Goal: Task Accomplishment & Management: Manage account settings

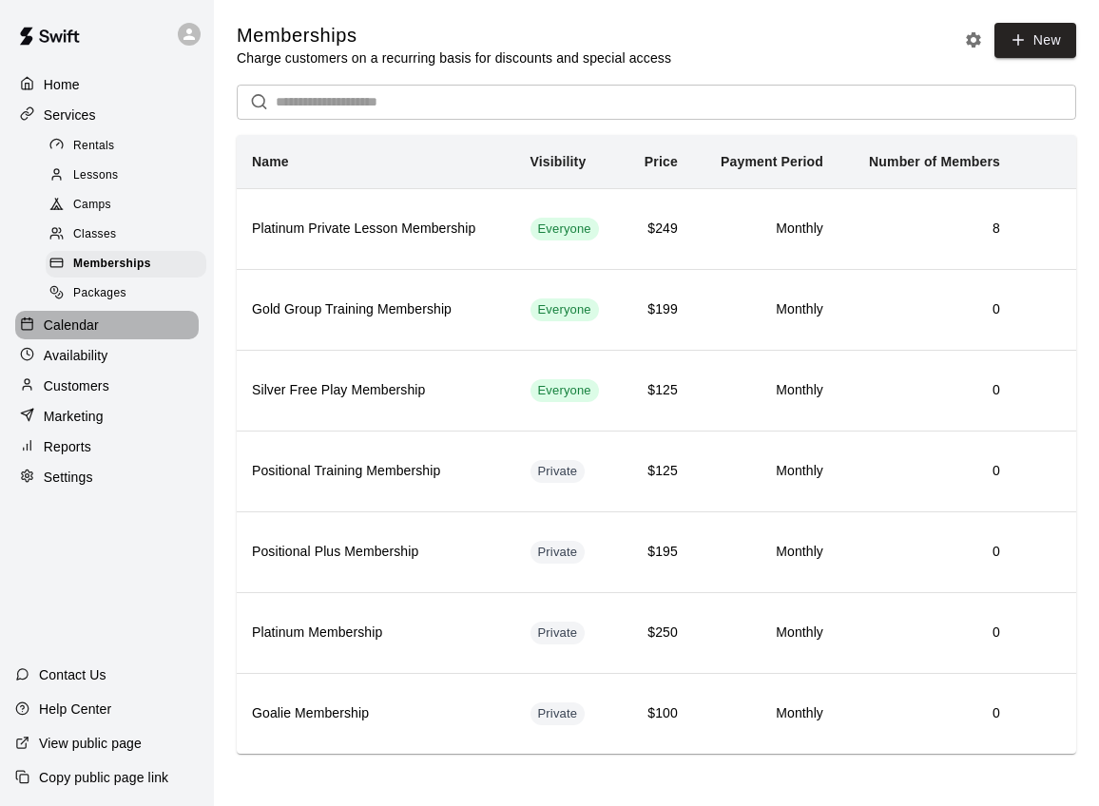
click at [71, 313] on div "Calendar" at bounding box center [107, 325] width 184 height 29
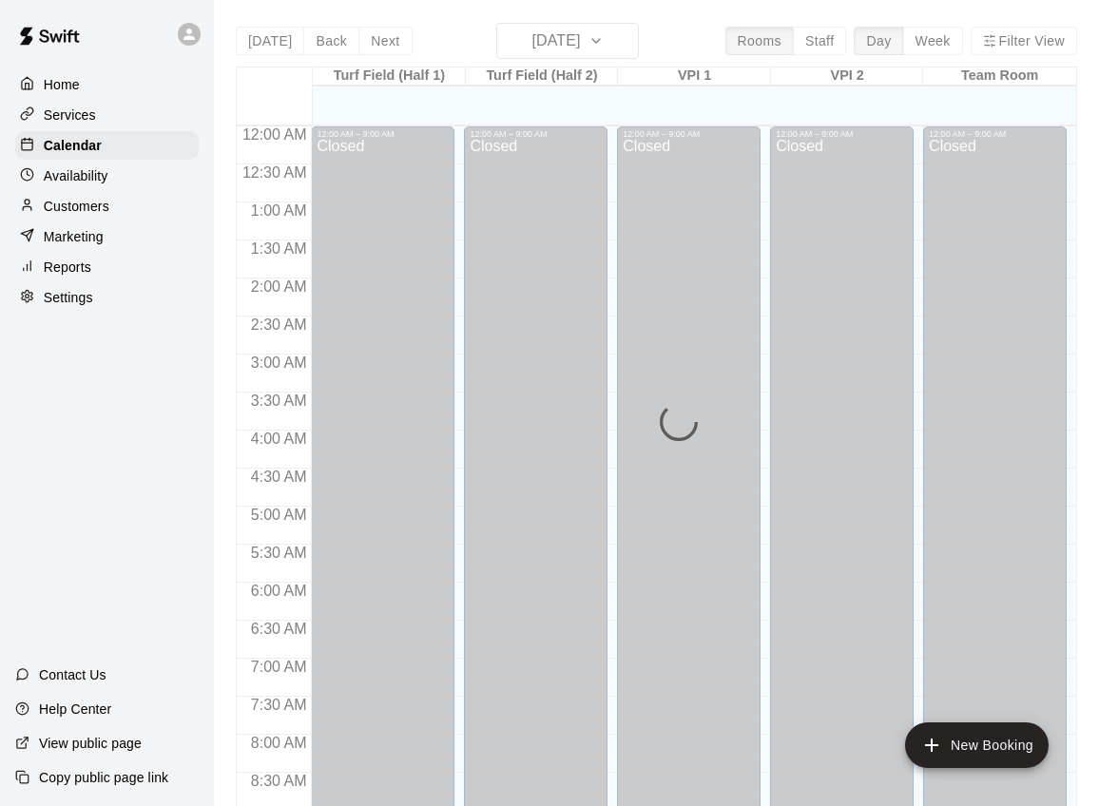
click at [625, 43] on div "Today Back Next Tuesday Aug 19 Rooms Staff Day Week Filter View Turf Field (Hal…" at bounding box center [656, 426] width 841 height 806
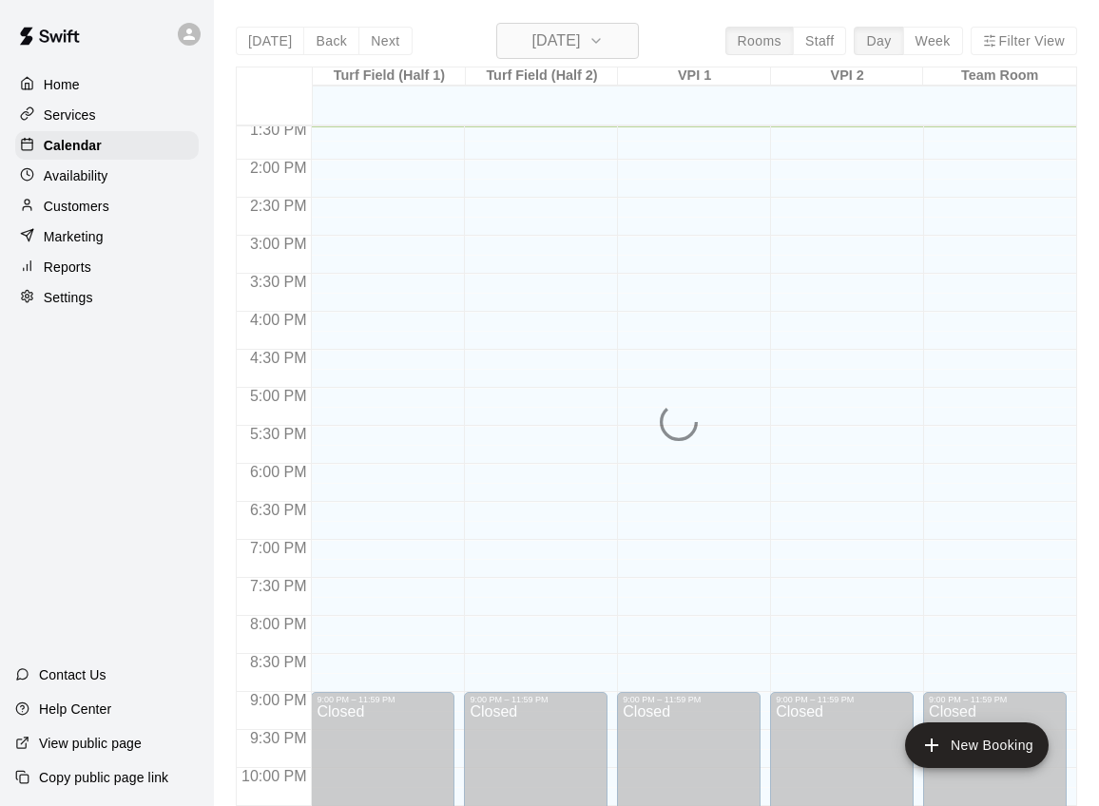
click at [604, 36] on icon "button" at bounding box center [596, 40] width 15 height 23
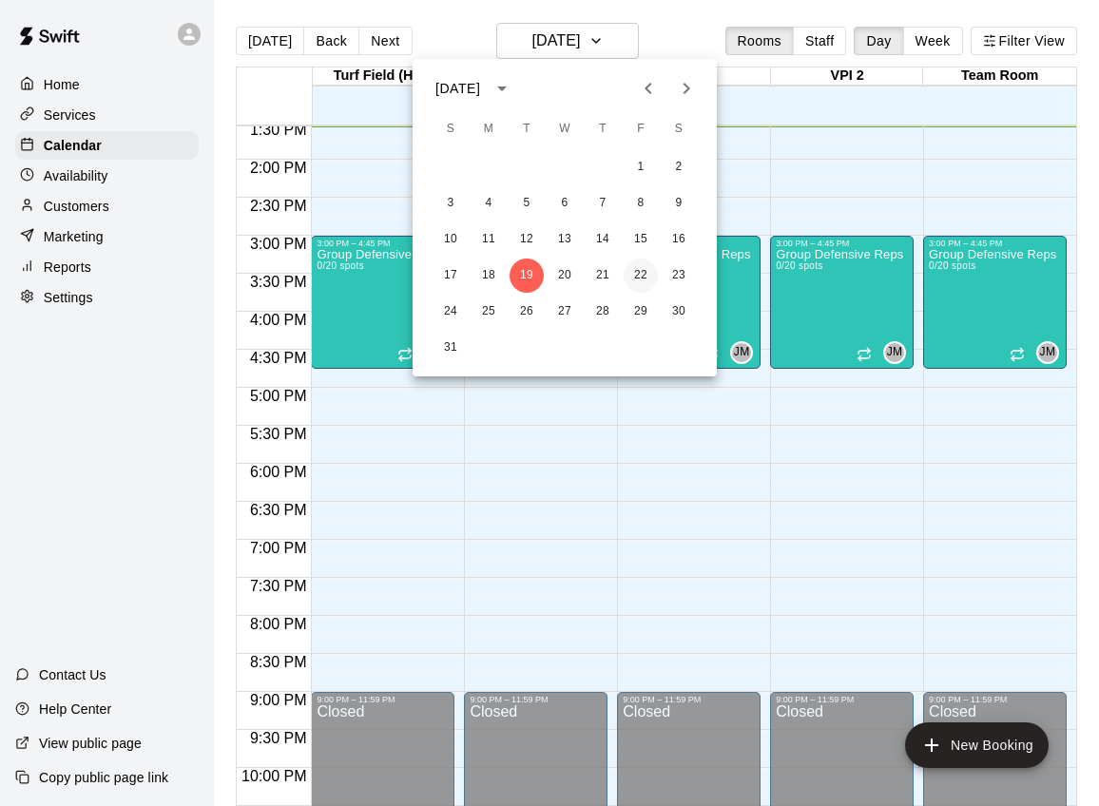
click at [639, 273] on button "22" at bounding box center [641, 276] width 34 height 34
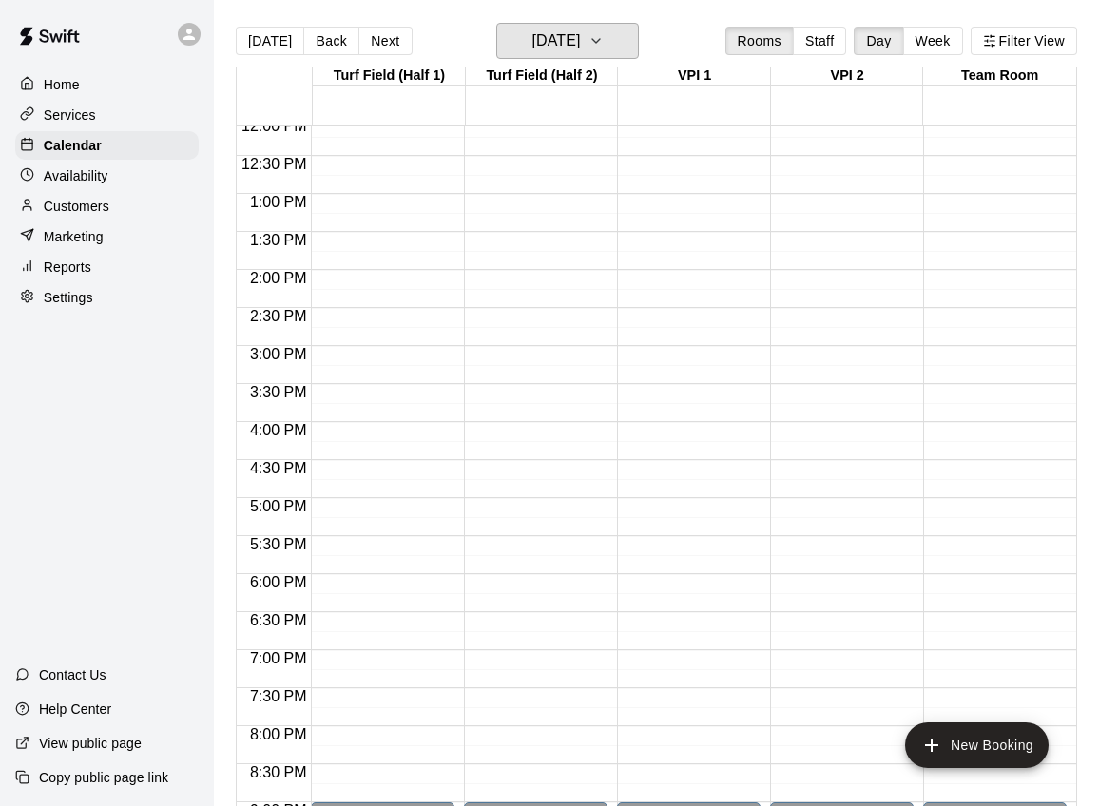
scroll to position [931, 0]
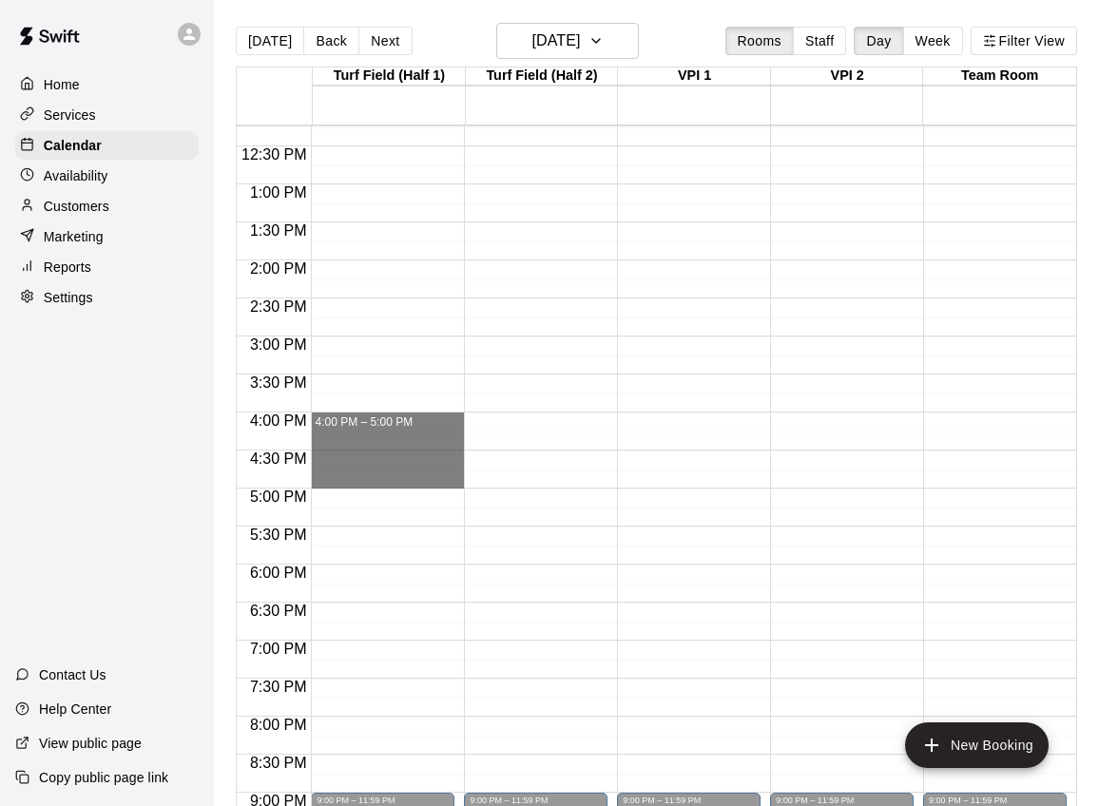
drag, startPoint x: 356, startPoint y: 419, endPoint x: 352, endPoint y: 482, distance: 62.9
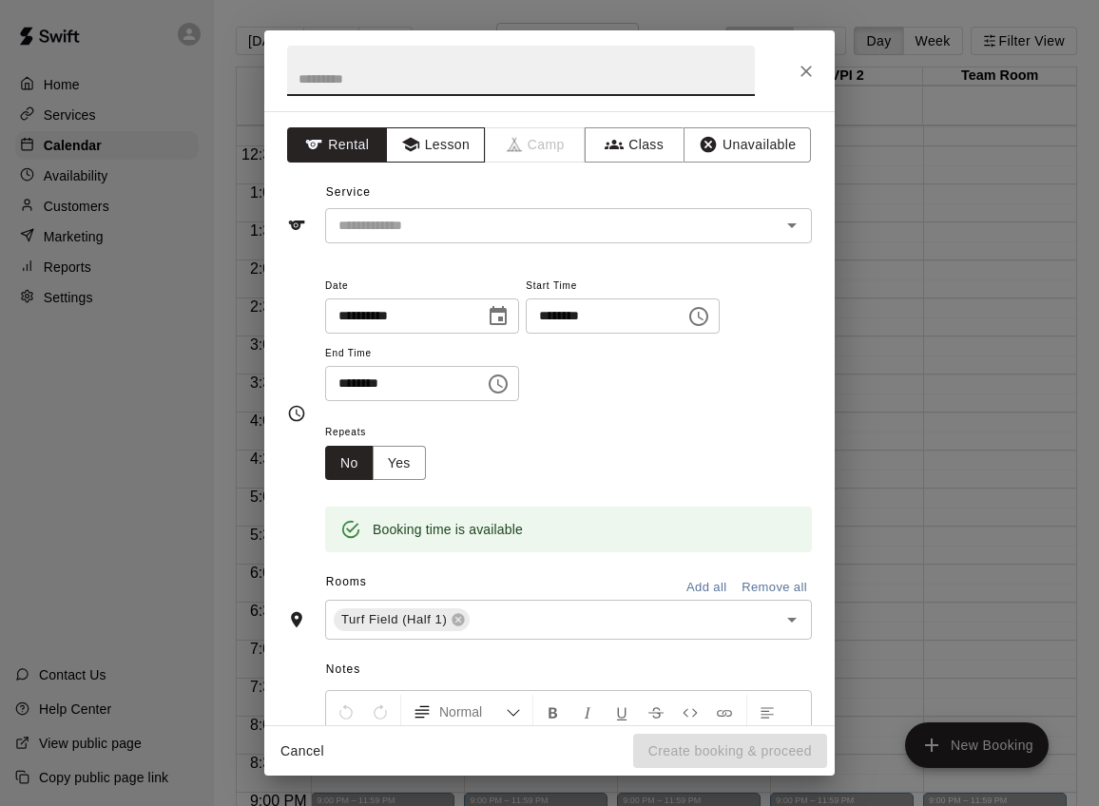
click at [416, 145] on icon "button" at bounding box center [410, 144] width 19 height 19
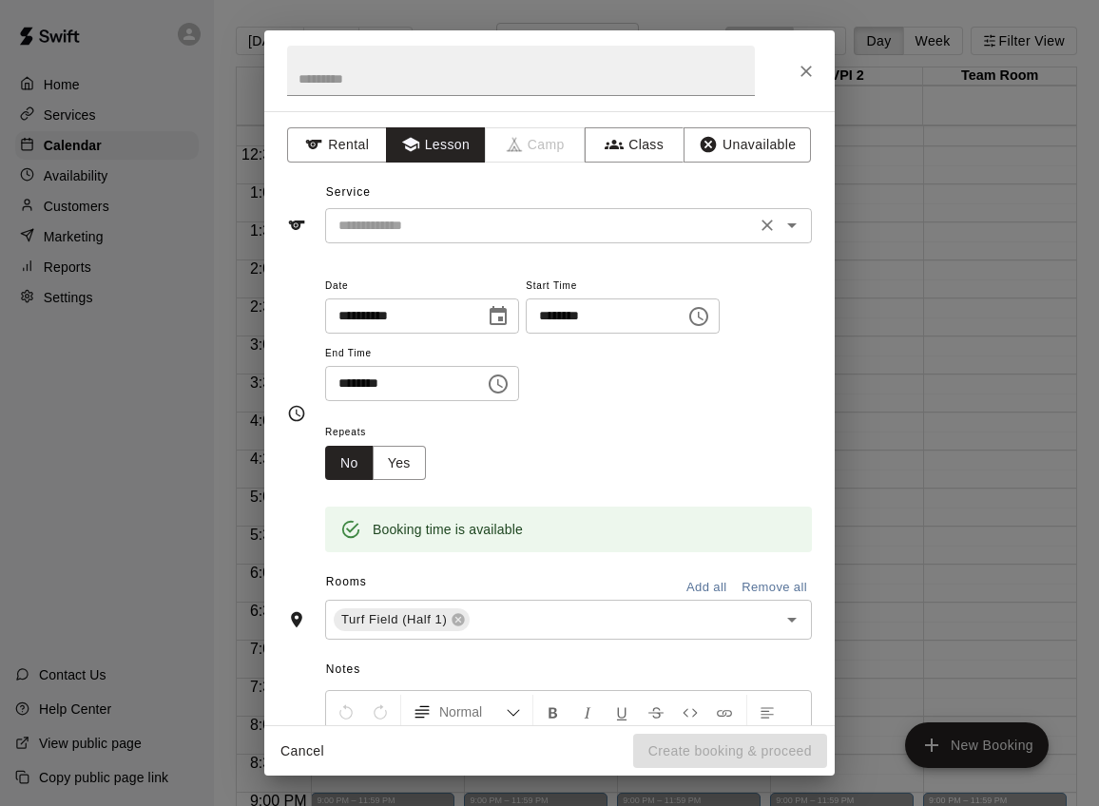
click at [442, 216] on input "text" at bounding box center [540, 226] width 419 height 24
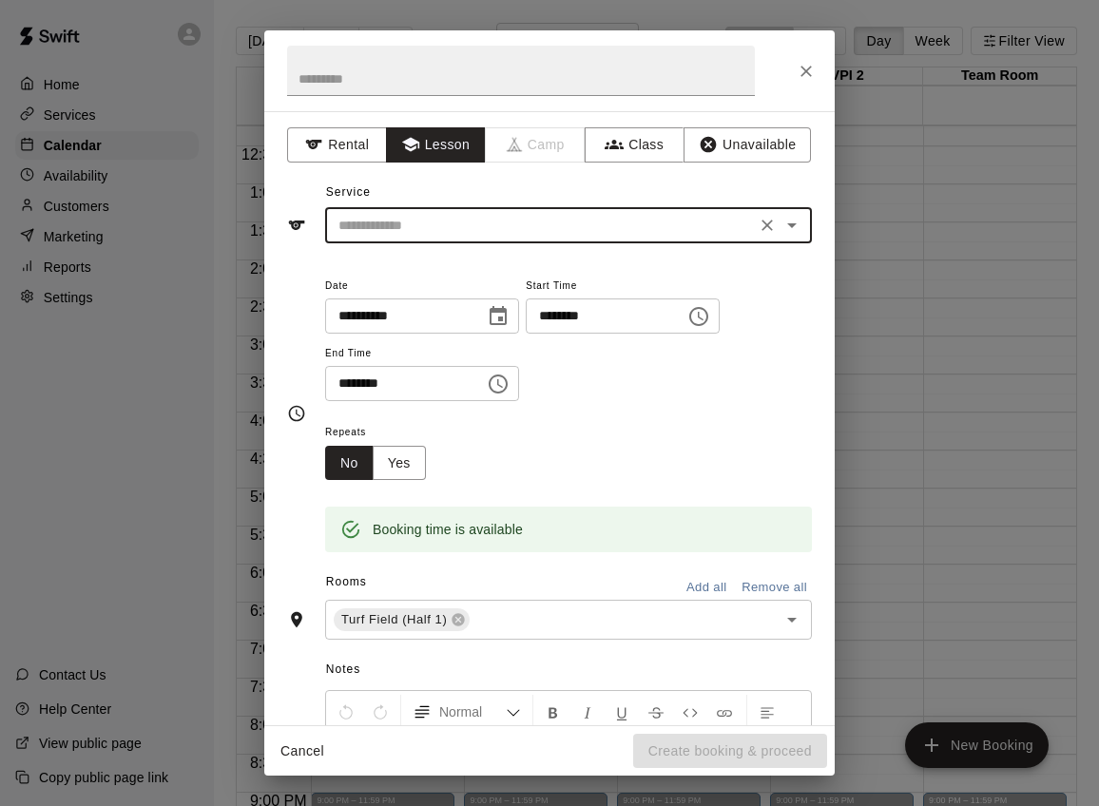
click at [445, 234] on input "text" at bounding box center [540, 226] width 419 height 24
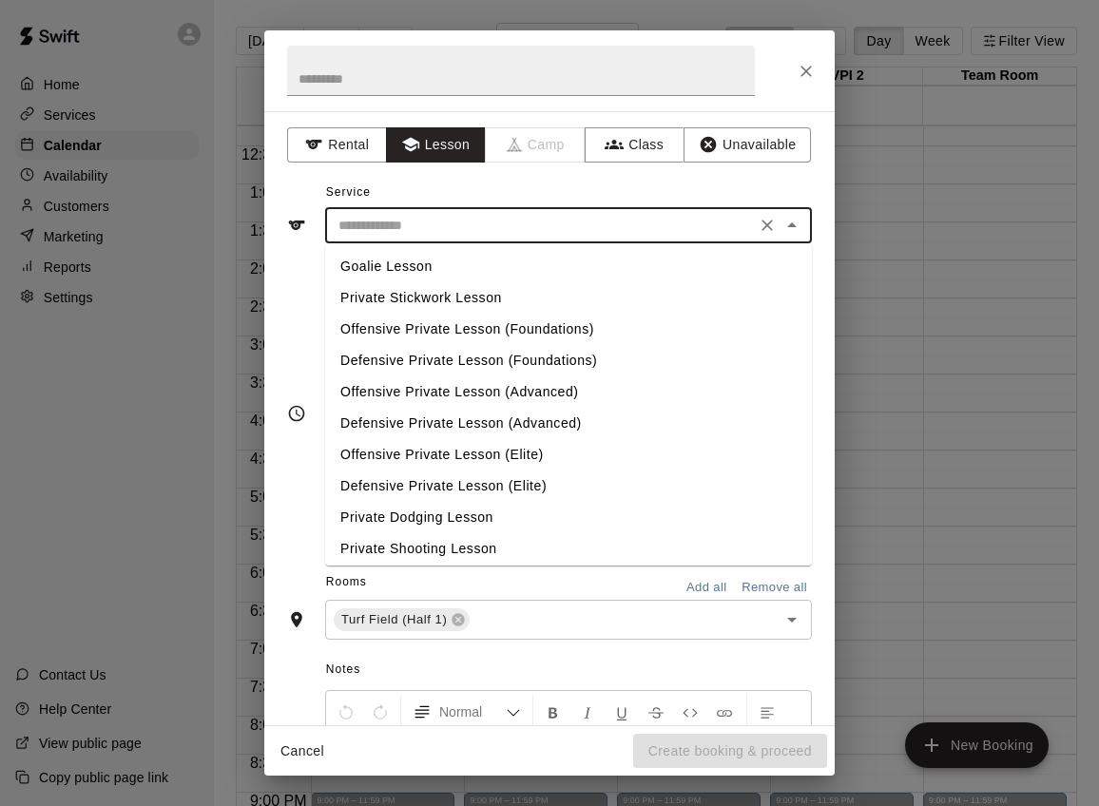
click at [465, 224] on input "text" at bounding box center [540, 226] width 419 height 24
click at [783, 220] on icon "Close" at bounding box center [792, 225] width 23 height 23
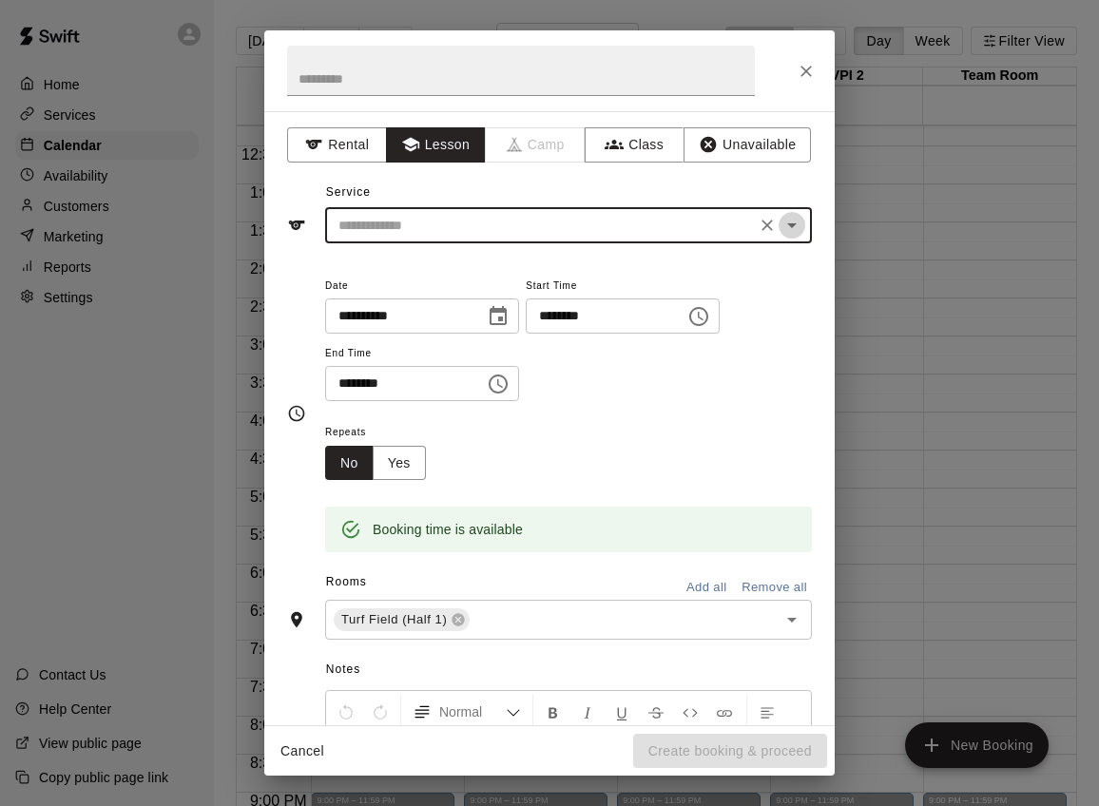
click at [789, 224] on icon "Open" at bounding box center [792, 225] width 10 height 5
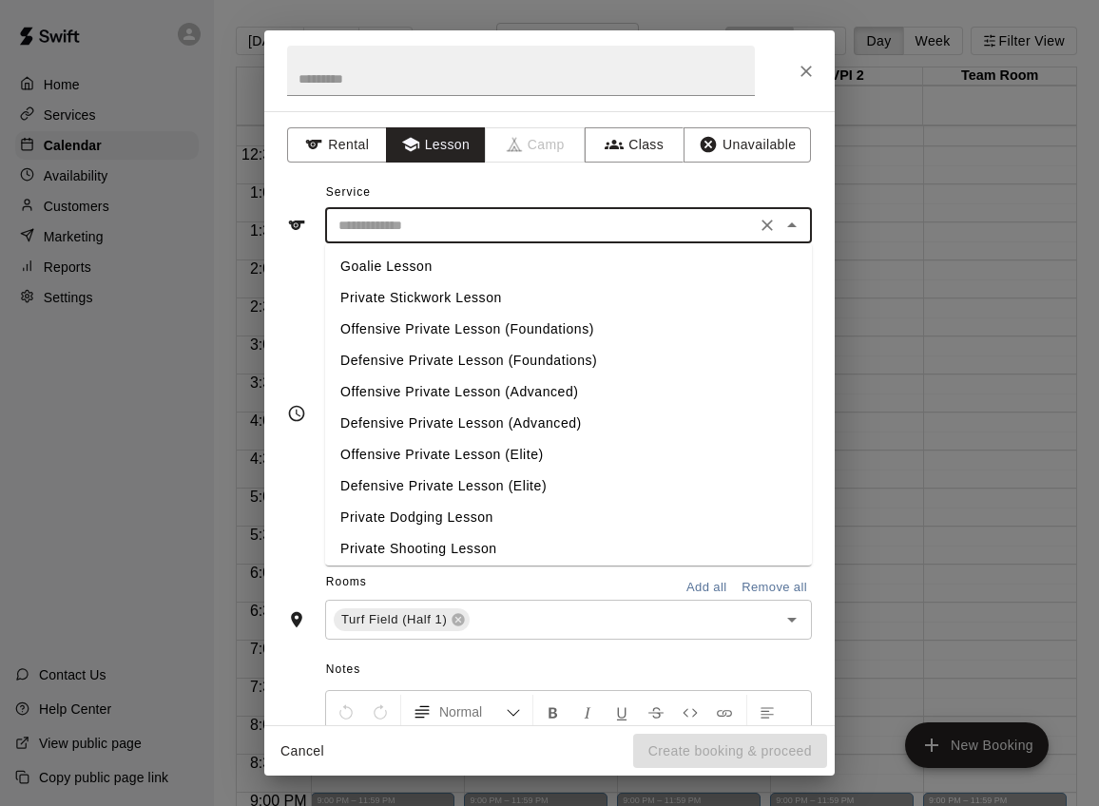
click at [520, 387] on li "Offensive Private Lesson (Advanced)" at bounding box center [568, 392] width 487 height 31
type input "**********"
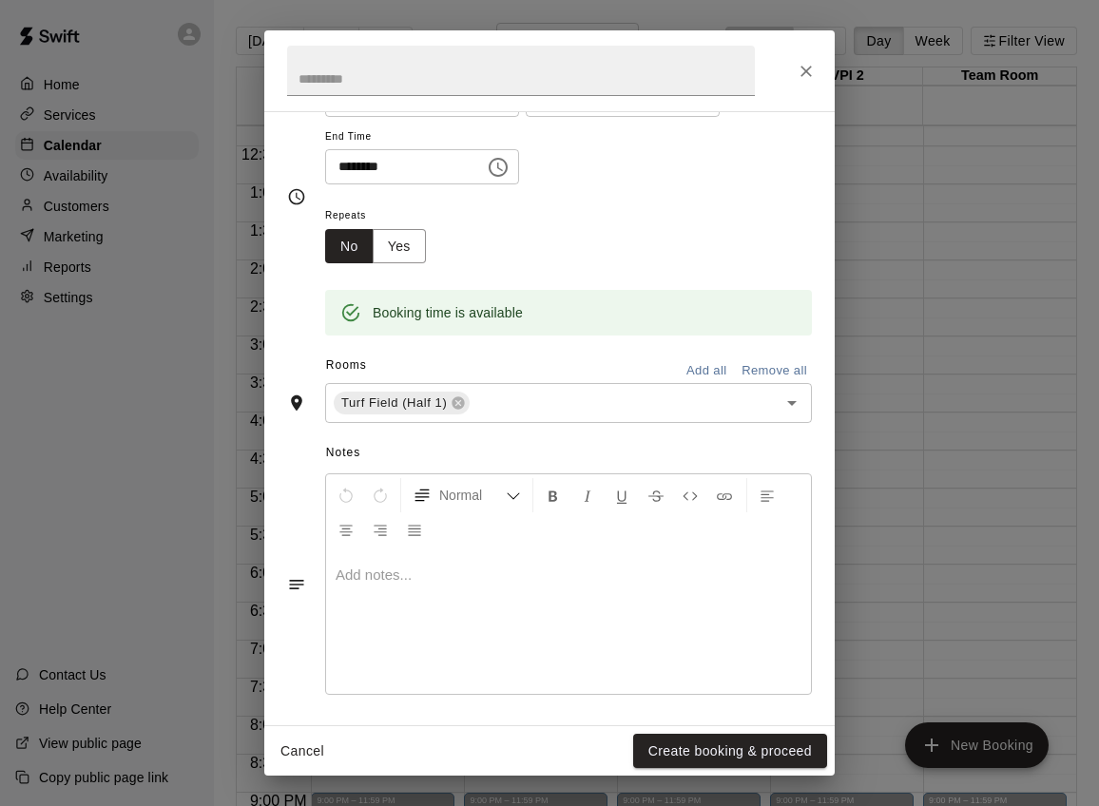
scroll to position [222, 0]
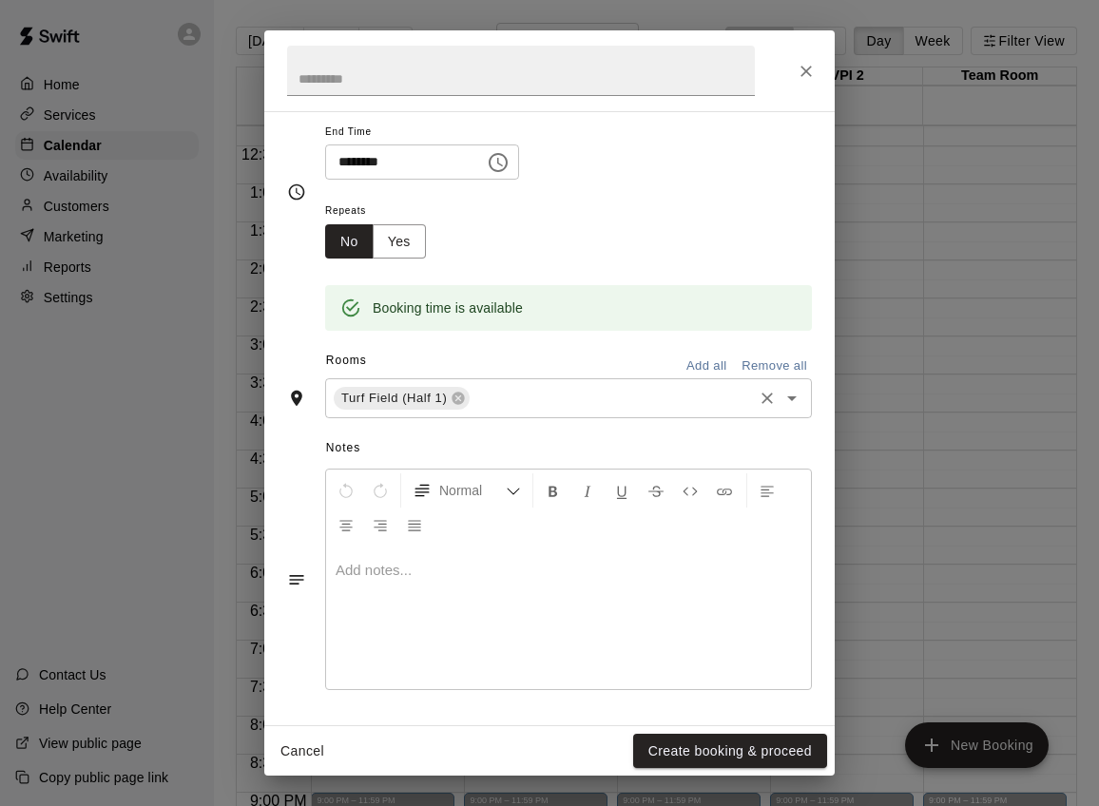
click at [551, 399] on input "text" at bounding box center [612, 399] width 278 height 24
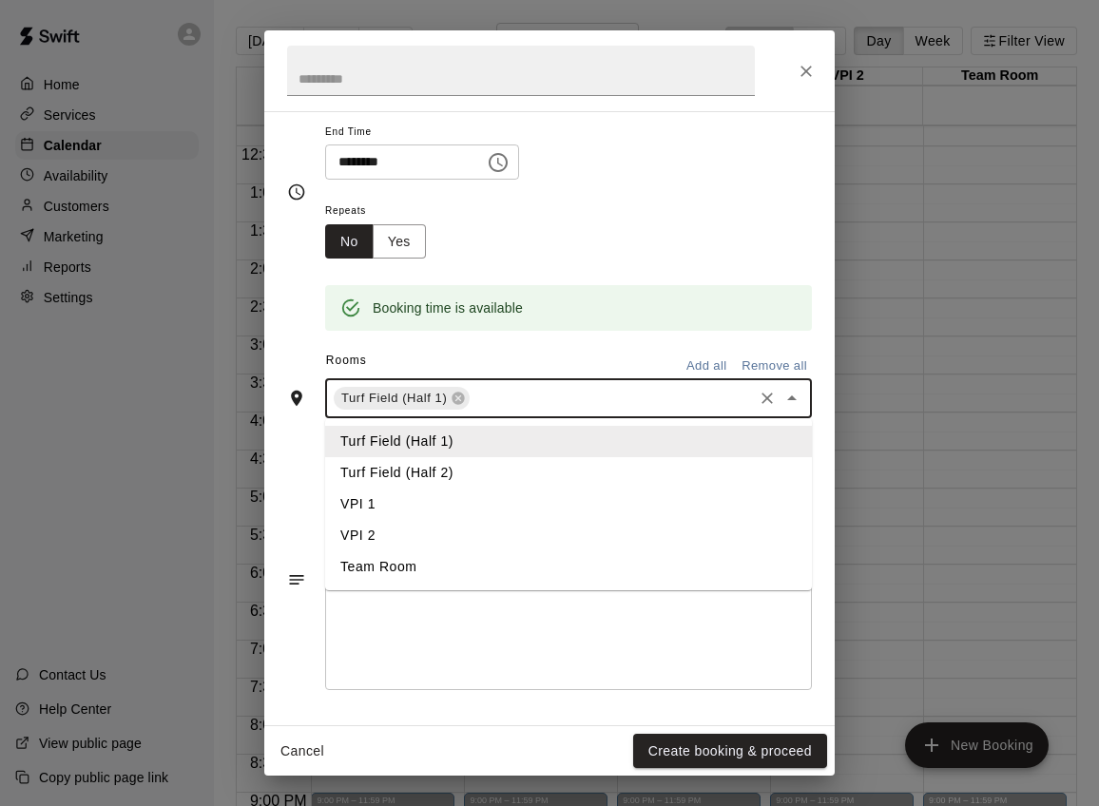
click at [470, 461] on li "Turf Field (Half 2)" at bounding box center [568, 472] width 487 height 31
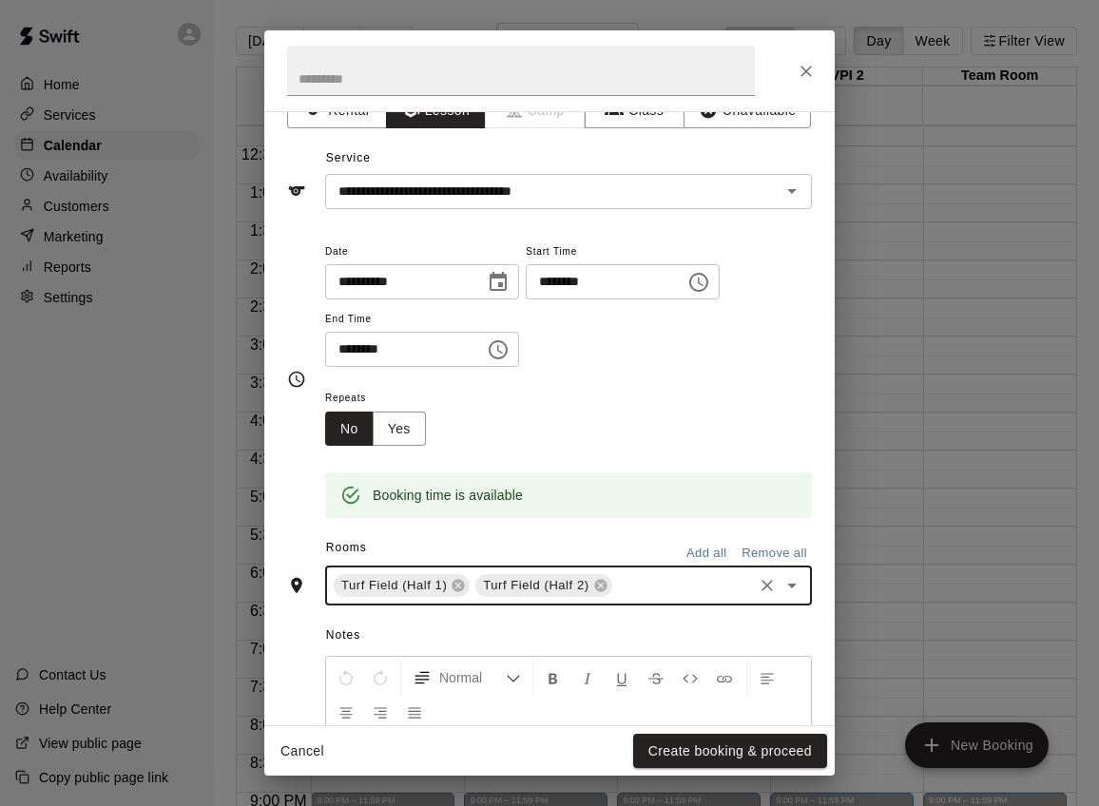
scroll to position [0, 0]
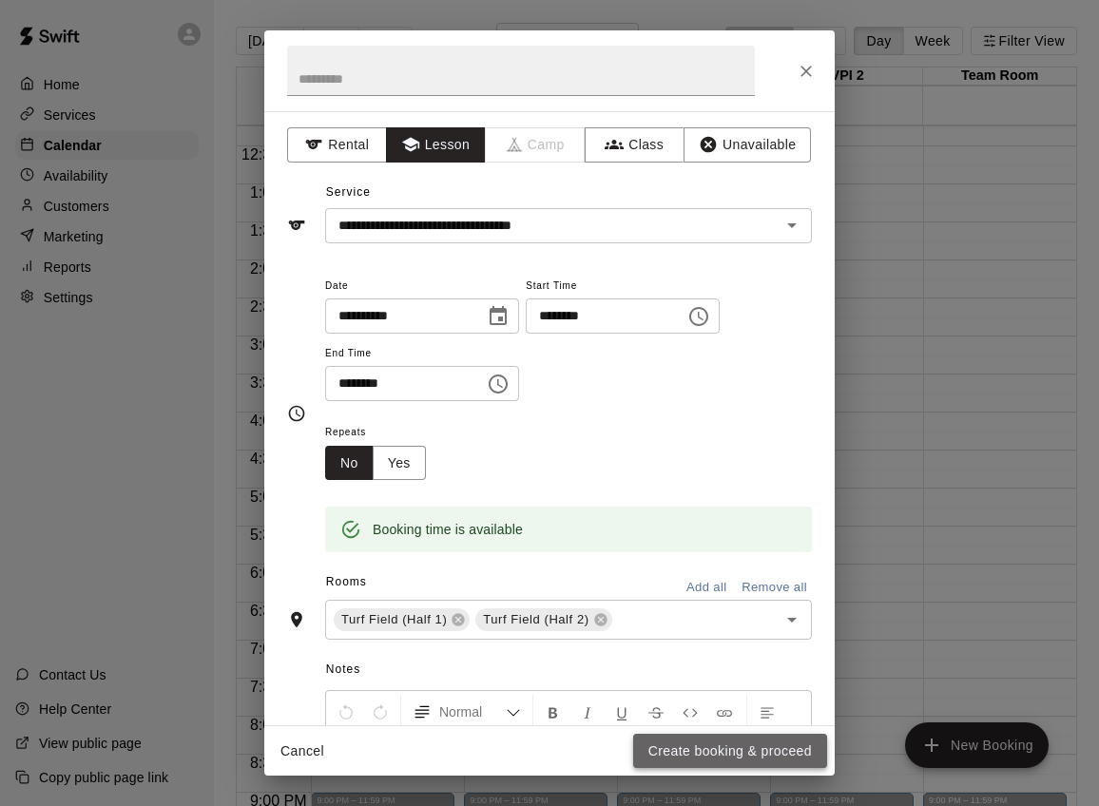
click at [703, 745] on button "Create booking & proceed" at bounding box center [730, 751] width 194 height 35
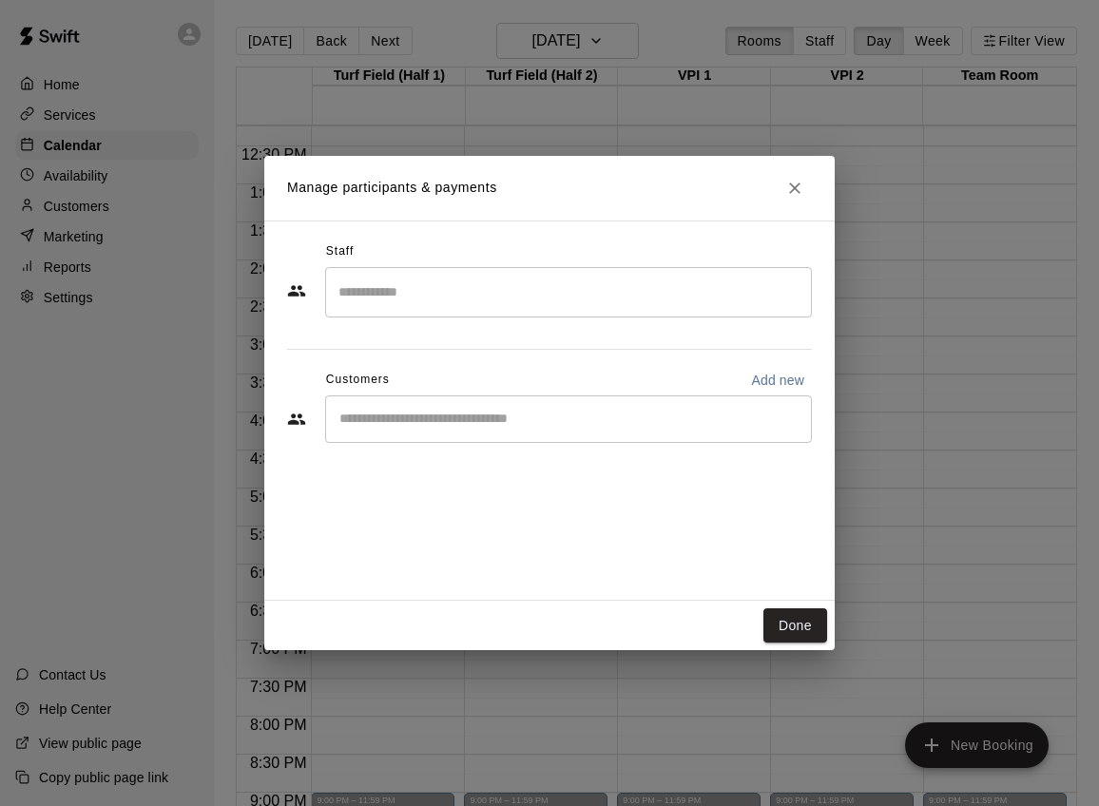
click at [562, 300] on input "Search staff" at bounding box center [569, 292] width 470 height 33
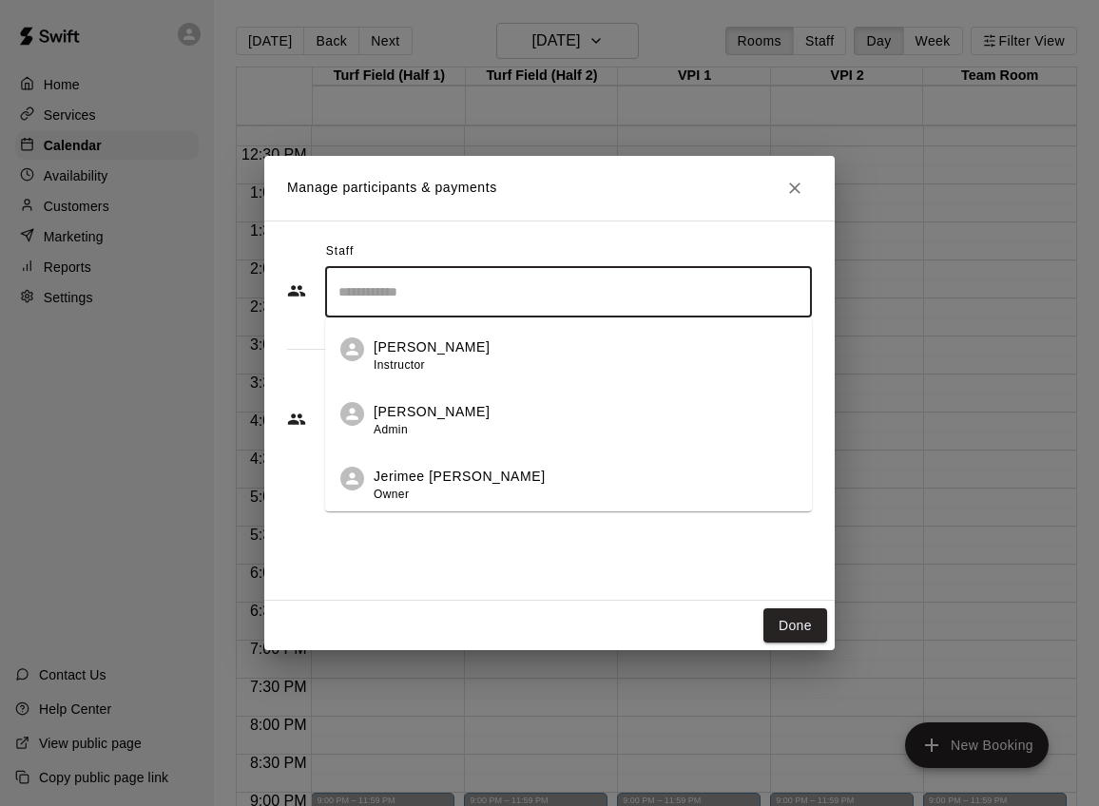
click at [490, 465] on li "Jerimee Moses Owner" at bounding box center [568, 479] width 487 height 65
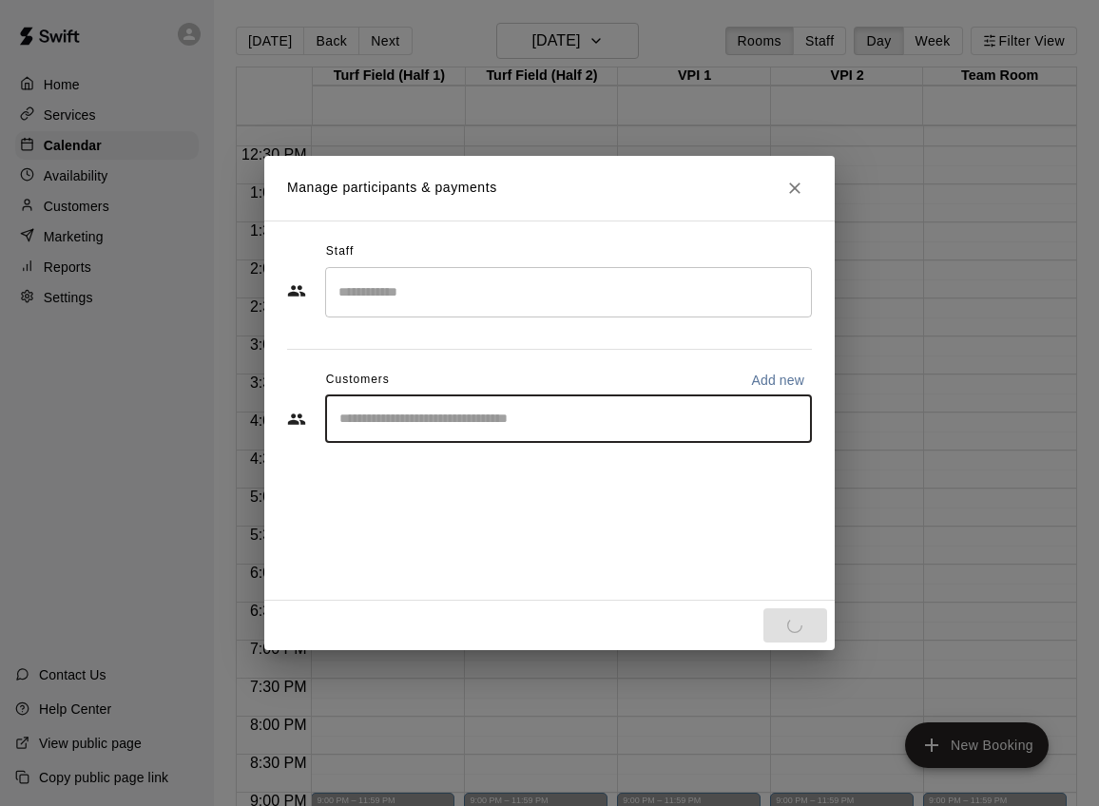
click at [571, 418] on input "Start typing to search customers..." at bounding box center [569, 419] width 470 height 19
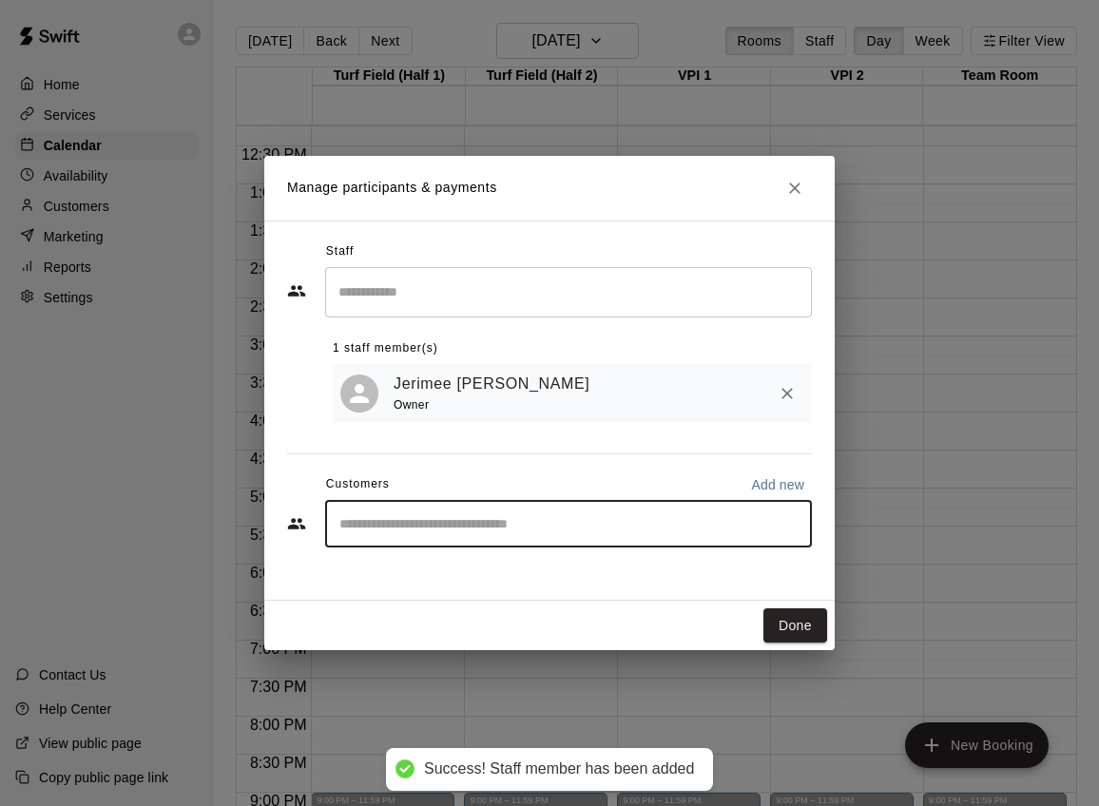
click at [570, 426] on div "Staff ​ 1 staff member(s) Jerimee Moses Owner Customers Add new ​" at bounding box center [549, 402] width 525 height 330
click at [513, 532] on input "Start typing to search customers..." at bounding box center [569, 523] width 470 height 19
type input "***"
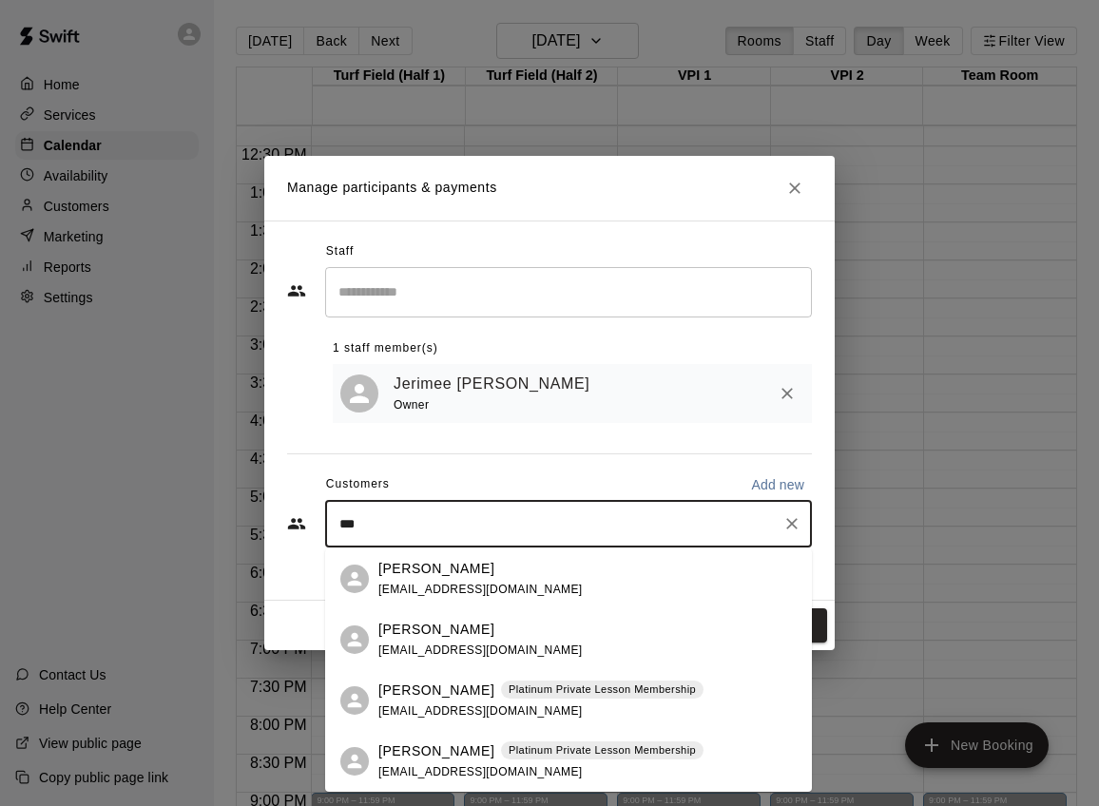
click at [509, 753] on p "Platinum Private Lesson Membership" at bounding box center [602, 751] width 187 height 16
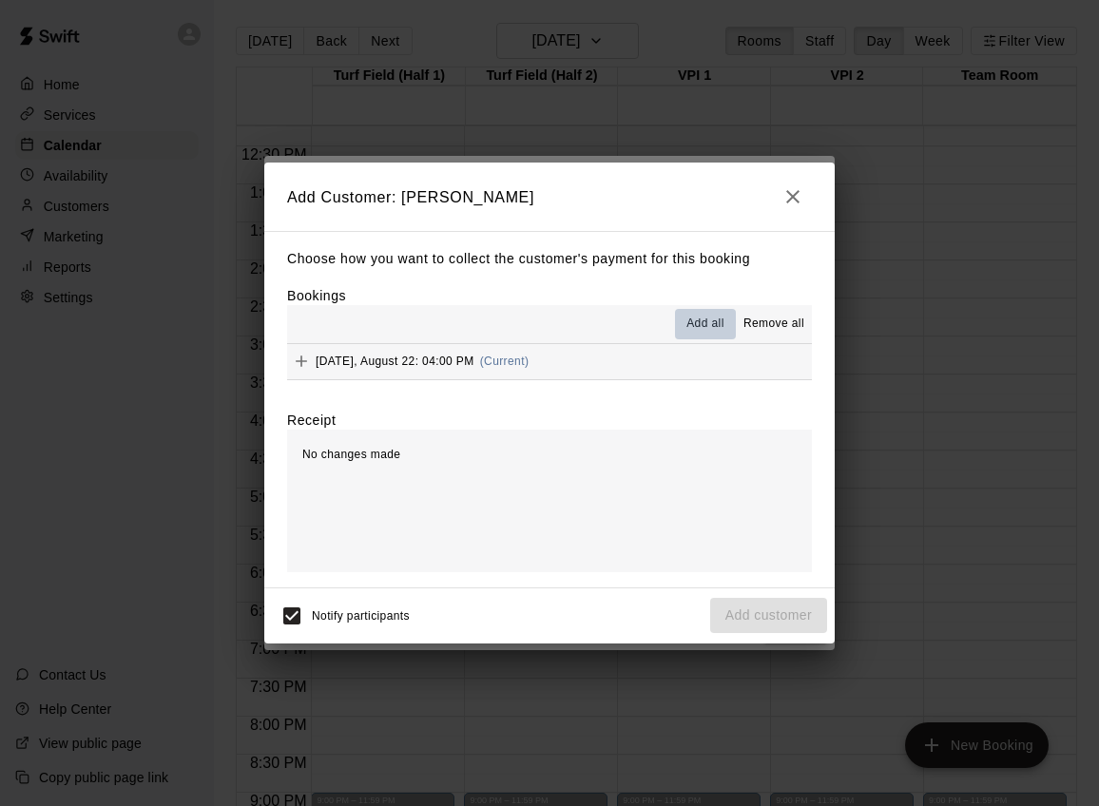
click at [702, 319] on span "Add all" at bounding box center [706, 324] width 38 height 19
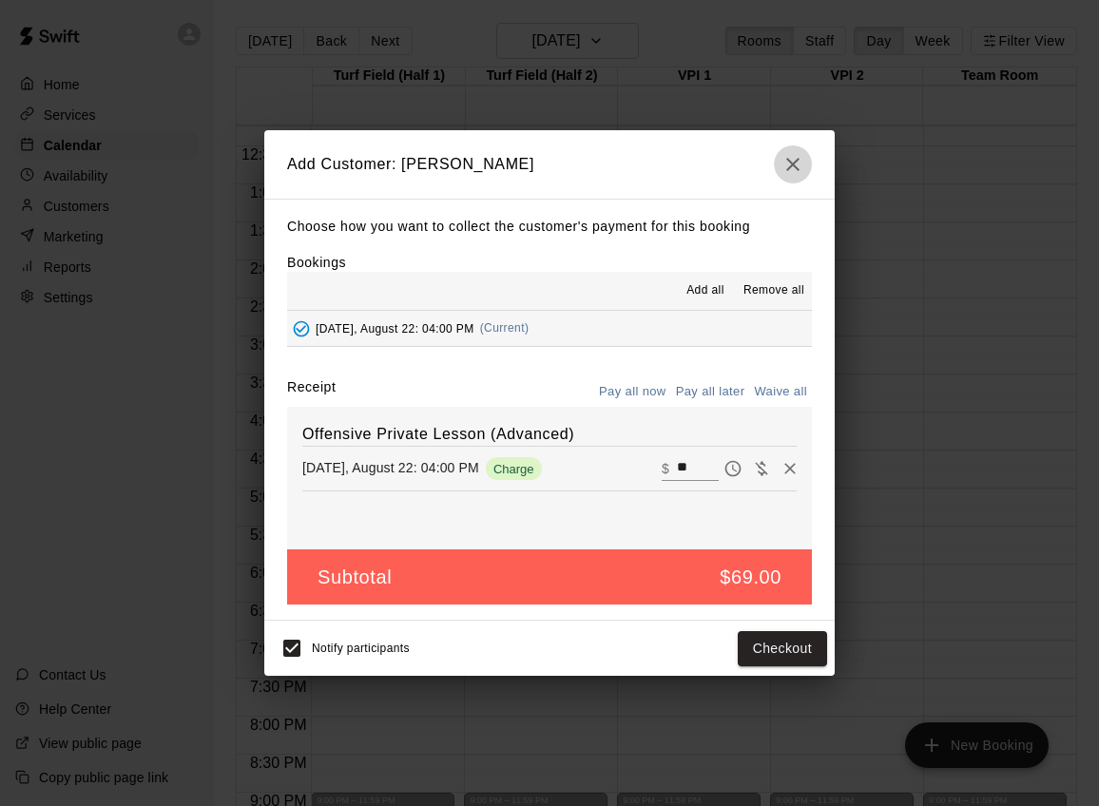
click at [795, 163] on icon "button" at bounding box center [793, 164] width 23 height 23
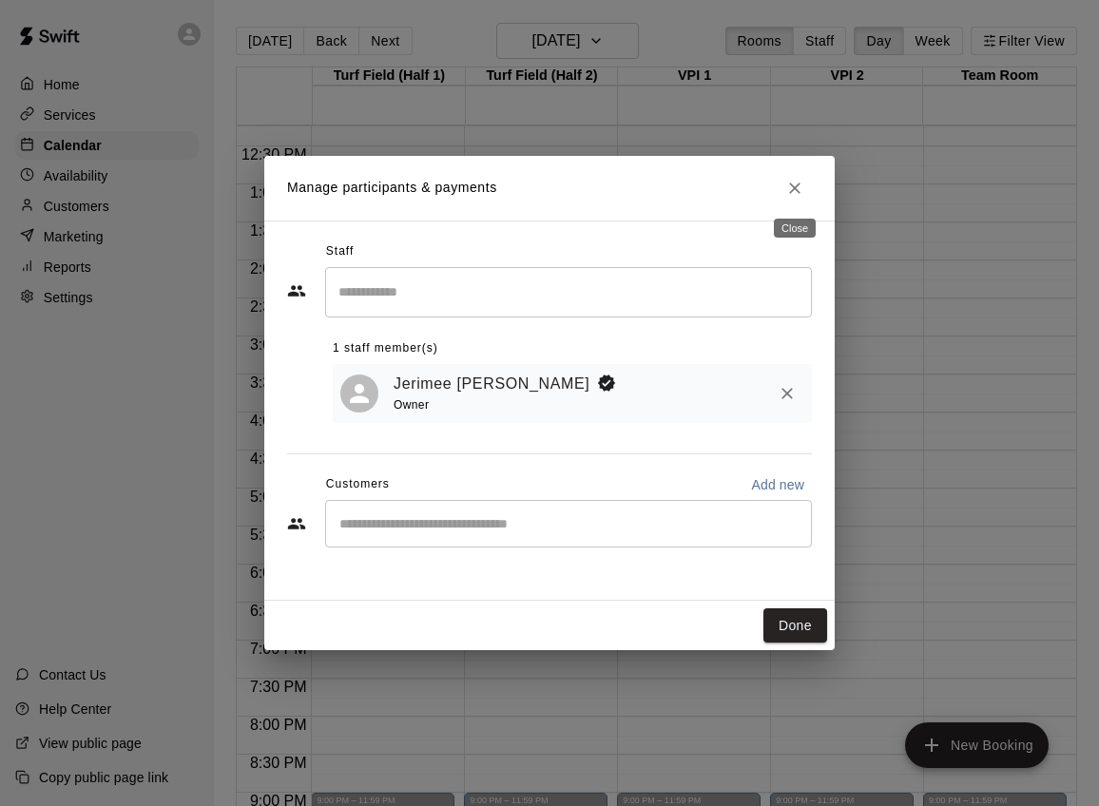
click at [786, 180] on icon "Close" at bounding box center [794, 188] width 19 height 19
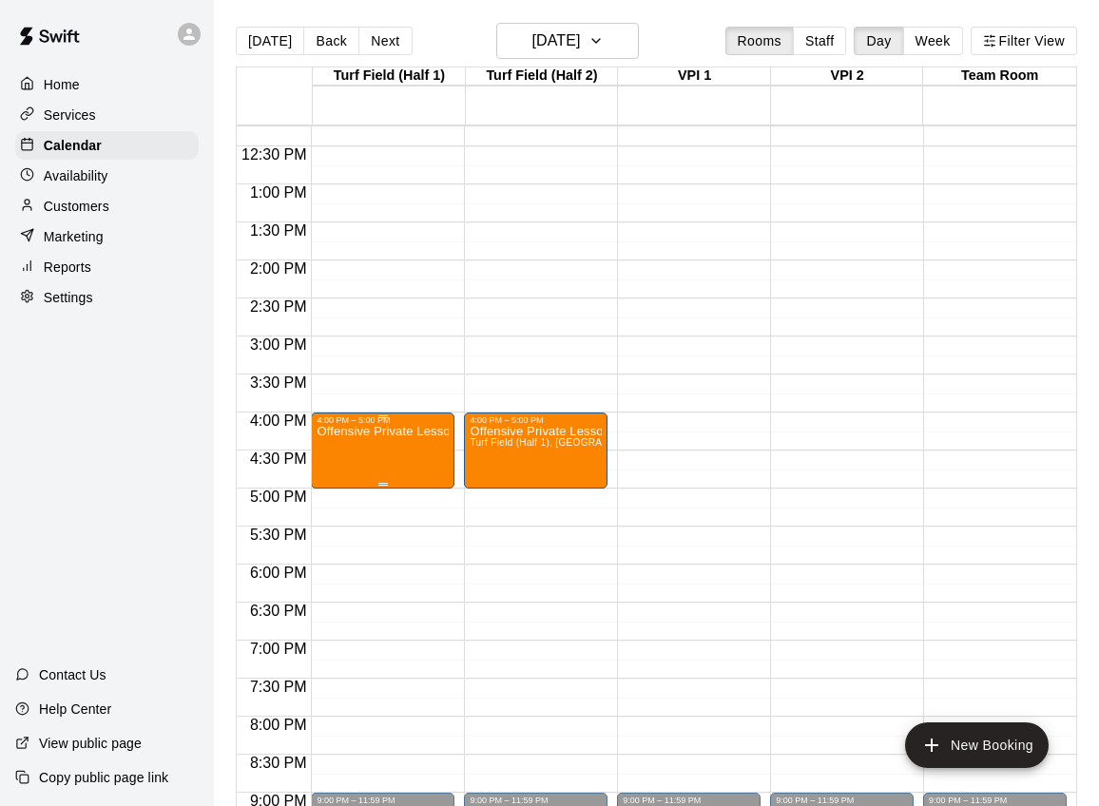
click at [335, 535] on icon "delete" at bounding box center [336, 535] width 13 height 17
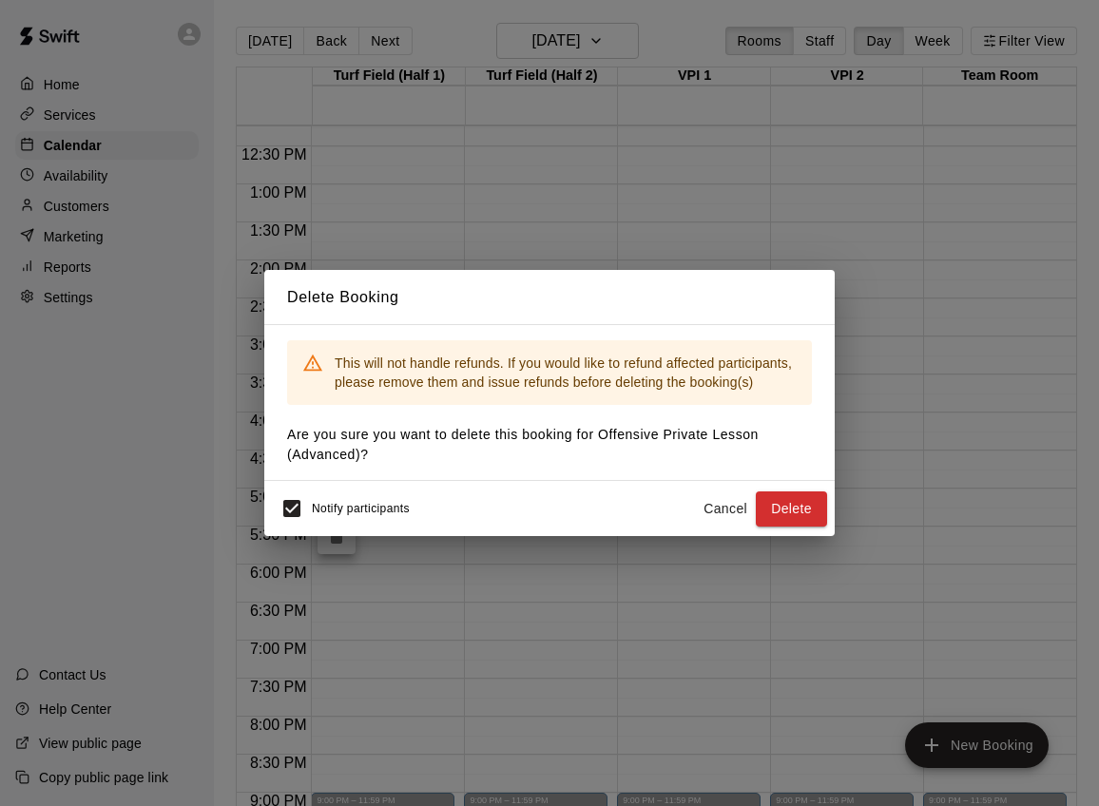
click at [356, 515] on div "Notify participants" at bounding box center [341, 509] width 138 height 40
click at [378, 513] on span "Notify participants" at bounding box center [361, 509] width 98 height 13
click at [784, 507] on button "Delete" at bounding box center [791, 509] width 71 height 35
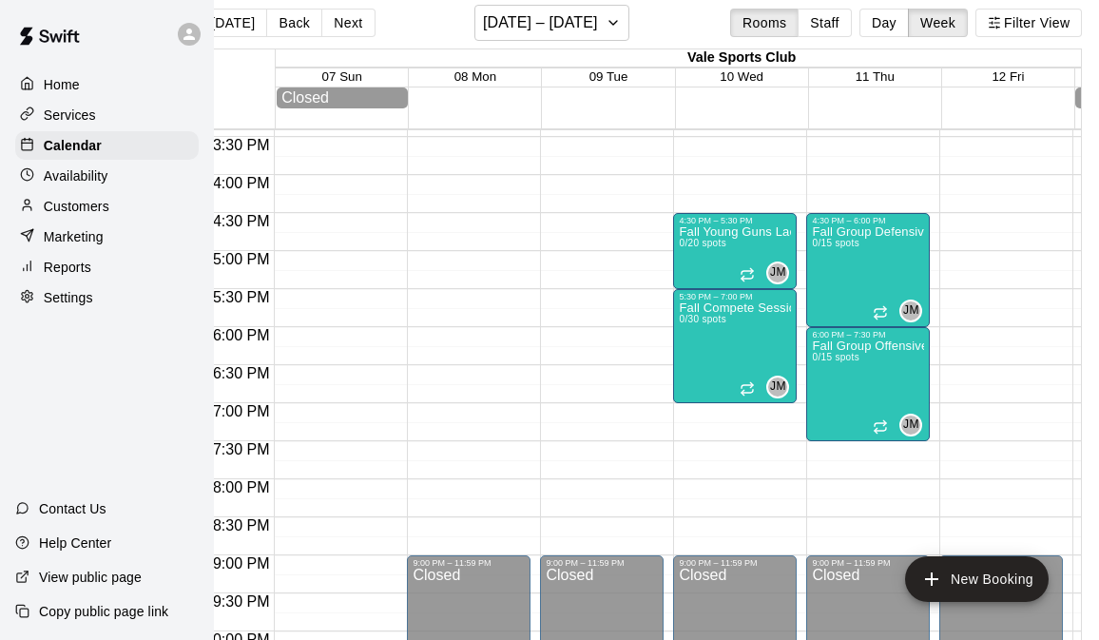
scroll to position [18, 42]
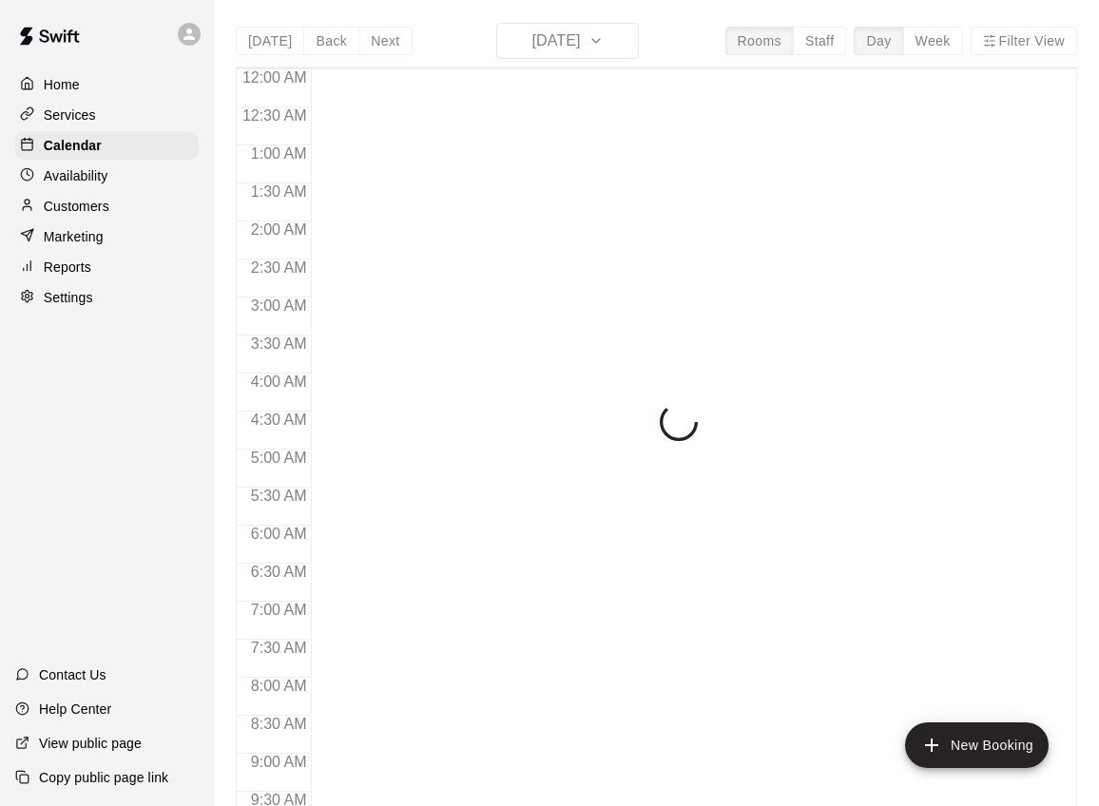
scroll to position [1036, 0]
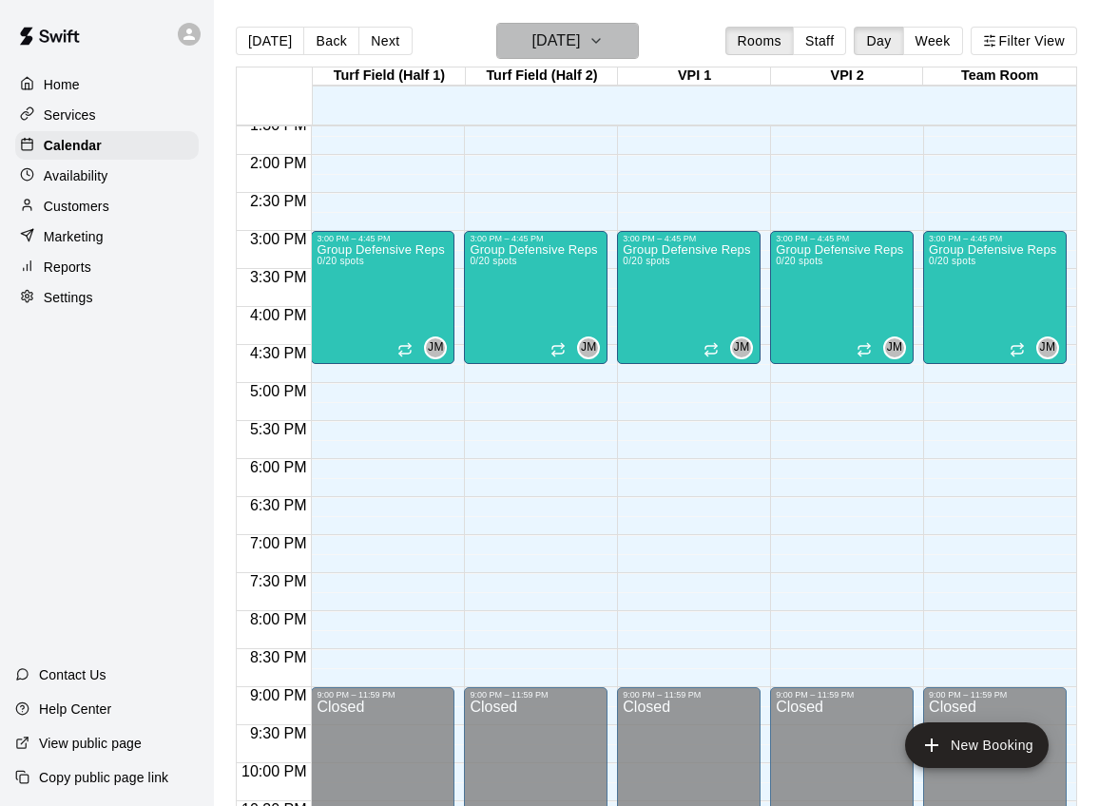
click at [604, 46] on icon "button" at bounding box center [596, 40] width 15 height 23
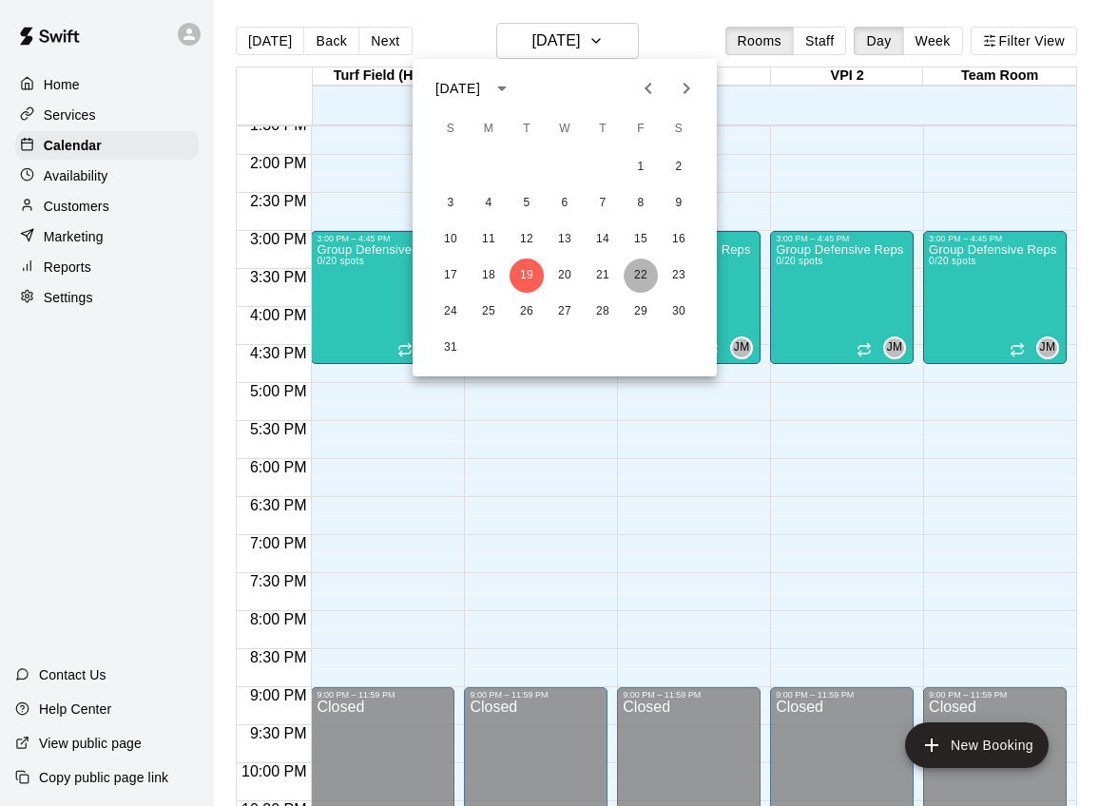
click at [651, 268] on button "22" at bounding box center [641, 276] width 34 height 34
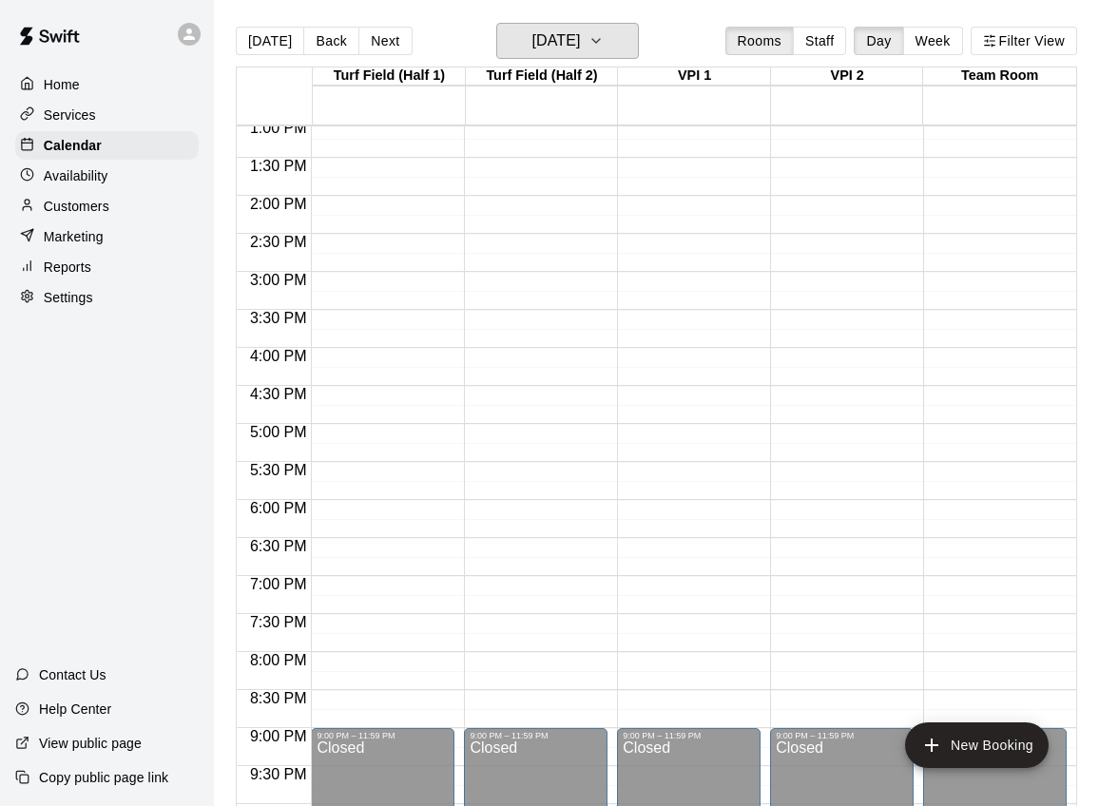
scroll to position [994, 0]
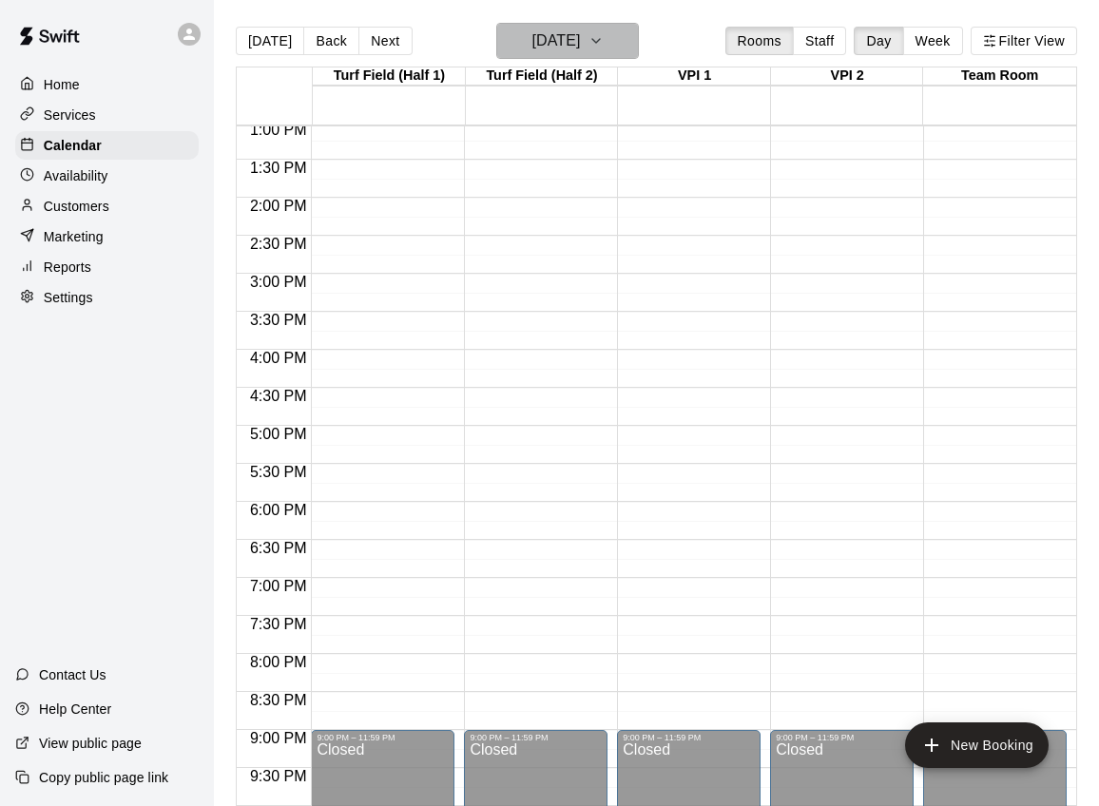
click at [543, 44] on h6 "Friday Aug 22" at bounding box center [556, 41] width 48 height 27
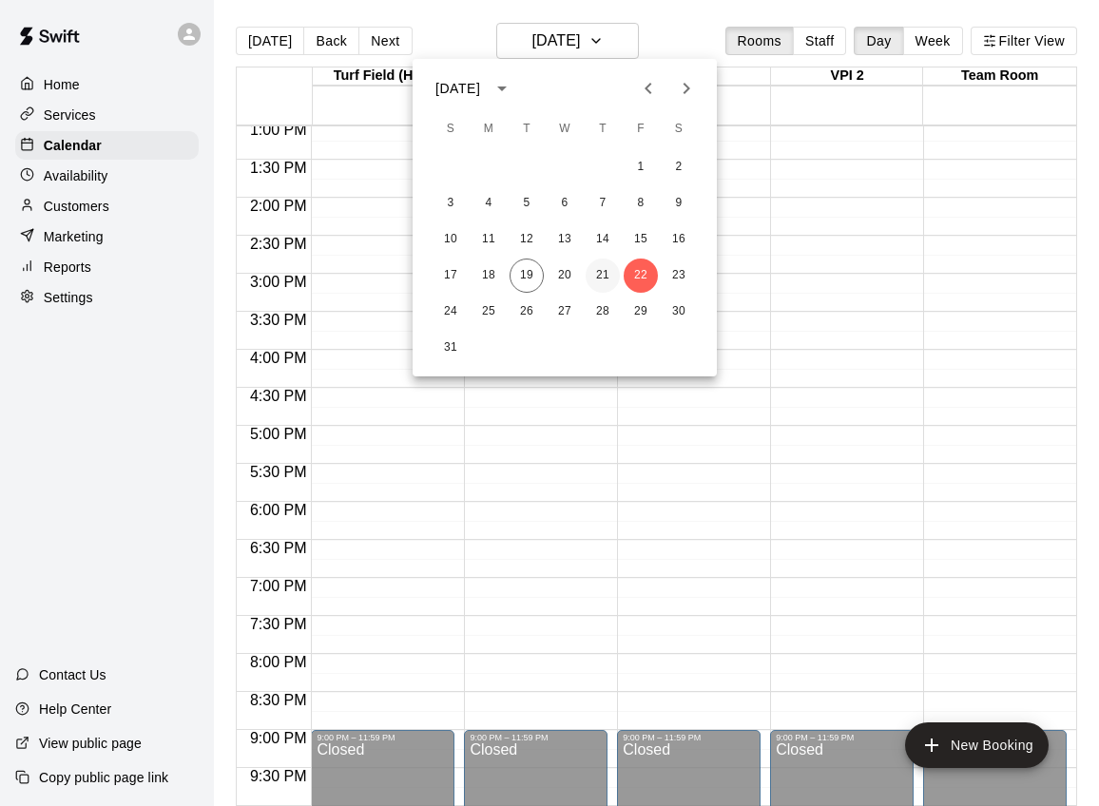
click at [604, 272] on button "21" at bounding box center [603, 276] width 34 height 34
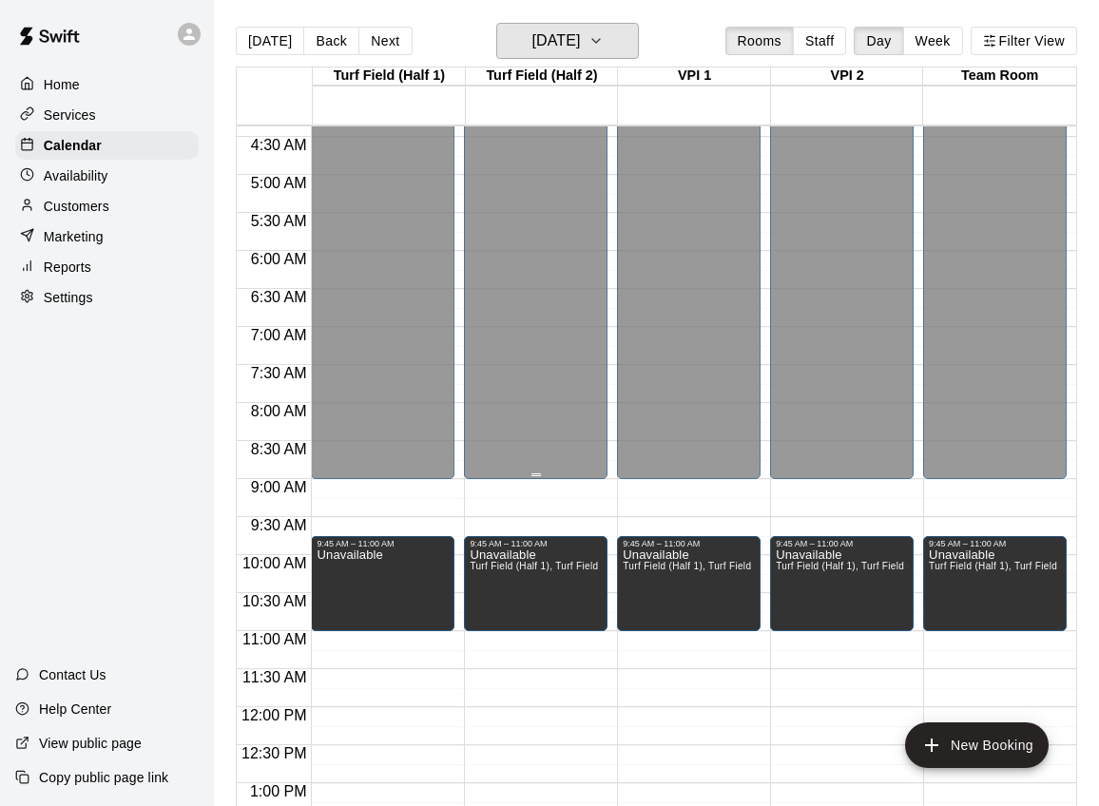
scroll to position [323, 0]
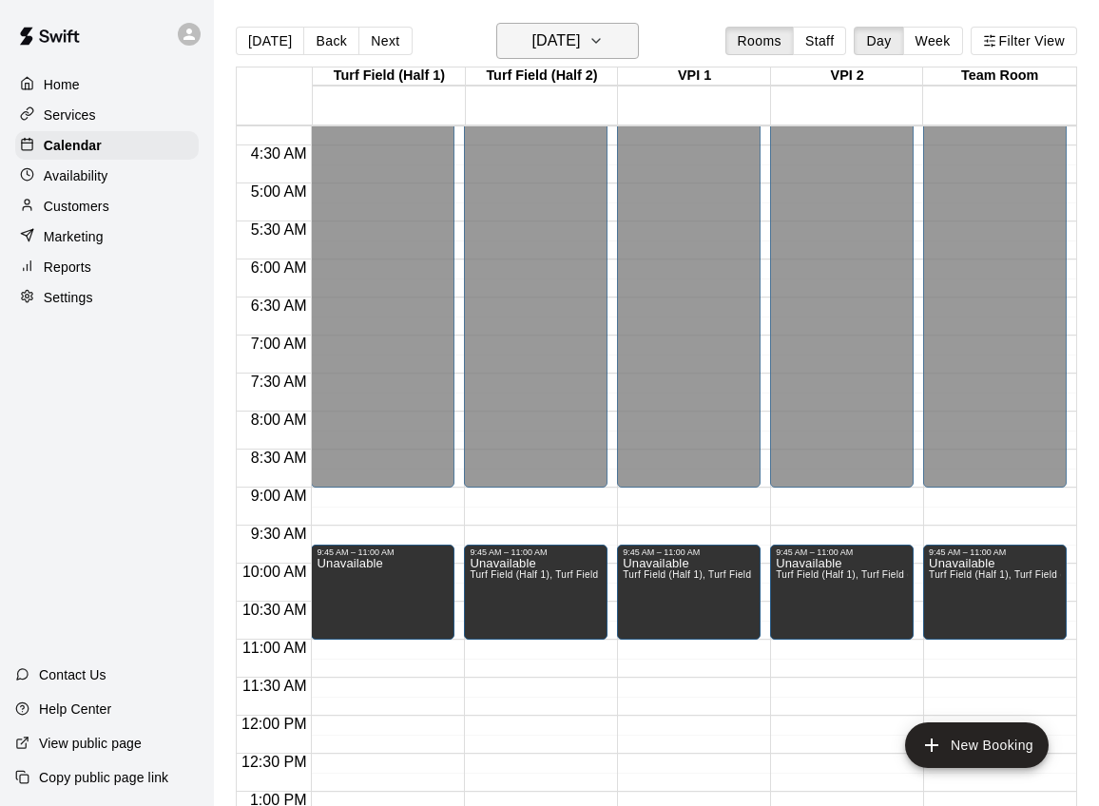
click at [580, 37] on h6 "Thursday Aug 21" at bounding box center [556, 41] width 48 height 27
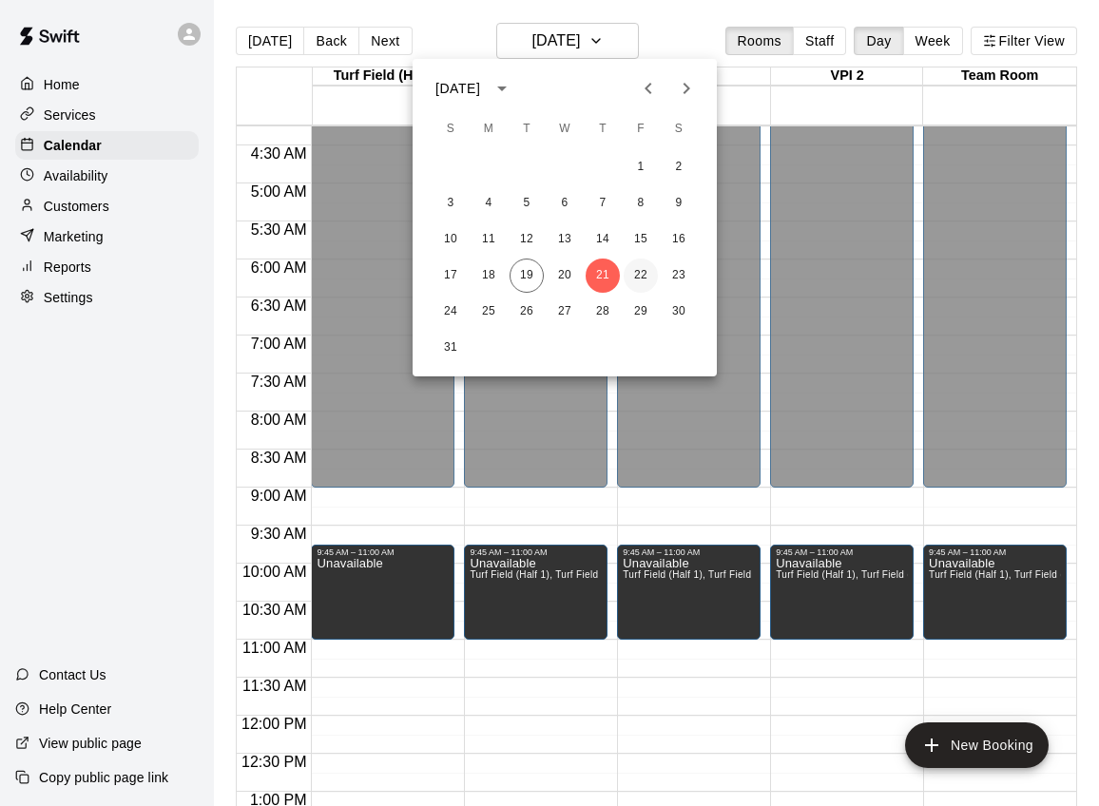
click at [637, 280] on button "22" at bounding box center [641, 276] width 34 height 34
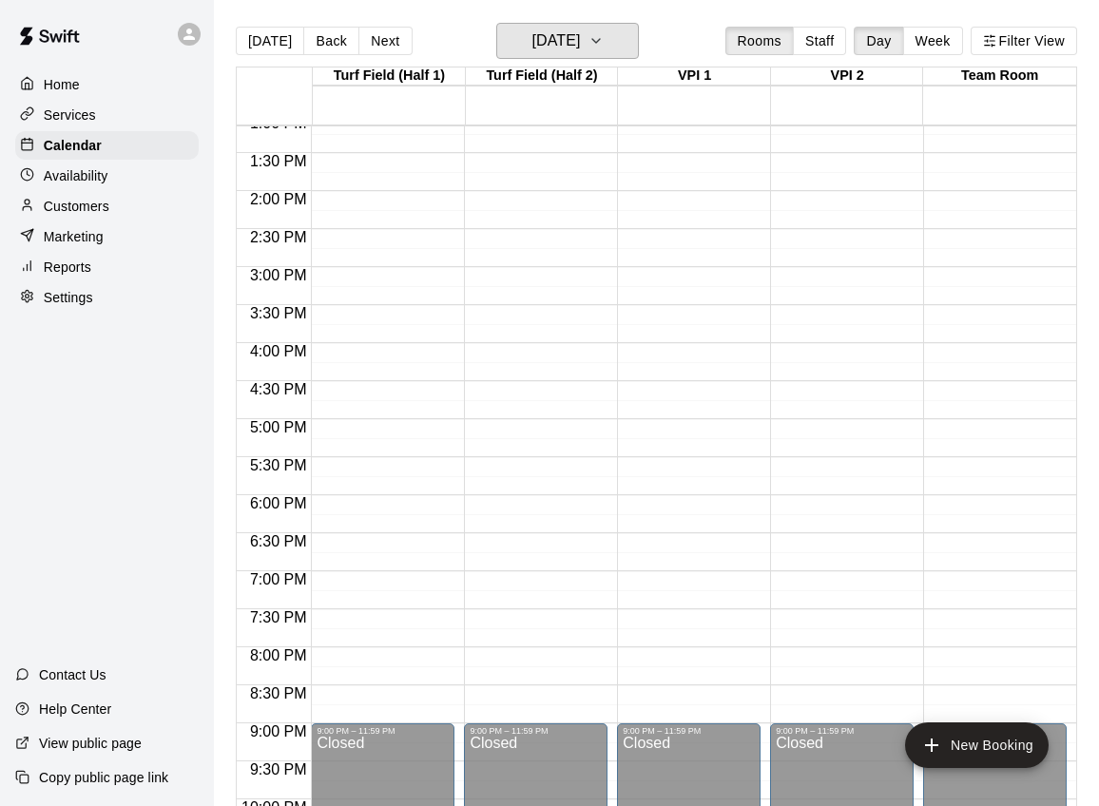
scroll to position [1044, 0]
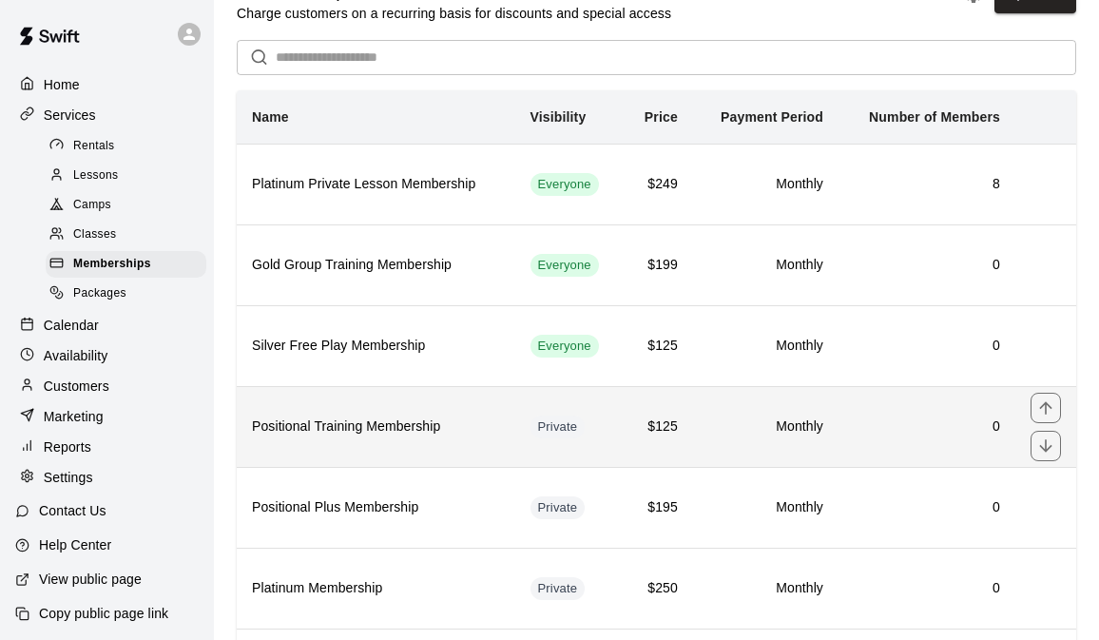
scroll to position [168, 0]
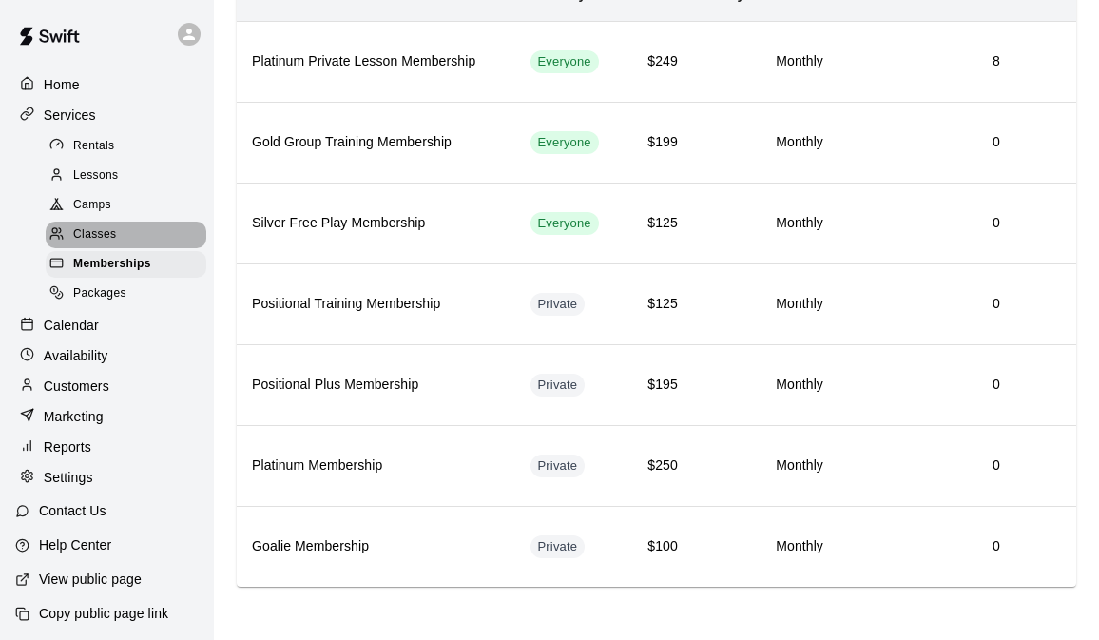
click at [96, 237] on span "Classes" at bounding box center [94, 234] width 43 height 19
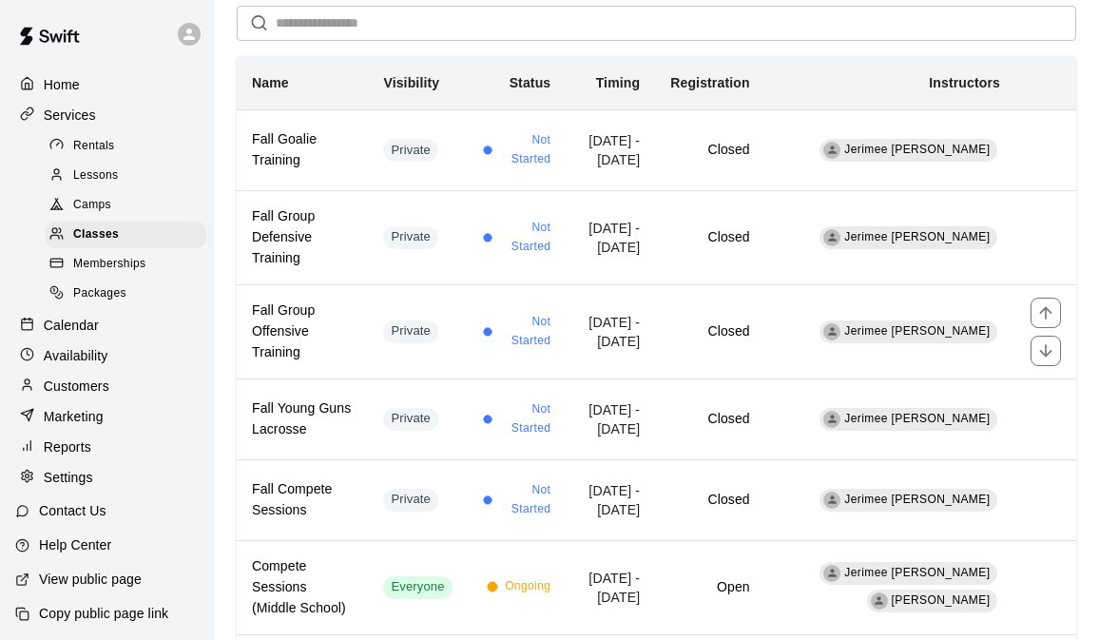
scroll to position [144, 0]
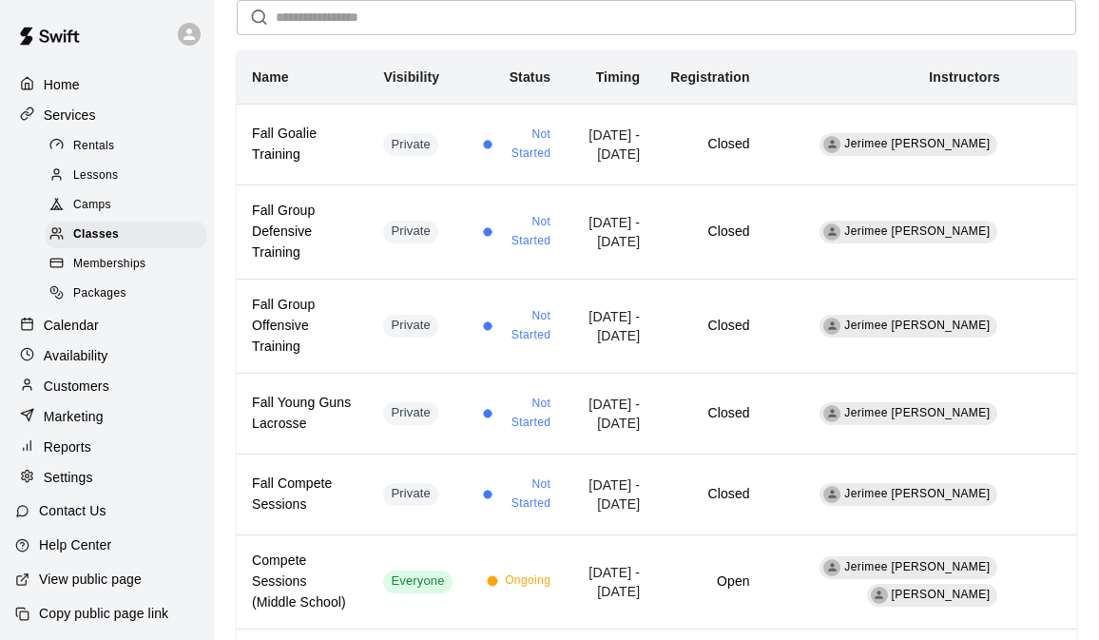
click at [103, 171] on span "Lessons" at bounding box center [96, 175] width 46 height 19
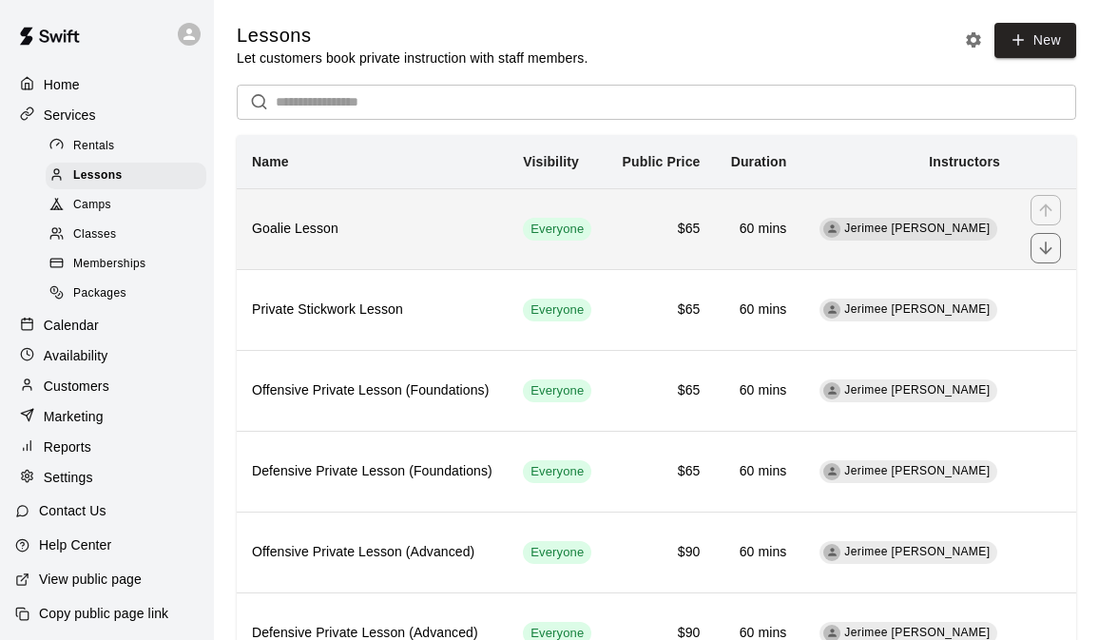
click at [653, 228] on td "$65" at bounding box center [661, 228] width 108 height 81
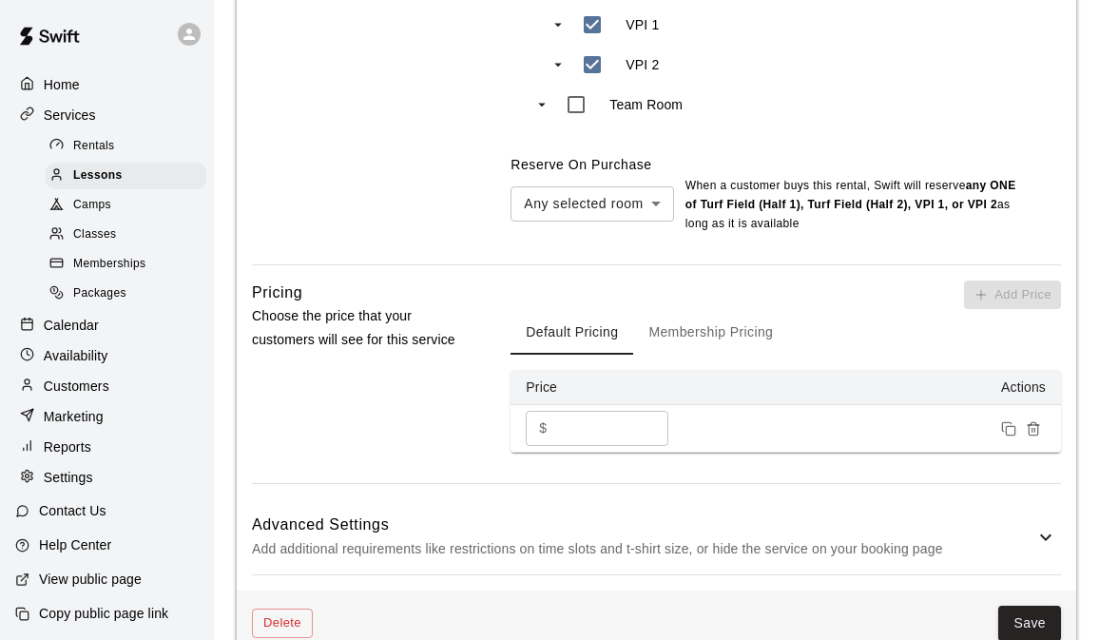
scroll to position [1164, 0]
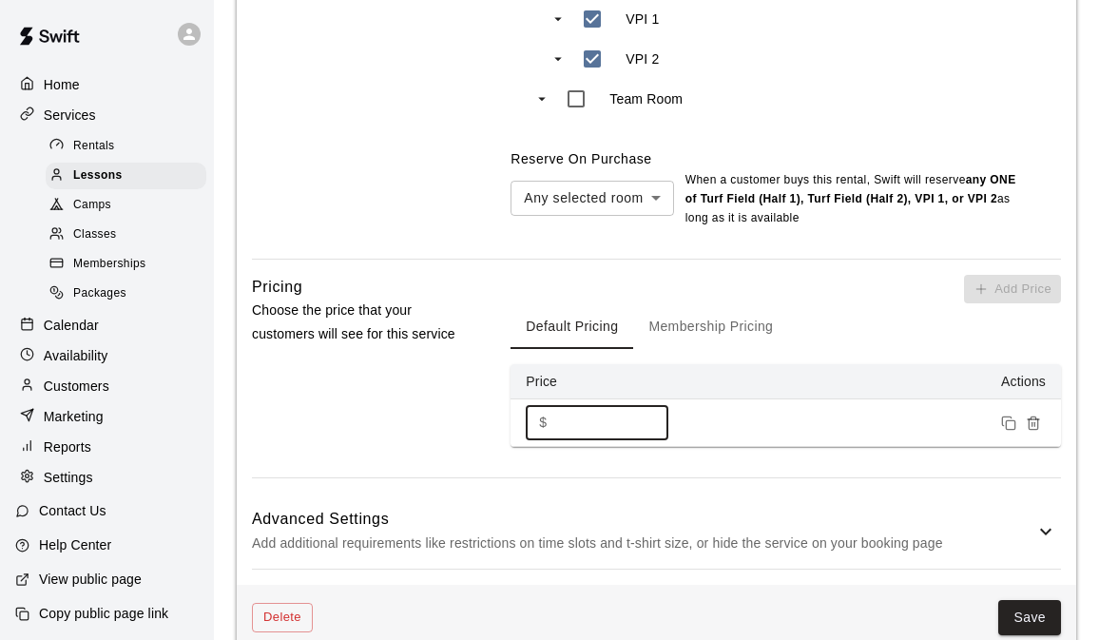
click at [562, 437] on input "**" at bounding box center [612, 422] width 114 height 35
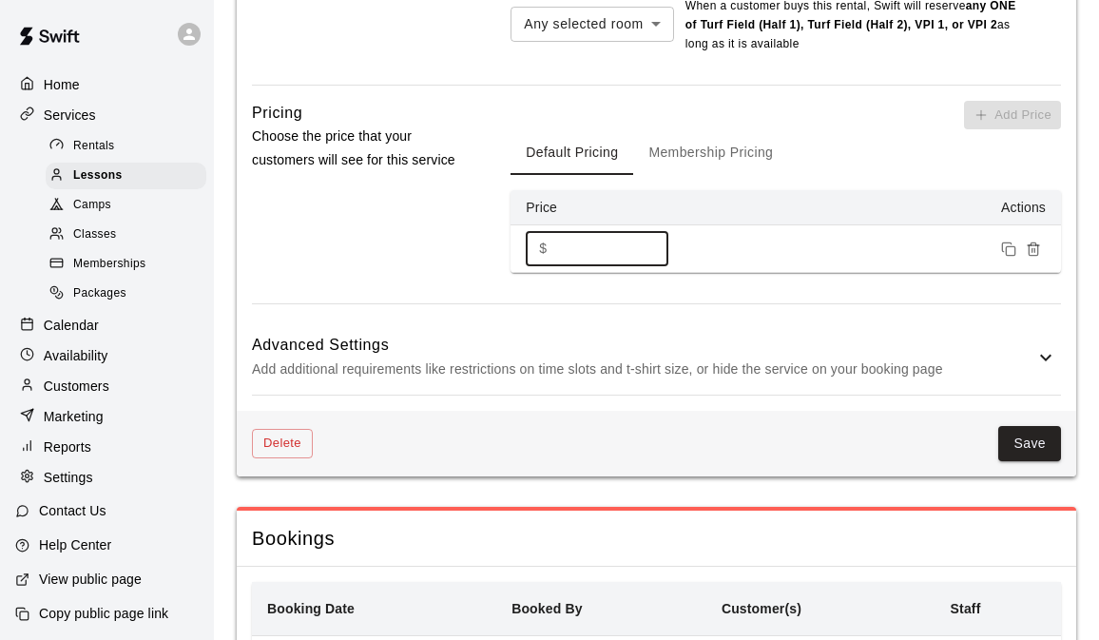
scroll to position [1392, 0]
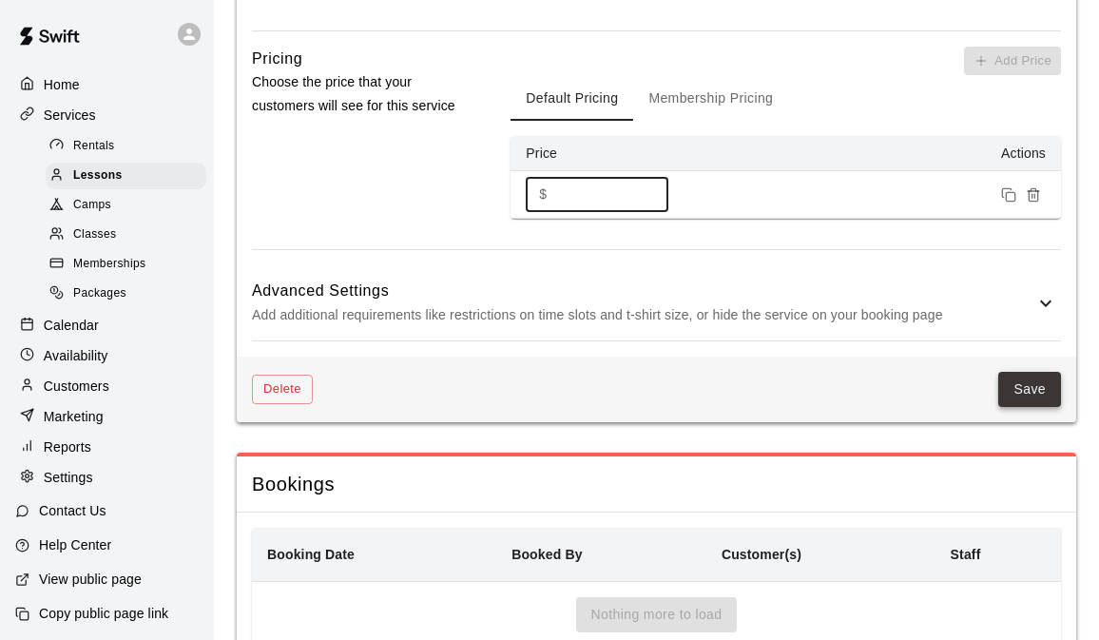
type input "**"
click at [1020, 401] on button "Save" at bounding box center [1029, 389] width 63 height 35
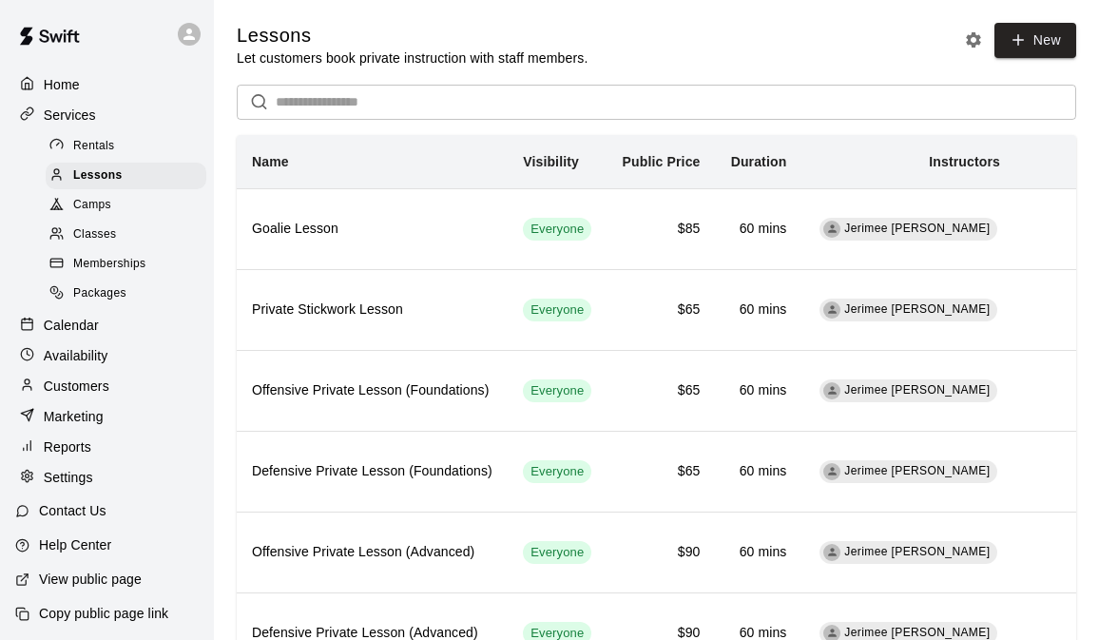
click at [97, 235] on span "Classes" at bounding box center [94, 234] width 43 height 19
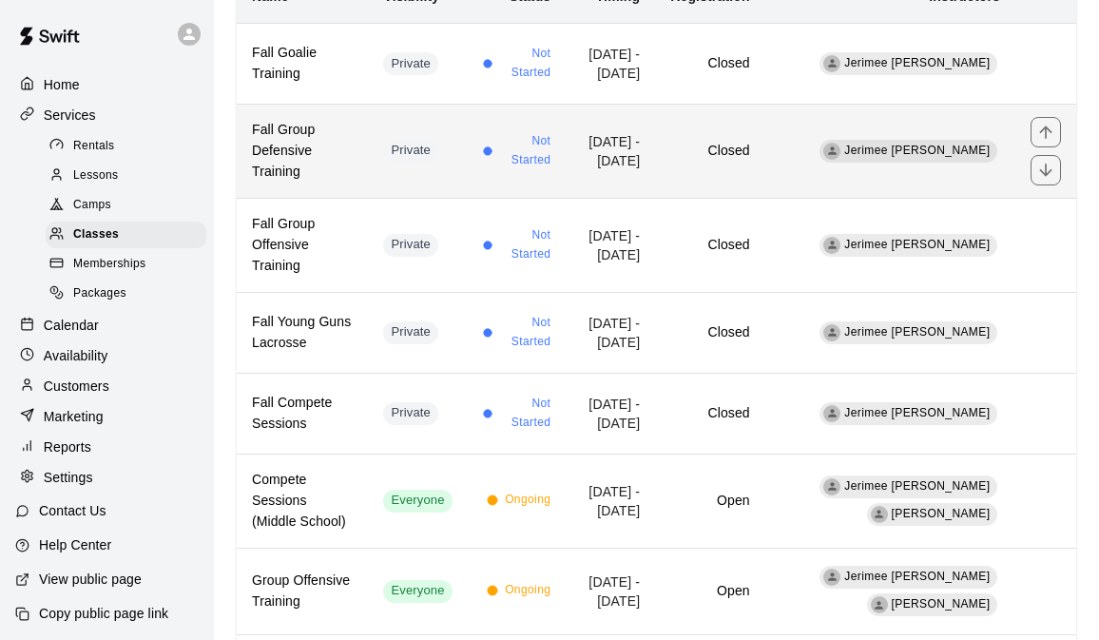
scroll to position [225, 0]
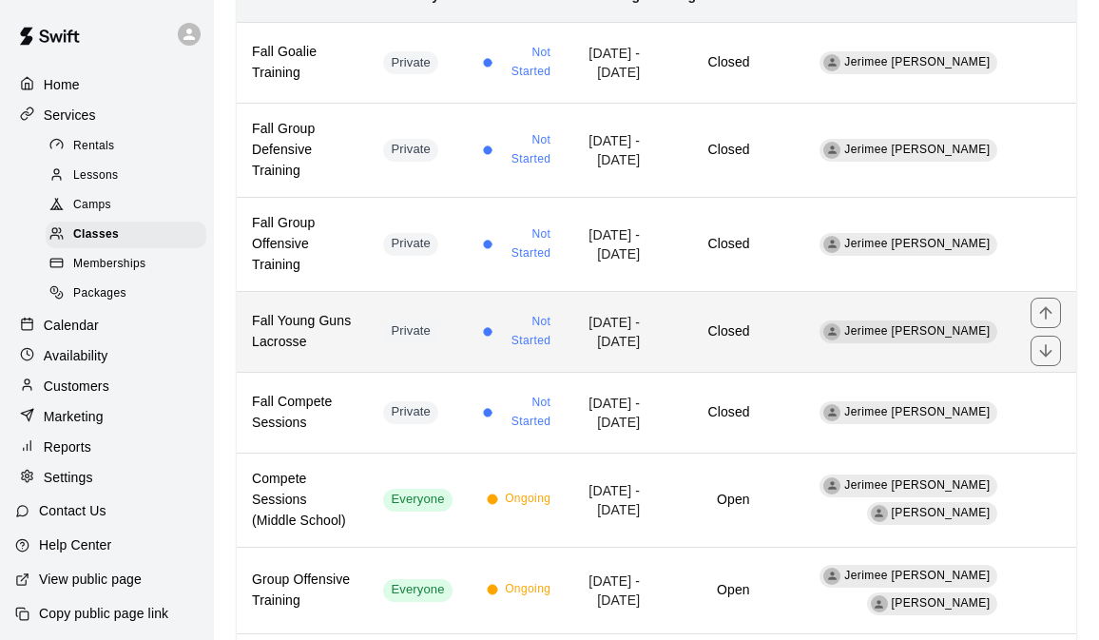
click at [459, 321] on td "Private" at bounding box center [417, 331] width 99 height 81
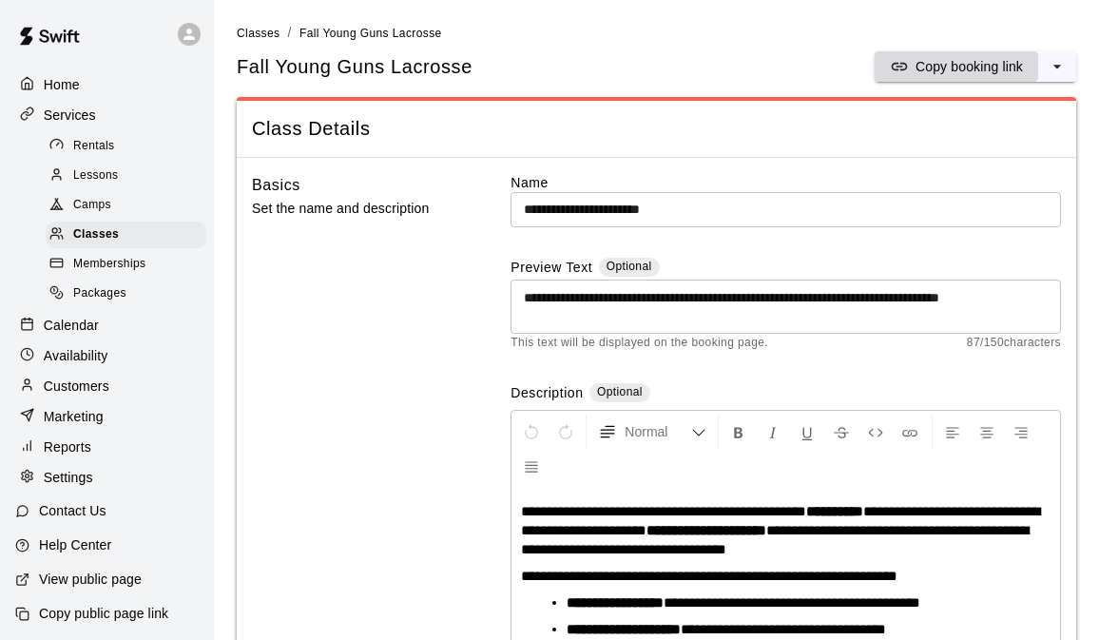
click at [999, 68] on p "Copy booking link" at bounding box center [969, 66] width 107 height 19
click at [122, 235] on div "Classes" at bounding box center [126, 235] width 161 height 27
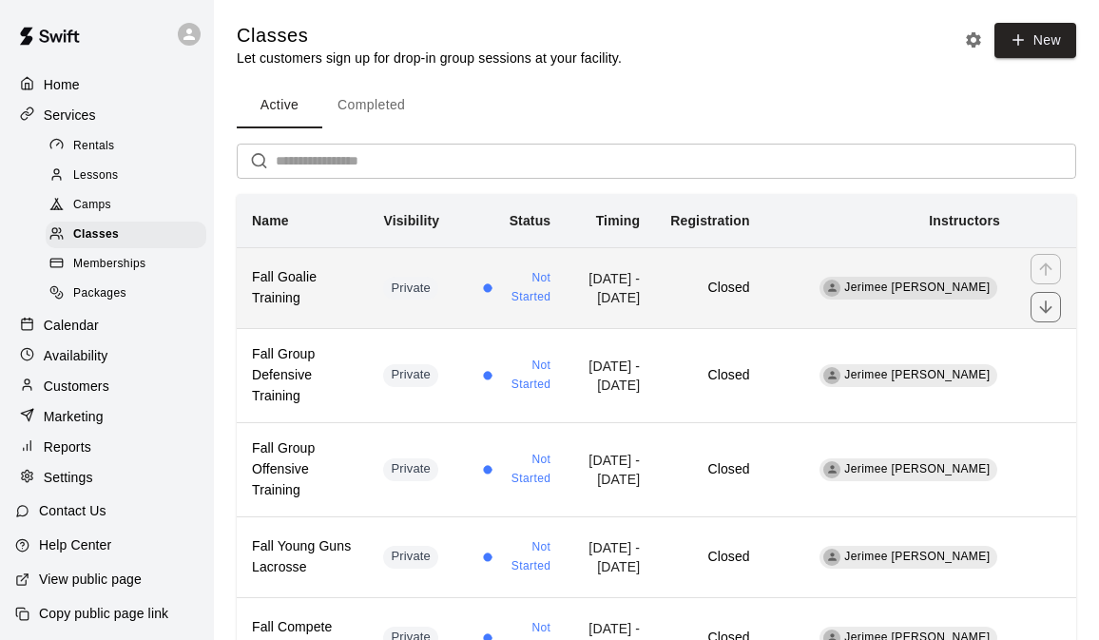
click at [546, 302] on span "Not Started" at bounding box center [525, 288] width 52 height 38
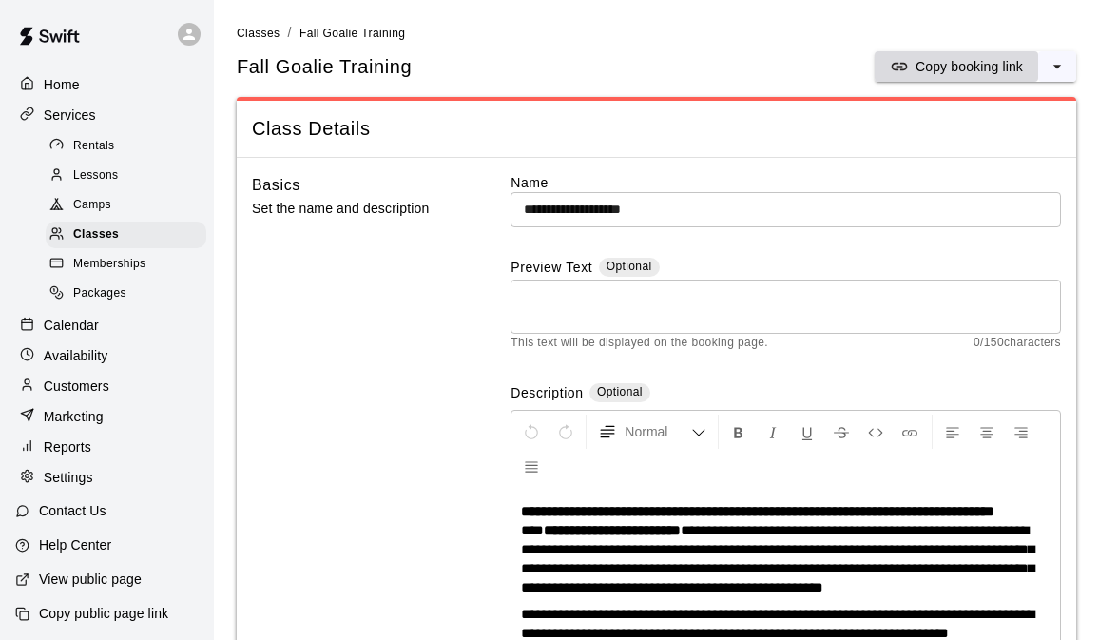
click at [983, 66] on p "Copy booking link" at bounding box center [969, 66] width 107 height 19
click at [123, 229] on div "Classes" at bounding box center [126, 235] width 161 height 27
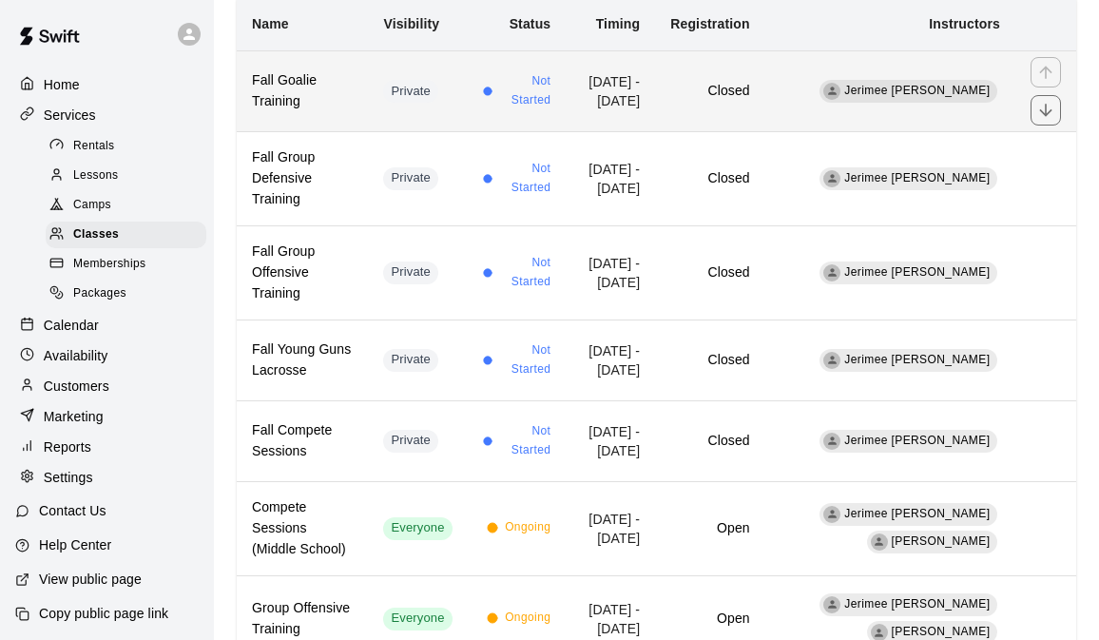
scroll to position [202, 0]
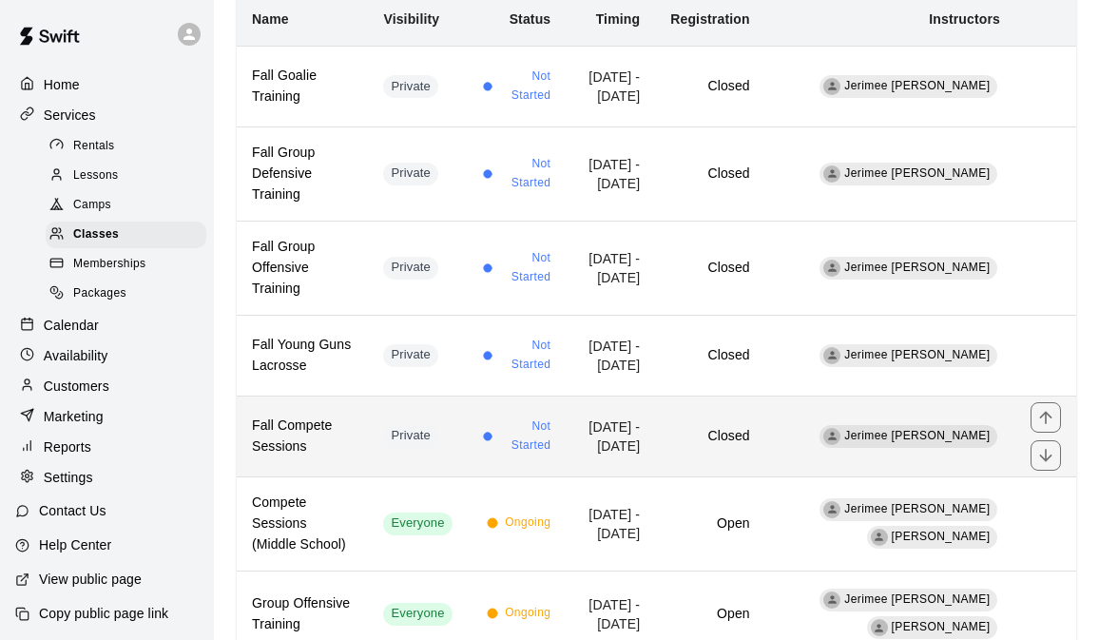
click at [467, 422] on td "Private" at bounding box center [417, 436] width 99 height 81
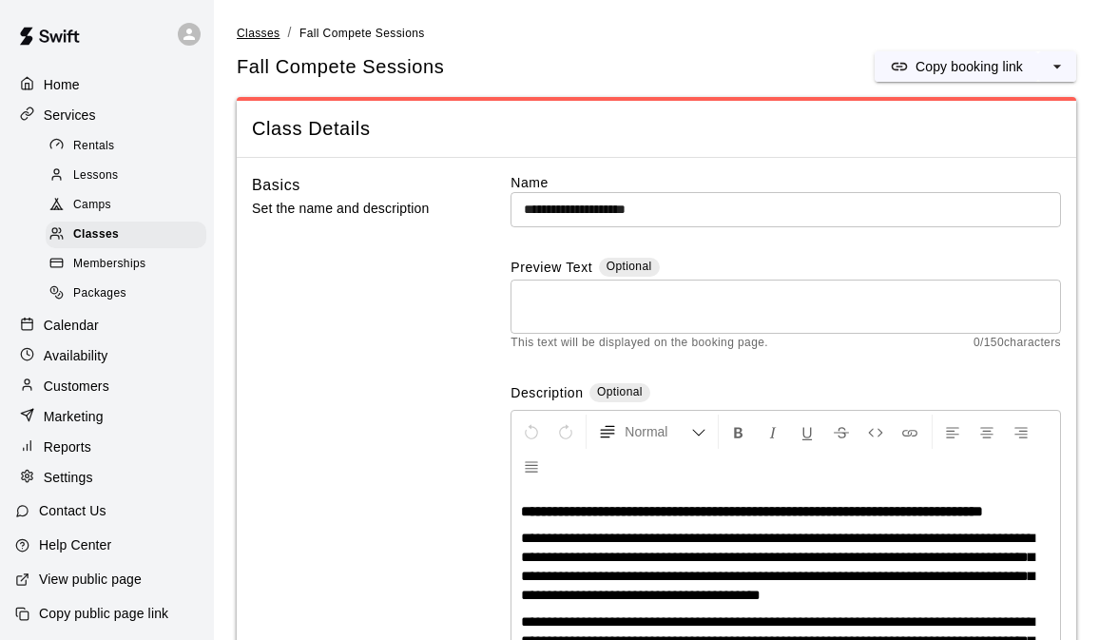
click at [273, 30] on span "Classes" at bounding box center [258, 33] width 43 height 13
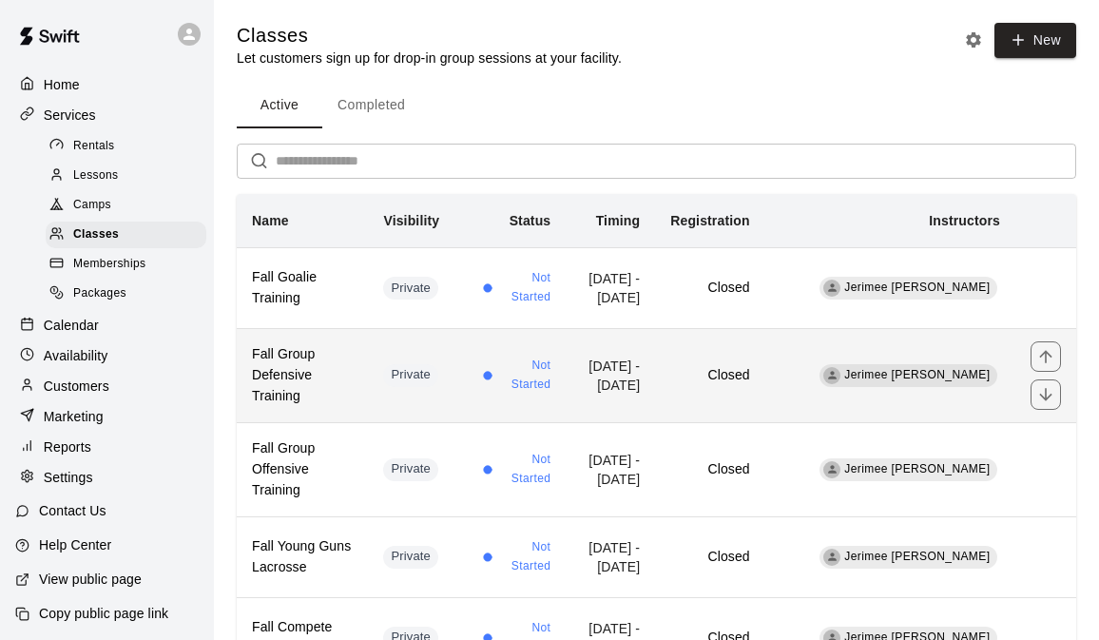
click at [353, 376] on h6 "Fall Group Defensive Training" at bounding box center [302, 375] width 101 height 63
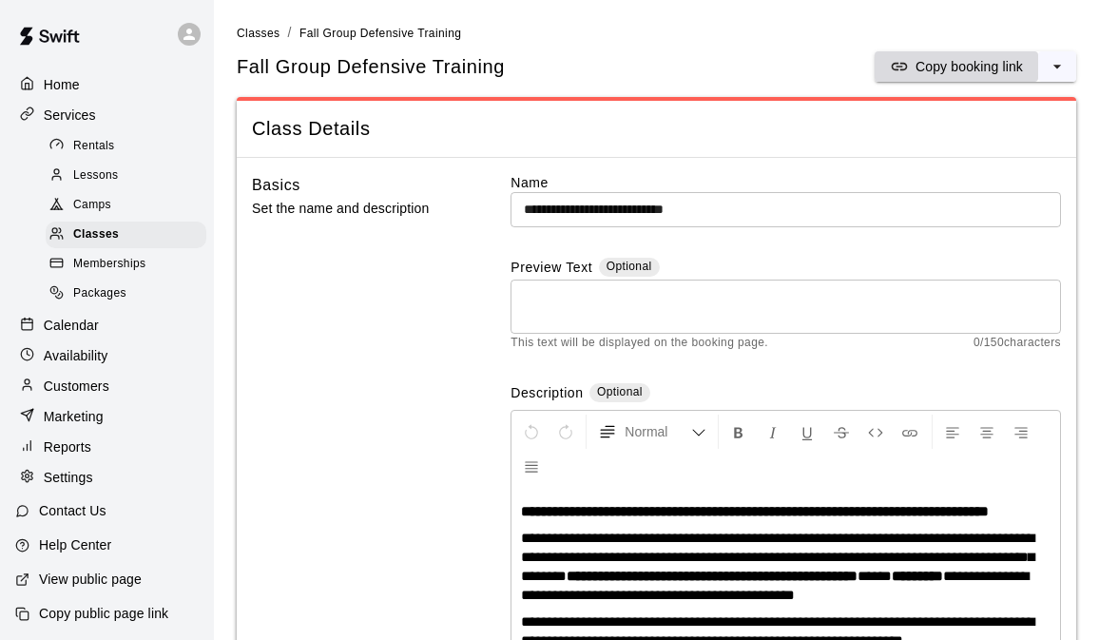
click at [945, 66] on p "Copy booking link" at bounding box center [969, 66] width 107 height 19
click at [252, 37] on span "Classes" at bounding box center [258, 33] width 43 height 13
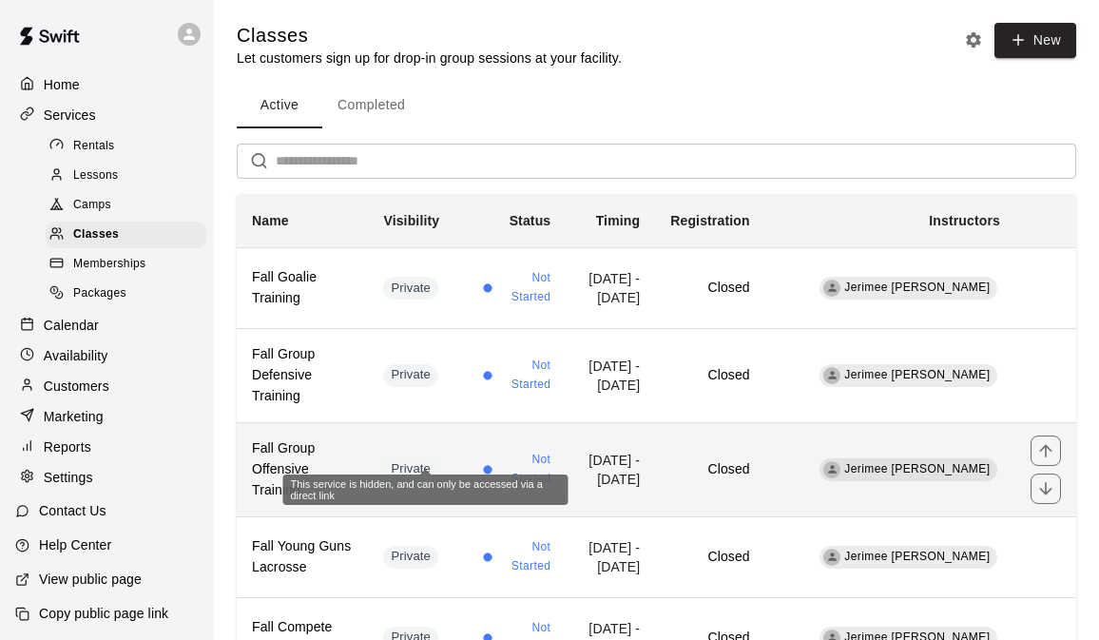
click at [406, 460] on span "Private" at bounding box center [410, 469] width 55 height 18
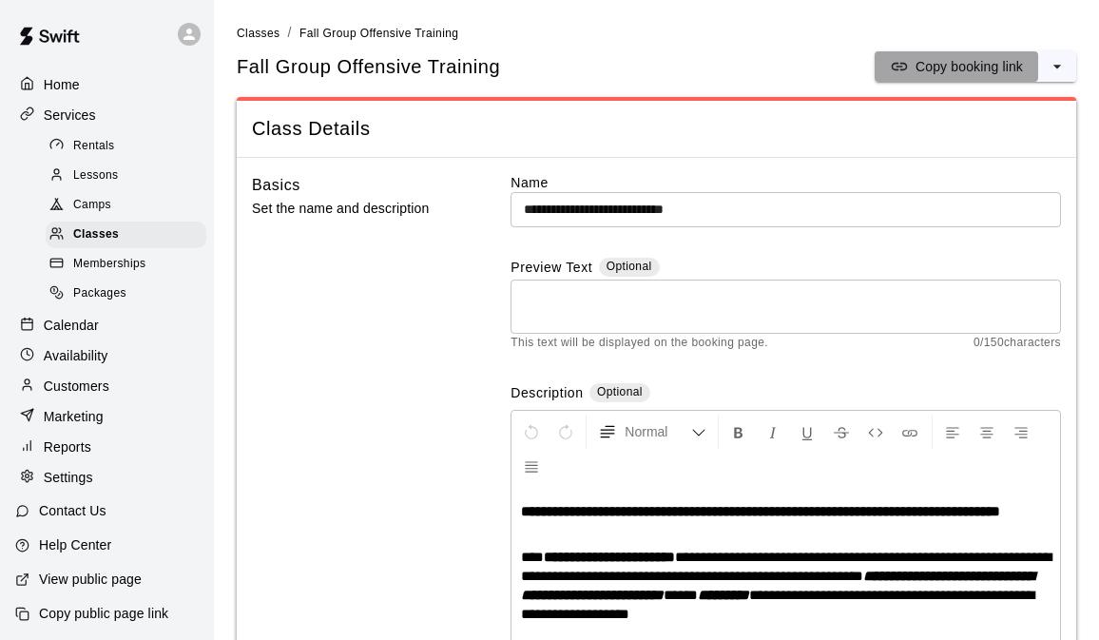
click at [957, 70] on p "Copy booking link" at bounding box center [969, 66] width 107 height 19
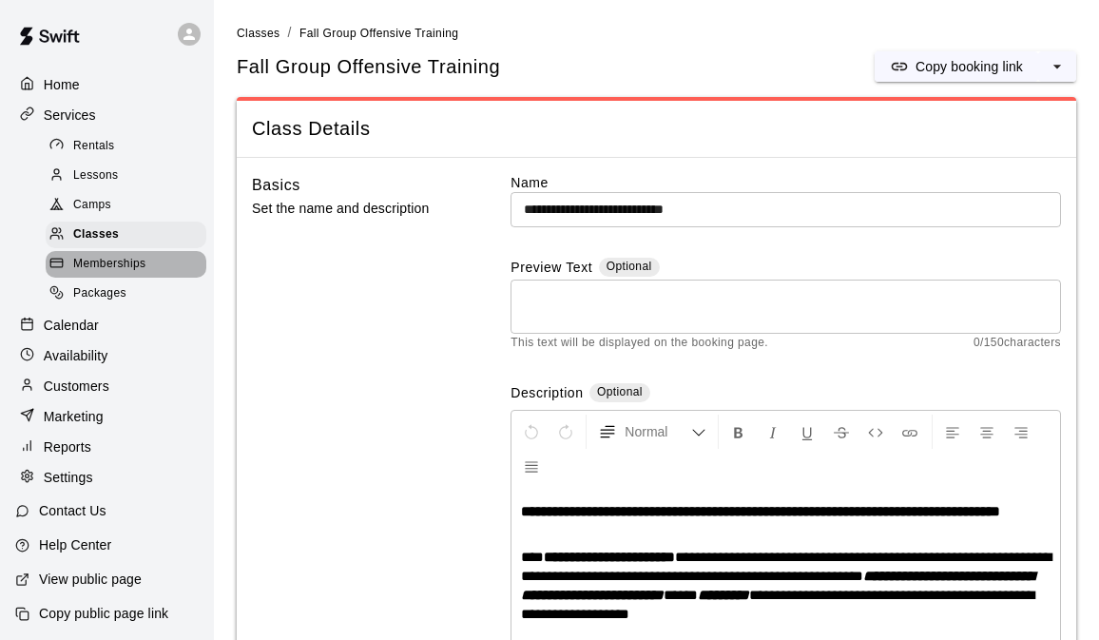
click at [99, 270] on span "Memberships" at bounding box center [109, 264] width 72 height 19
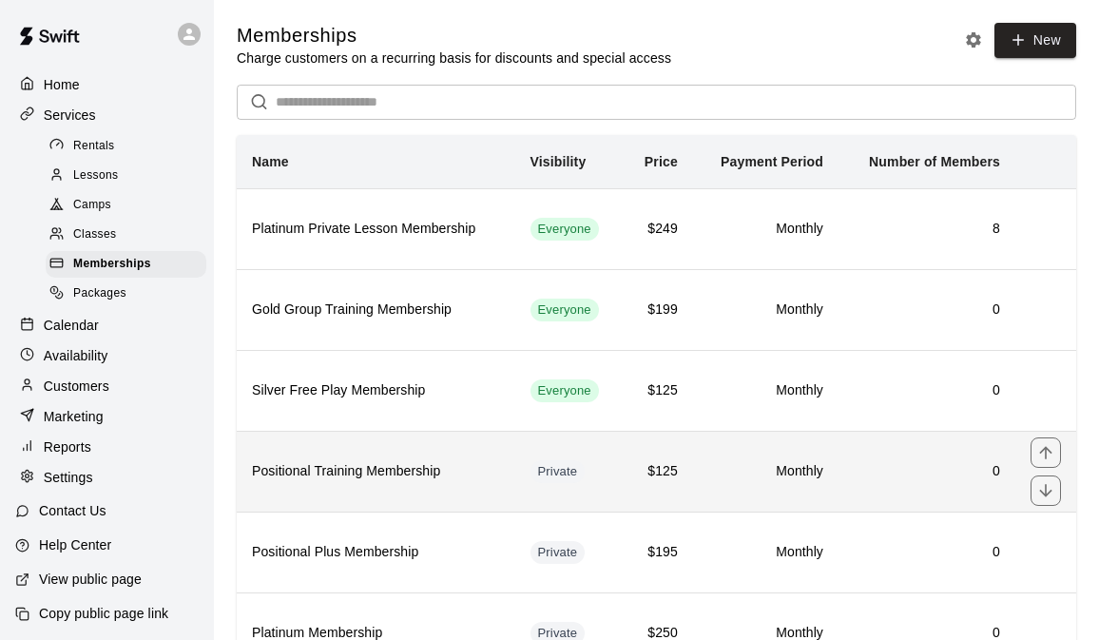
scroll to position [168, 0]
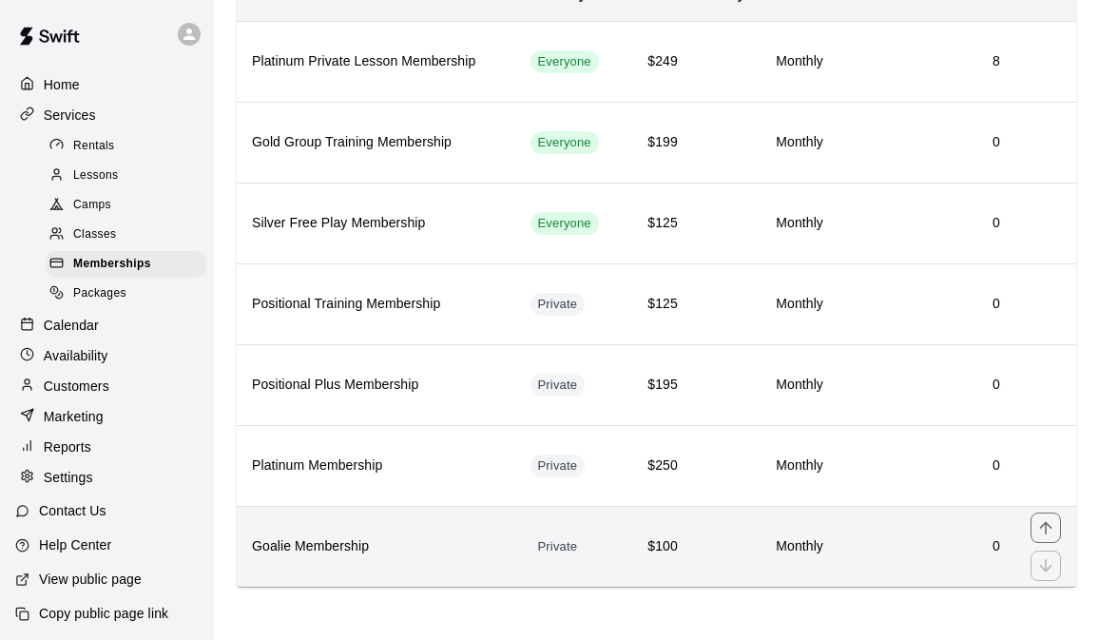
click at [456, 555] on h6 "Goalie Membership" at bounding box center [376, 546] width 248 height 21
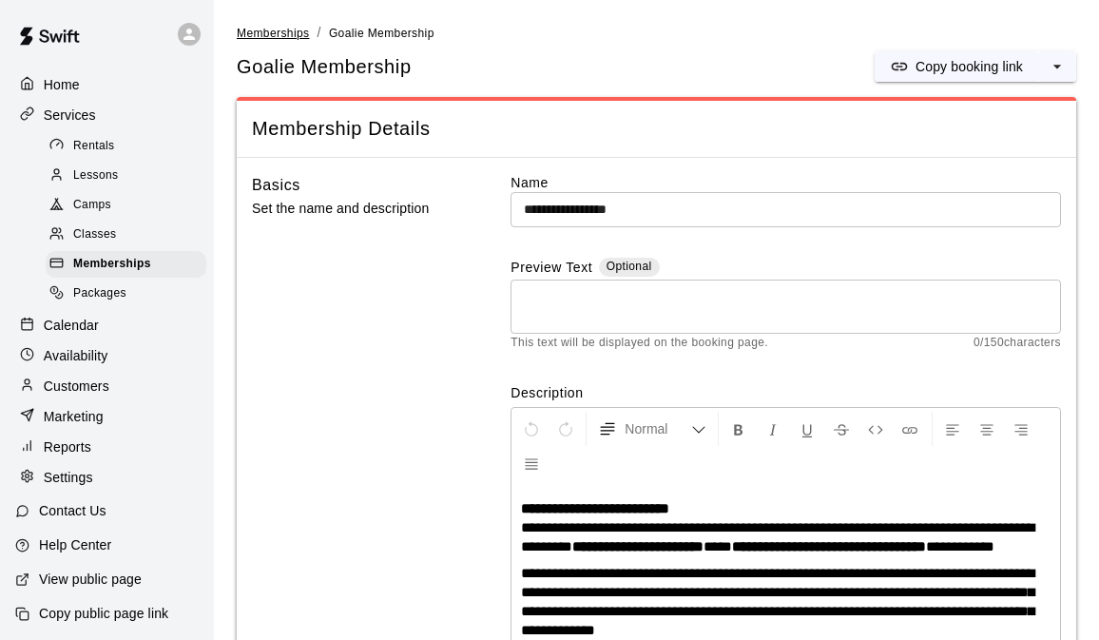
click at [289, 29] on span "Memberships" at bounding box center [273, 33] width 72 height 13
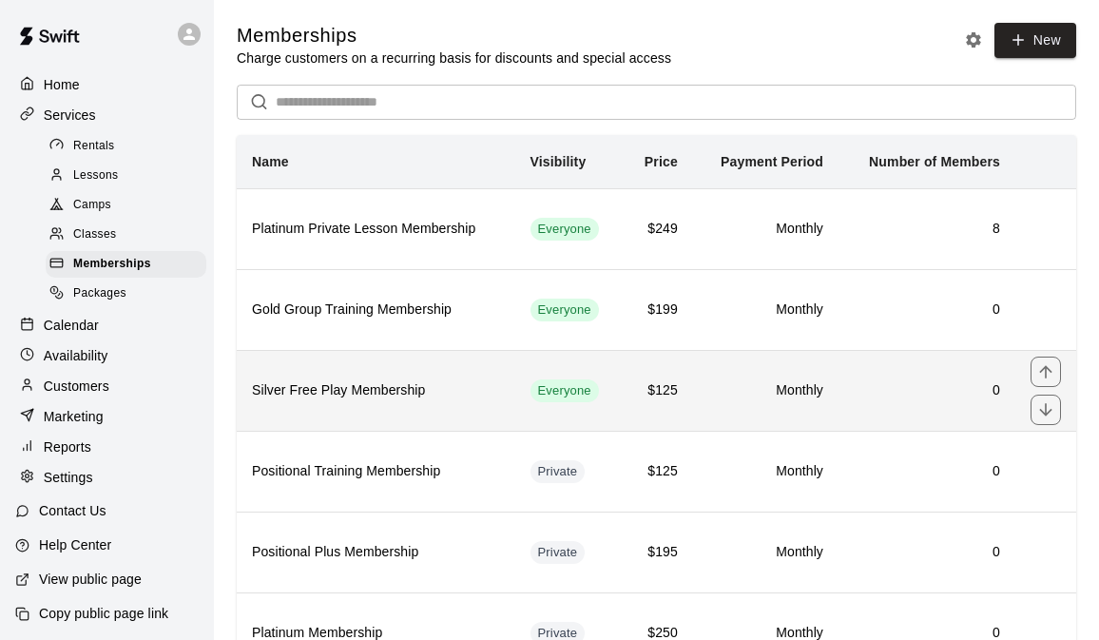
scroll to position [168, 0]
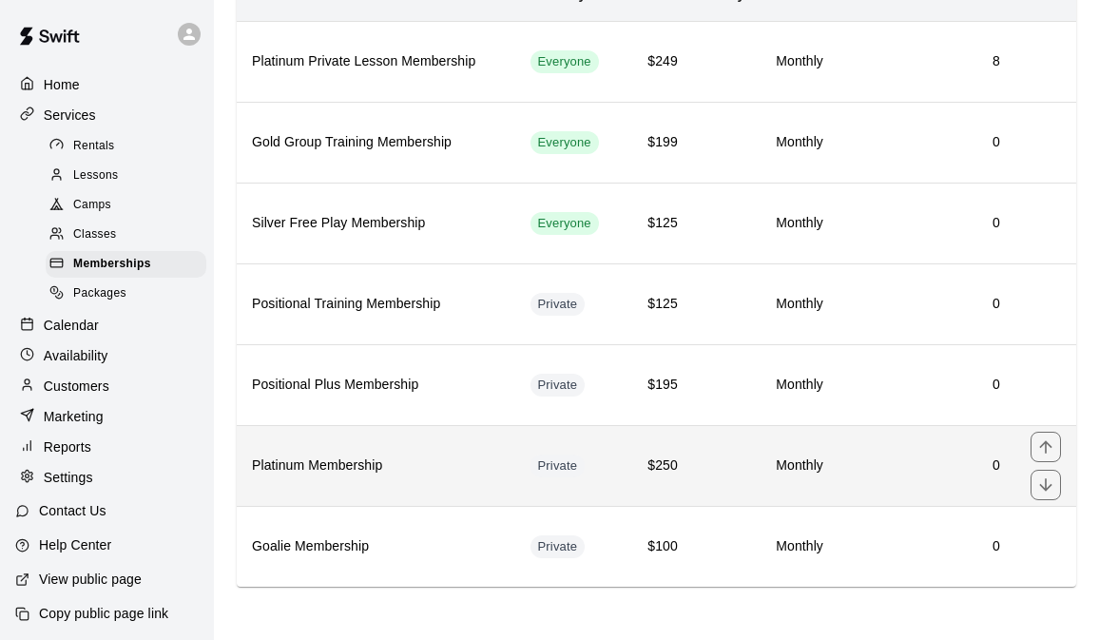
click at [438, 457] on h6 "Platinum Membership" at bounding box center [376, 465] width 248 height 21
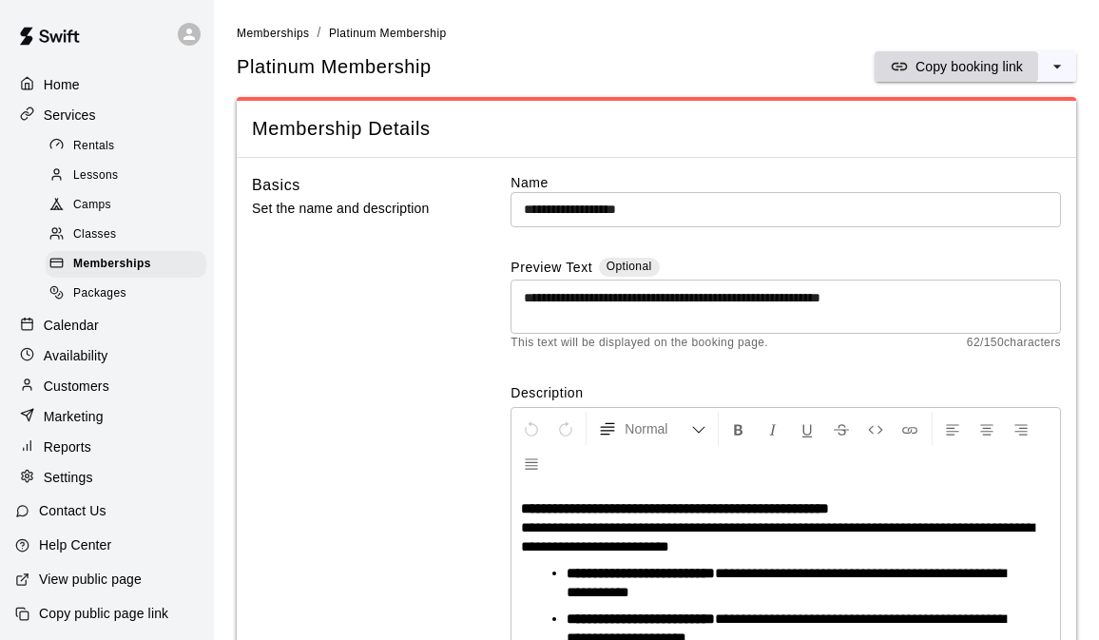
click at [945, 63] on p "Copy booking link" at bounding box center [969, 66] width 107 height 19
click at [287, 42] on li "Memberships" at bounding box center [273, 33] width 72 height 21
click at [289, 35] on span "Memberships" at bounding box center [273, 33] width 72 height 13
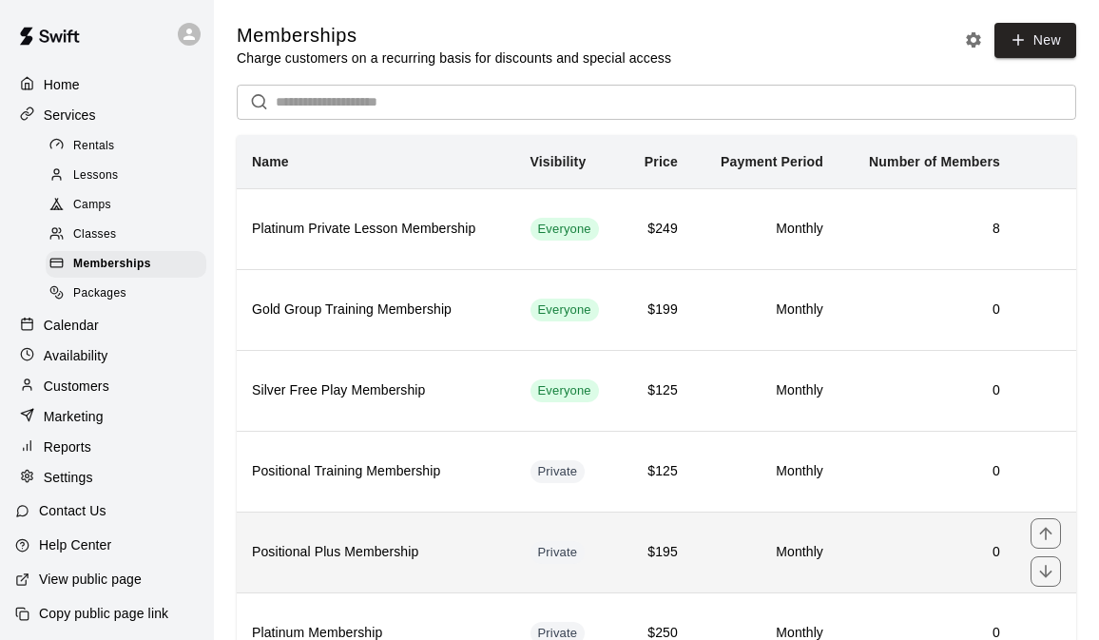
click at [646, 554] on h6 "$195" at bounding box center [658, 552] width 39 height 21
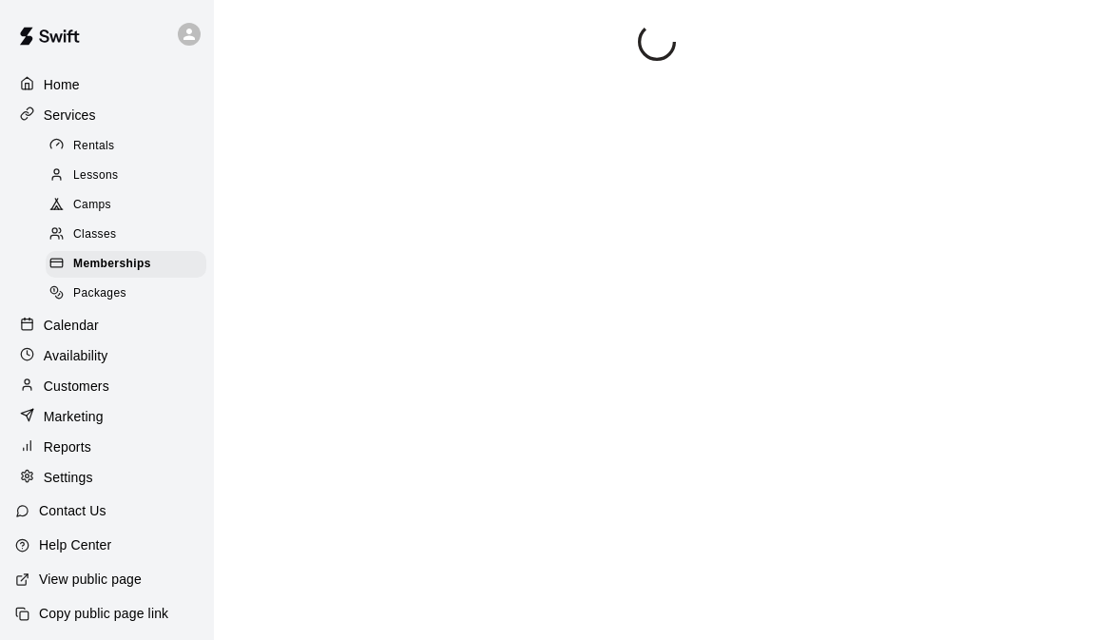
scroll to position [70, 0]
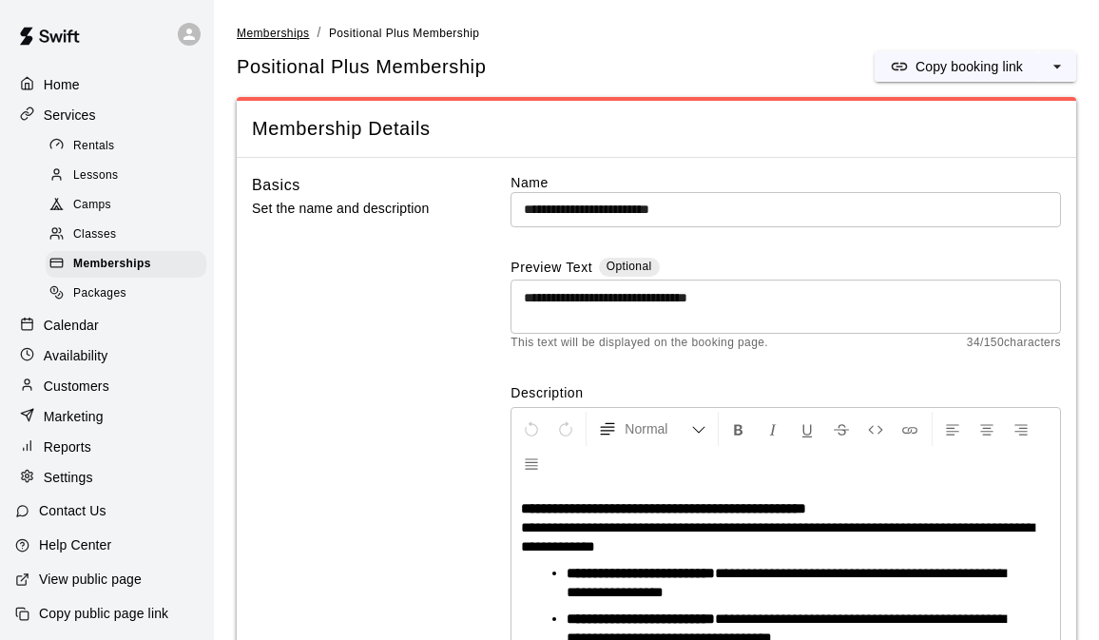
click at [278, 38] on span "Memberships" at bounding box center [273, 33] width 72 height 13
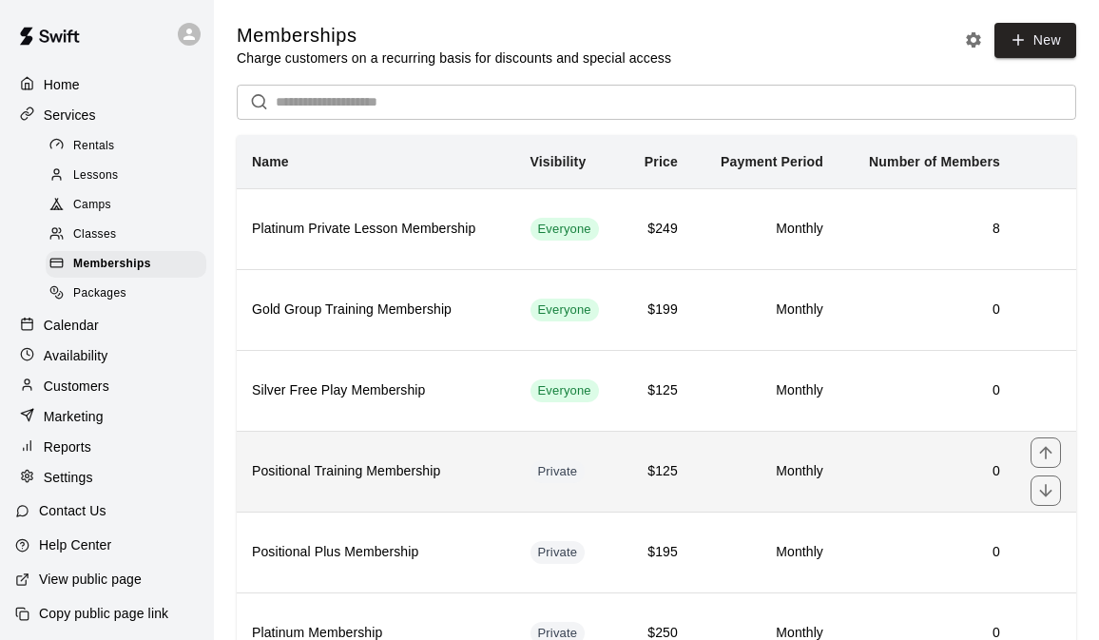
click at [503, 482] on th "Positional Training Membership" at bounding box center [376, 471] width 279 height 81
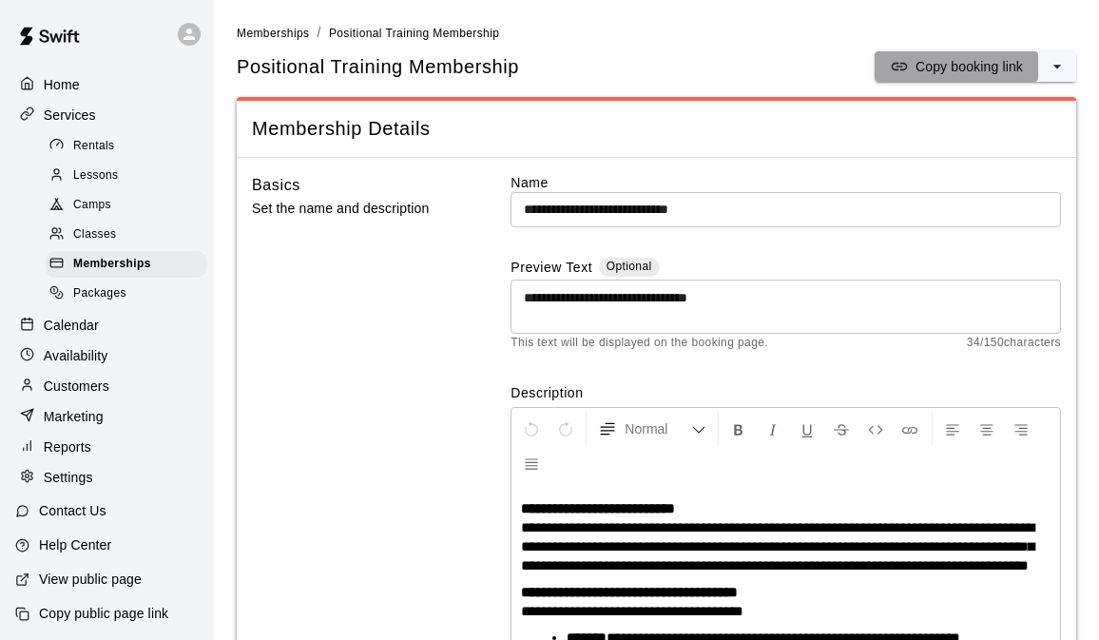
click at [943, 72] on p "Copy booking link" at bounding box center [969, 66] width 107 height 19
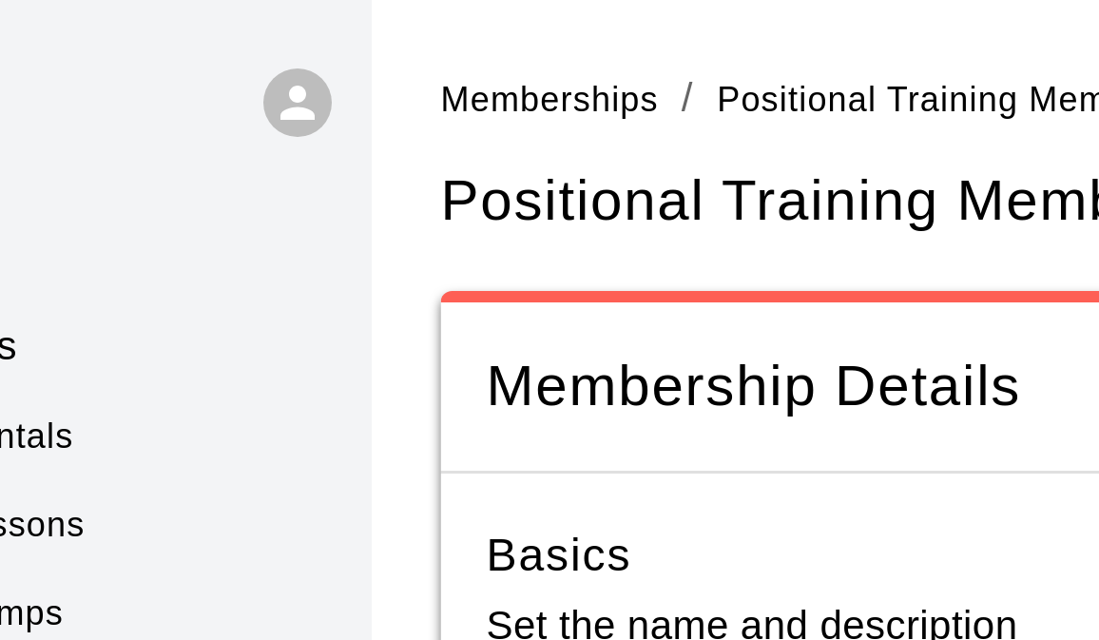
click at [176, 10] on div at bounding box center [107, 34] width 214 height 68
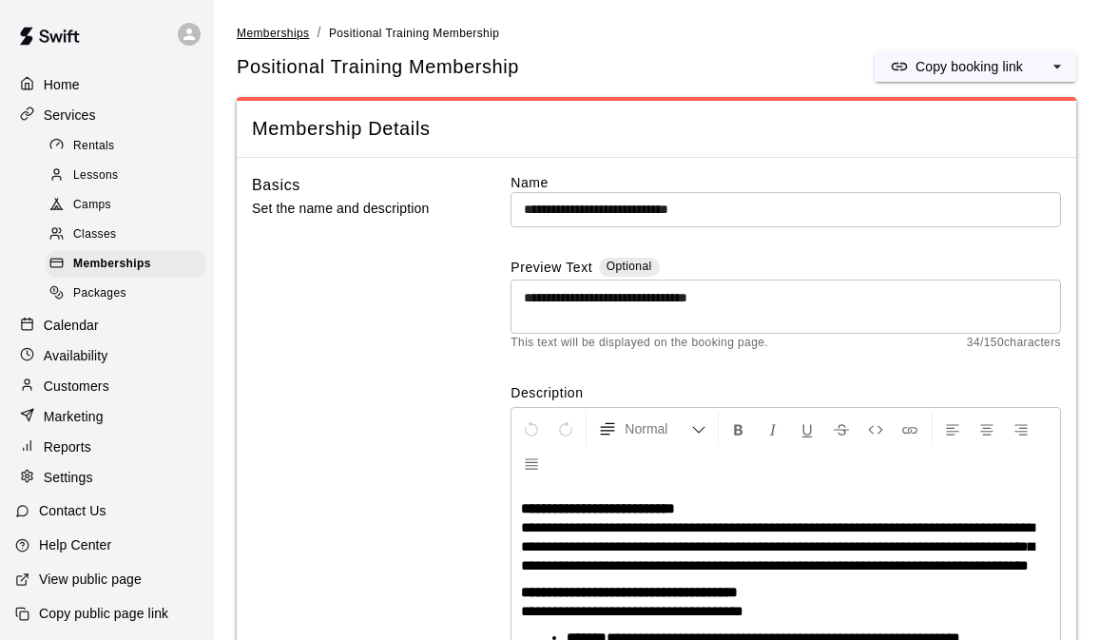
click at [283, 36] on span "Memberships" at bounding box center [273, 33] width 72 height 13
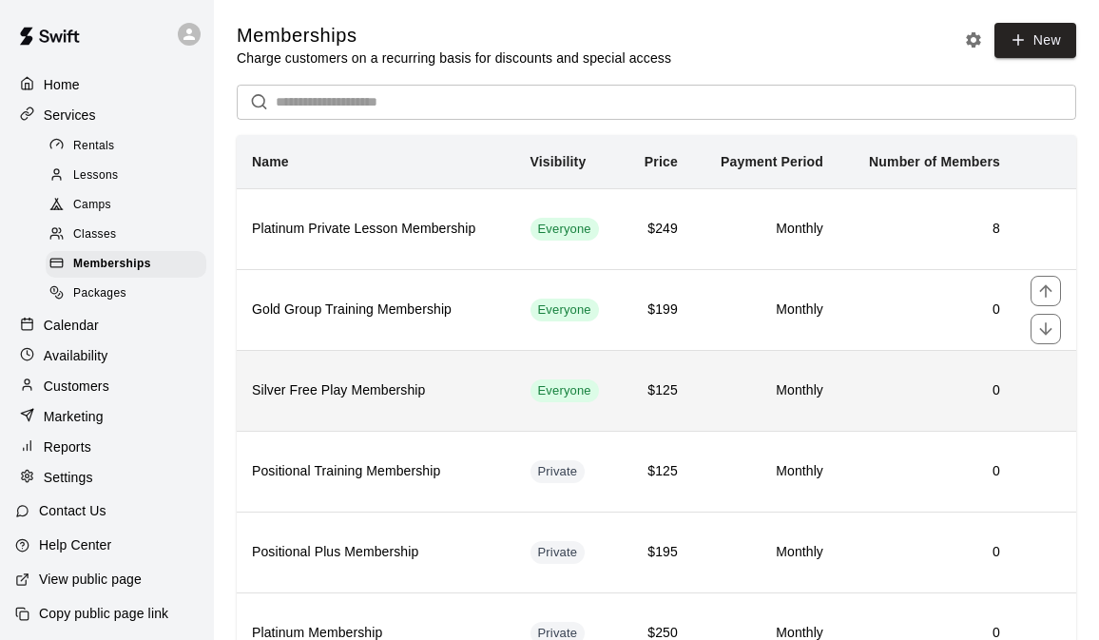
scroll to position [168, 0]
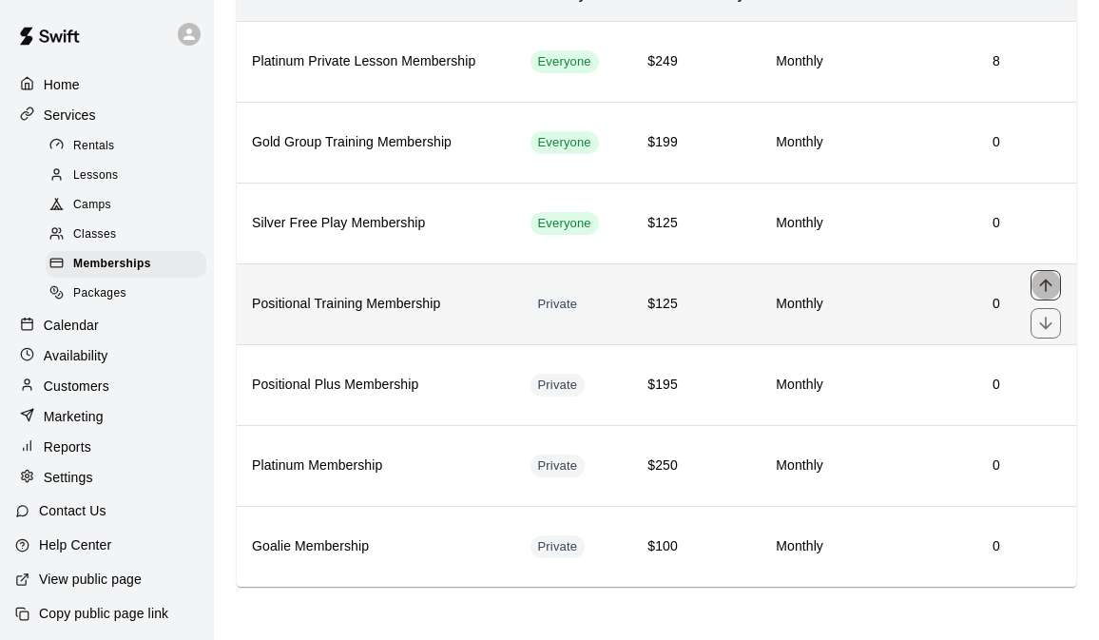
click at [1052, 289] on icon "move item up" at bounding box center [1045, 285] width 19 height 19
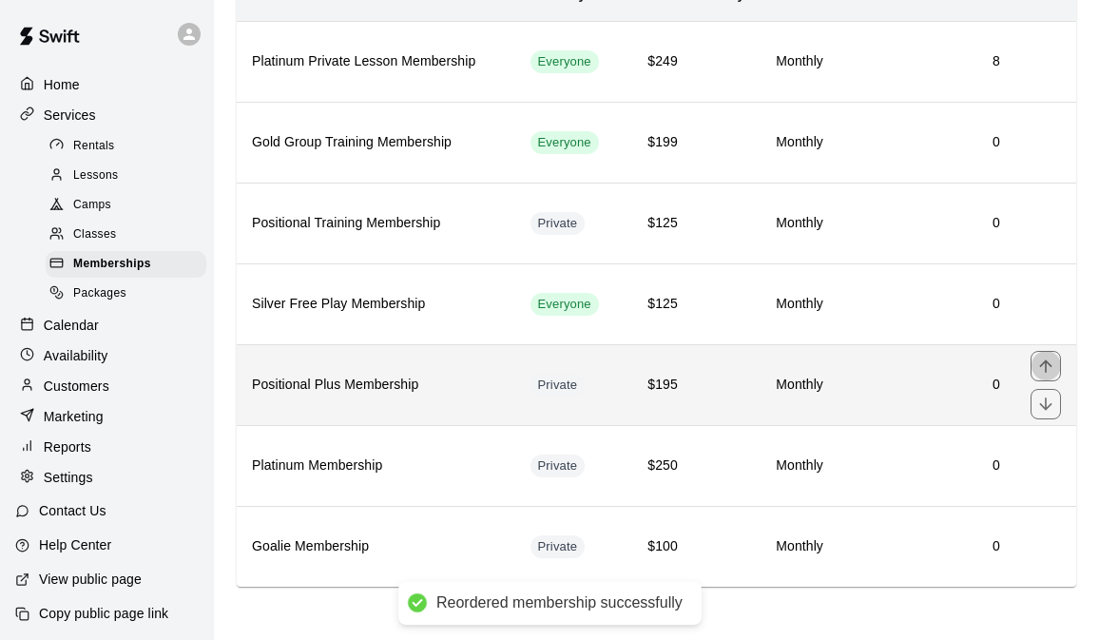
click at [1045, 360] on icon "move item up" at bounding box center [1045, 365] width 12 height 12
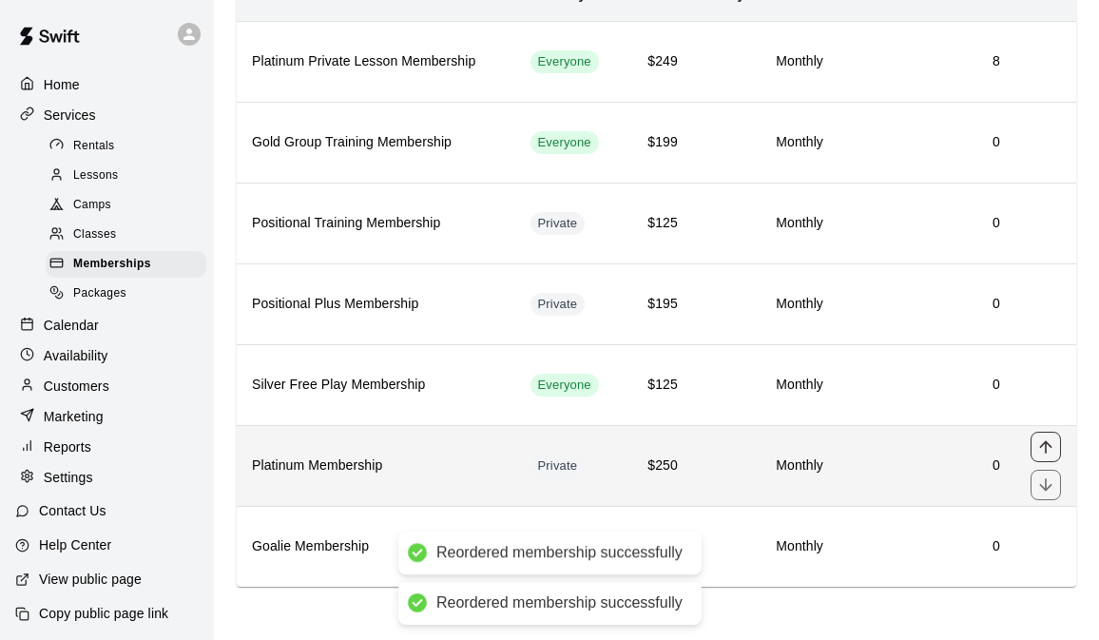
click at [1047, 435] on button "move item up" at bounding box center [1046, 447] width 30 height 30
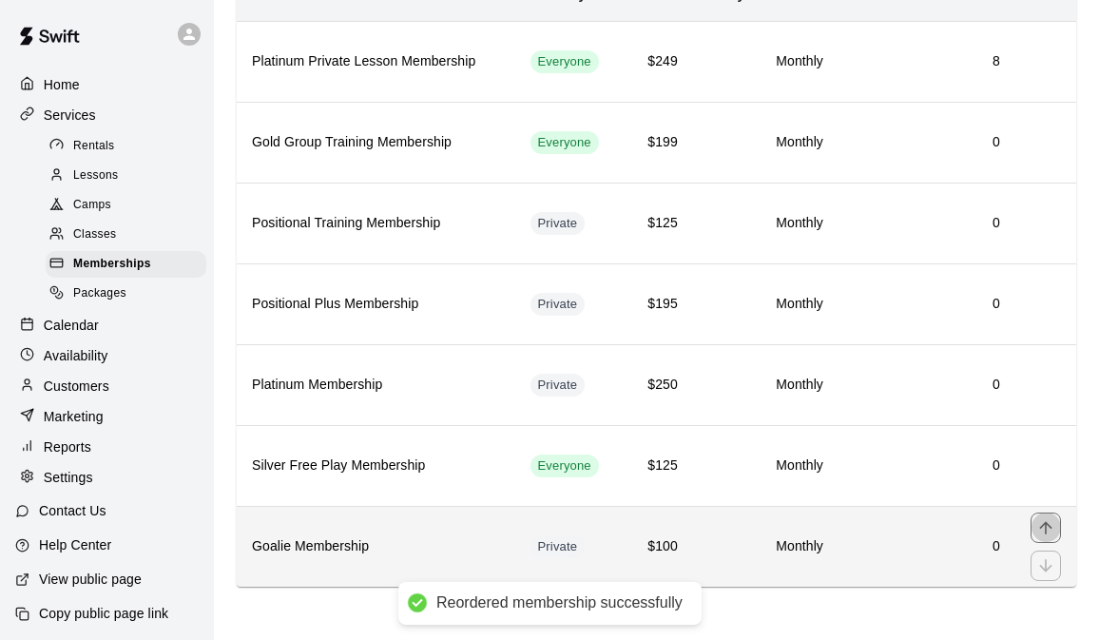
click at [1044, 523] on icon "move item up" at bounding box center [1045, 527] width 12 height 12
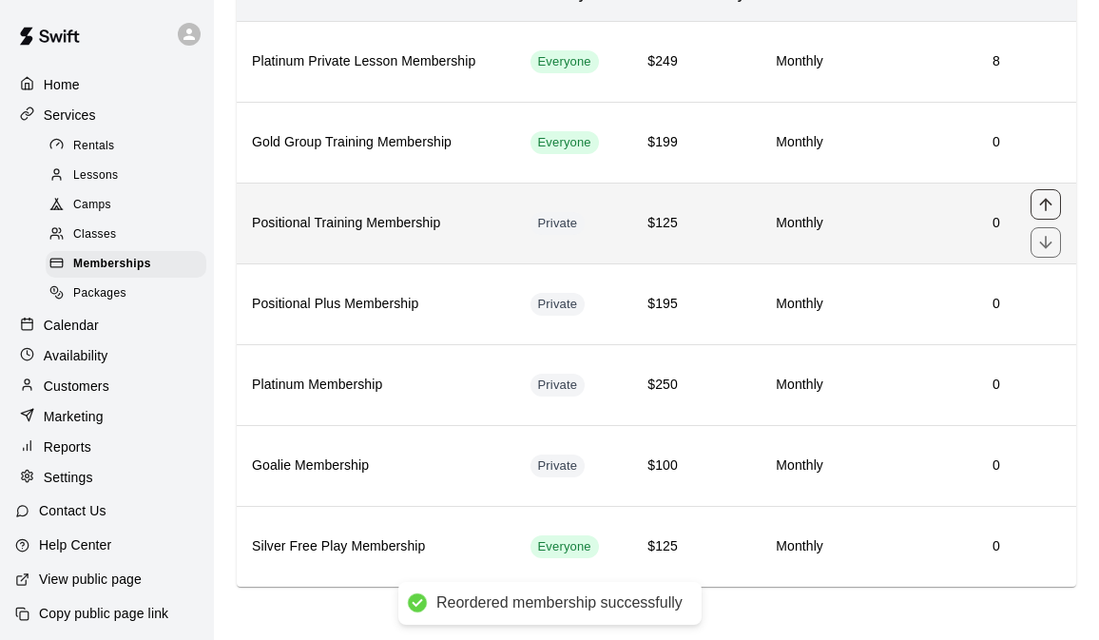
click at [1049, 195] on icon "move item up" at bounding box center [1045, 204] width 19 height 19
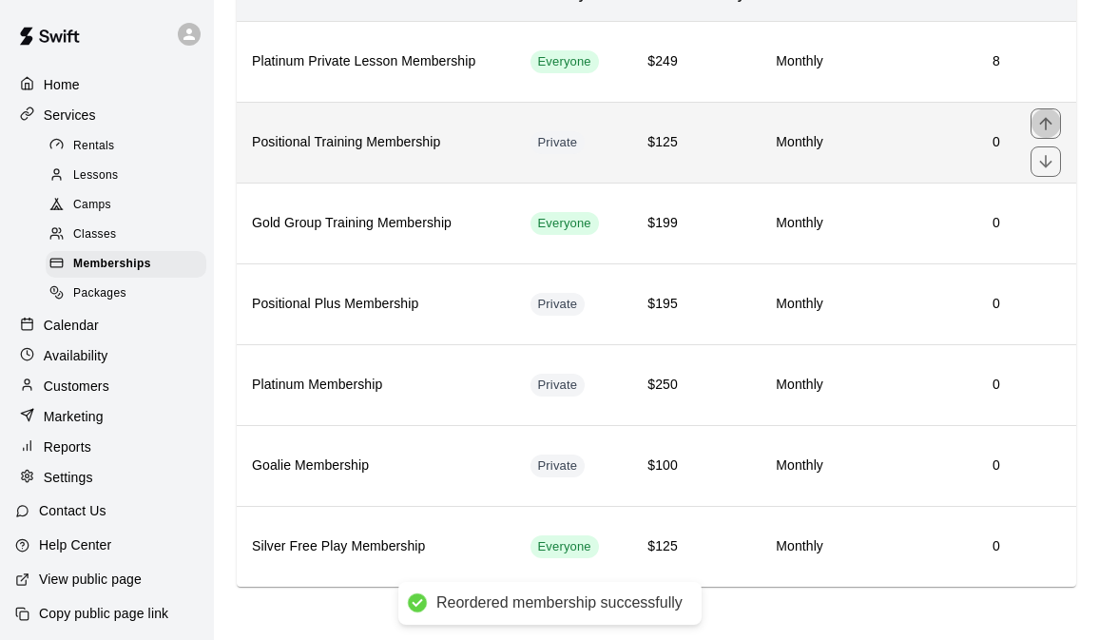
click at [1044, 120] on icon "move item up" at bounding box center [1045, 123] width 12 height 12
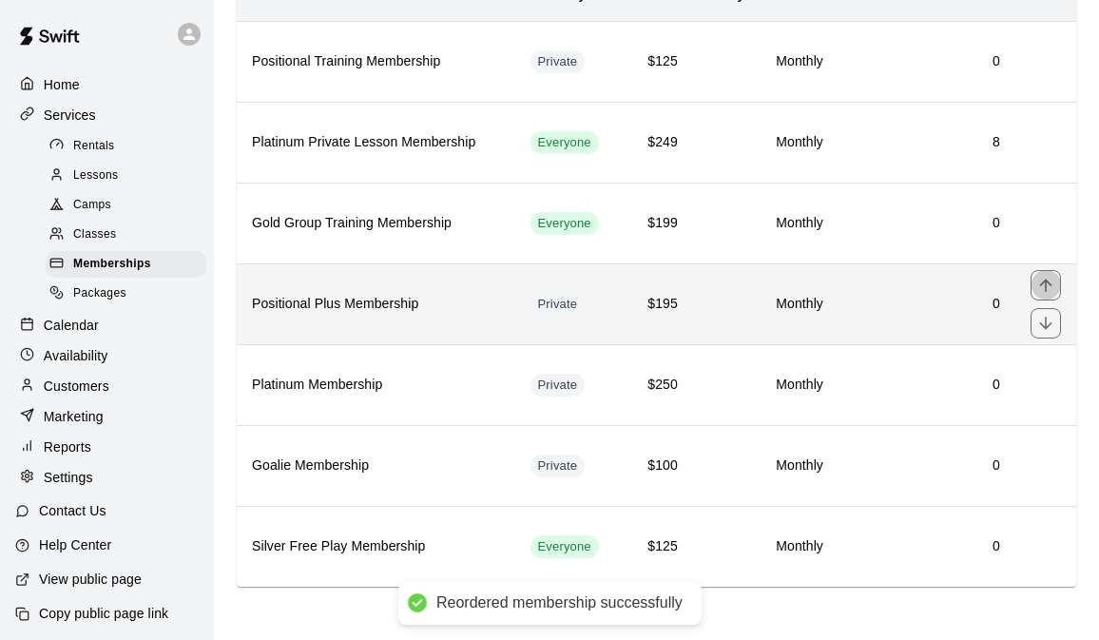
click at [1046, 289] on icon "move item up" at bounding box center [1045, 285] width 12 height 12
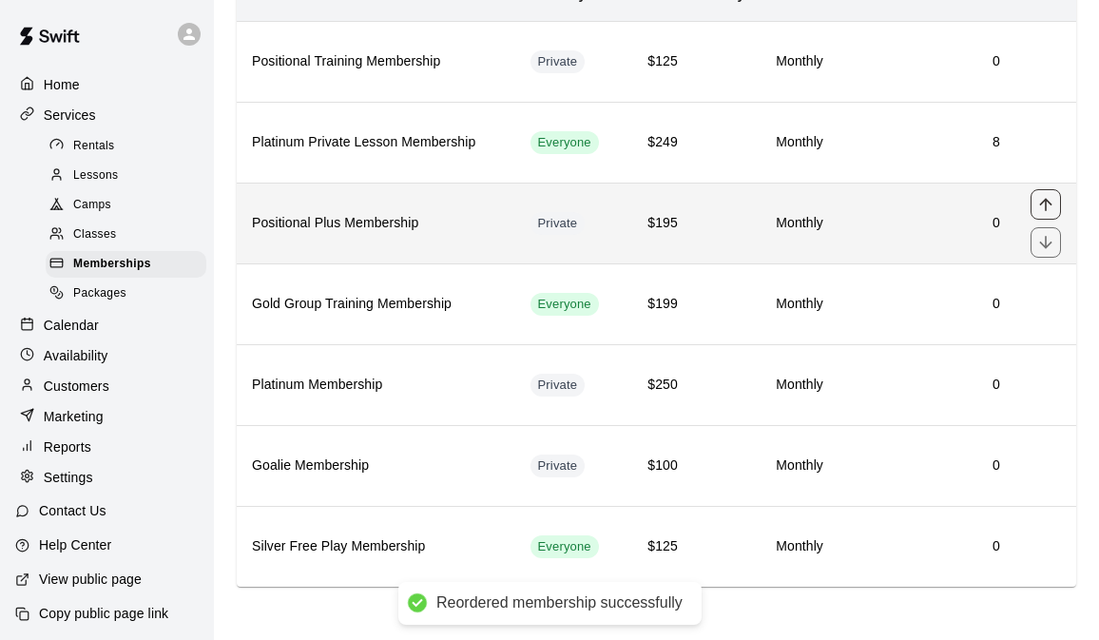
click at [1040, 196] on icon "move item up" at bounding box center [1045, 204] width 19 height 19
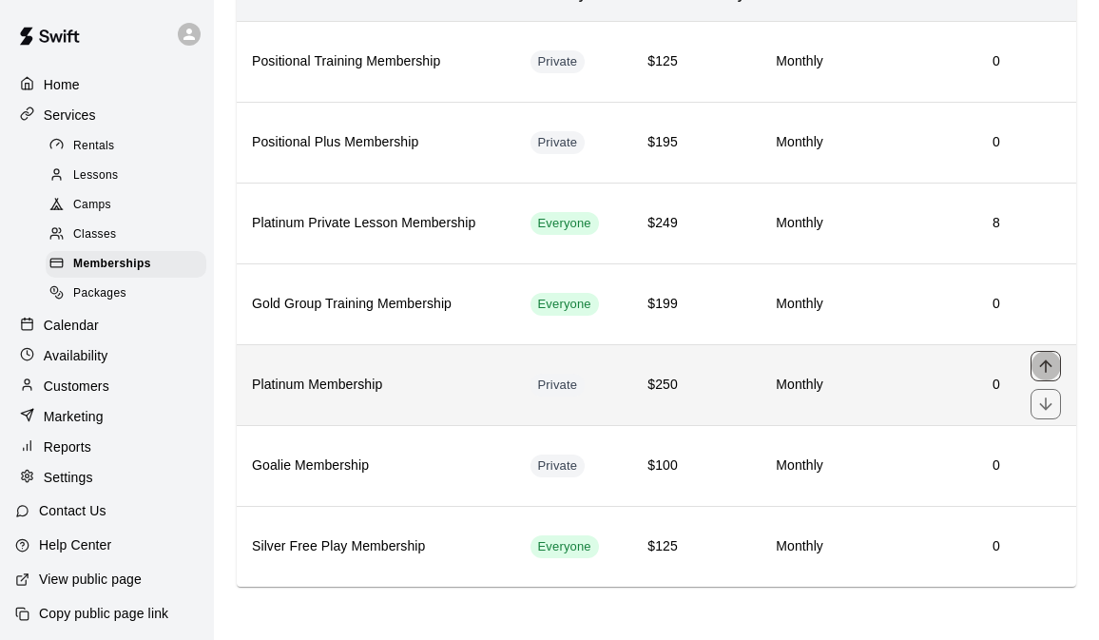
click at [1038, 360] on icon "move item up" at bounding box center [1045, 366] width 19 height 19
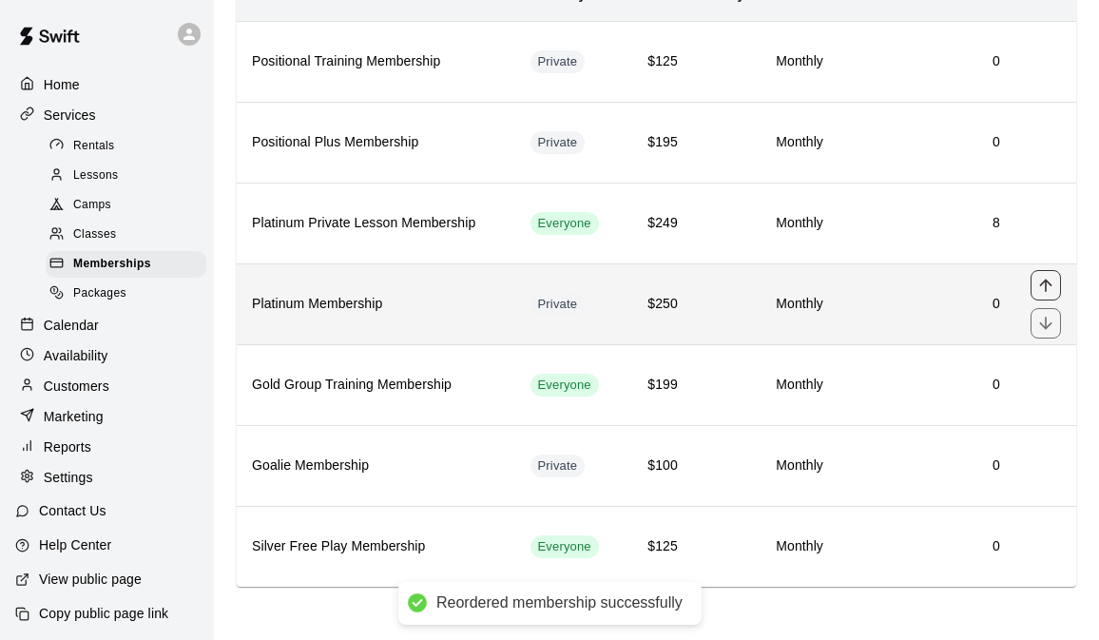
click at [1047, 282] on icon "move item up" at bounding box center [1045, 285] width 19 height 19
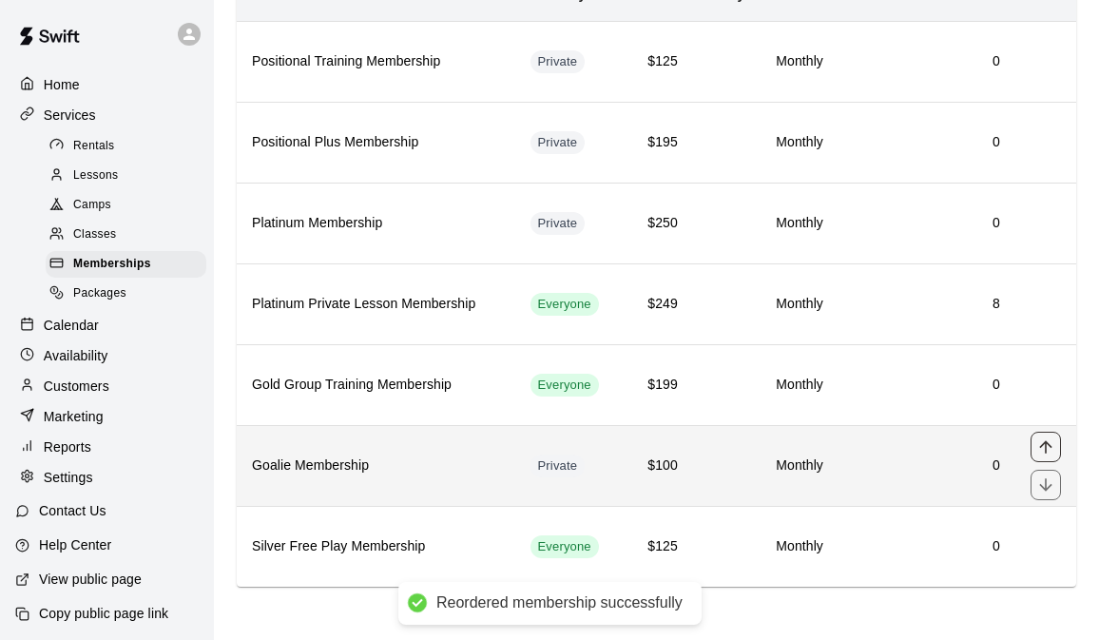
click at [1041, 444] on icon "move item up" at bounding box center [1045, 446] width 19 height 19
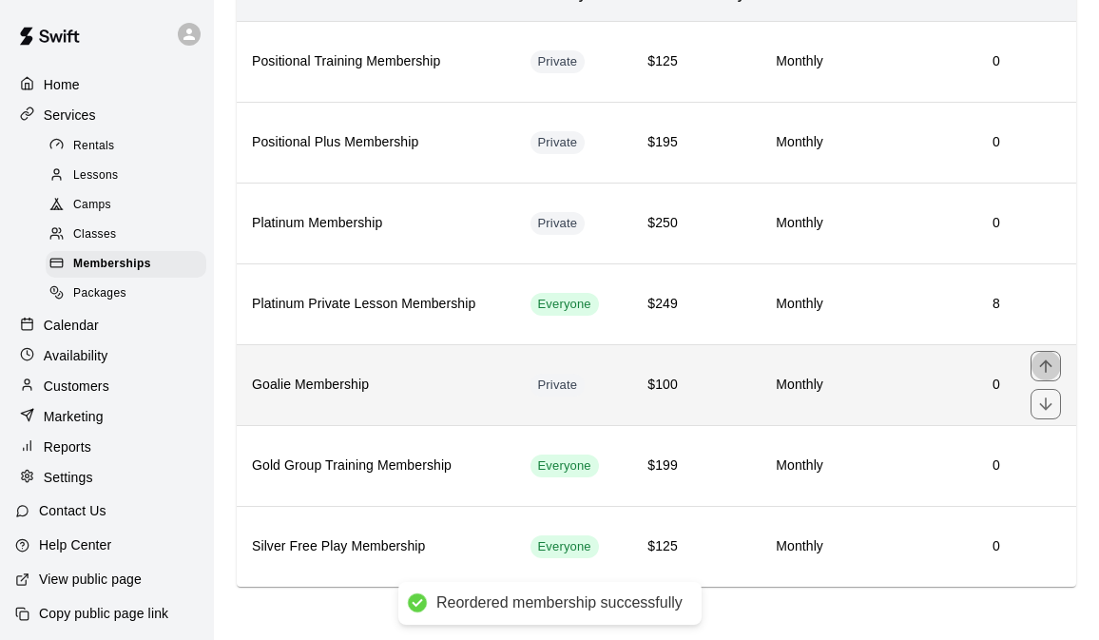
click at [1050, 368] on icon "move item up" at bounding box center [1045, 366] width 19 height 19
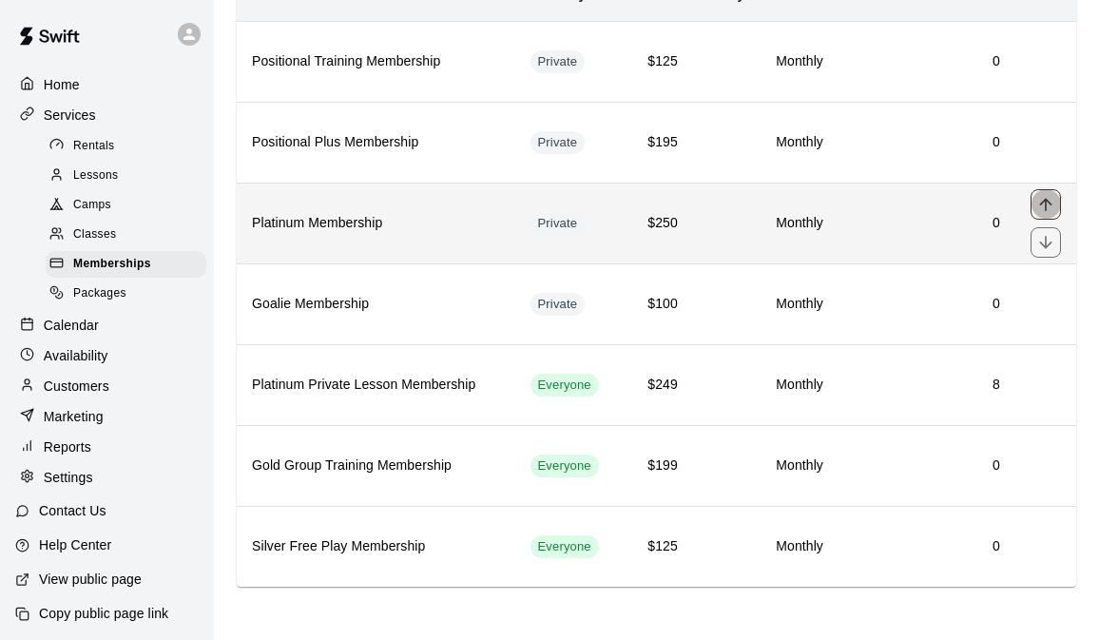
click at [1052, 208] on icon "move item up" at bounding box center [1045, 204] width 19 height 19
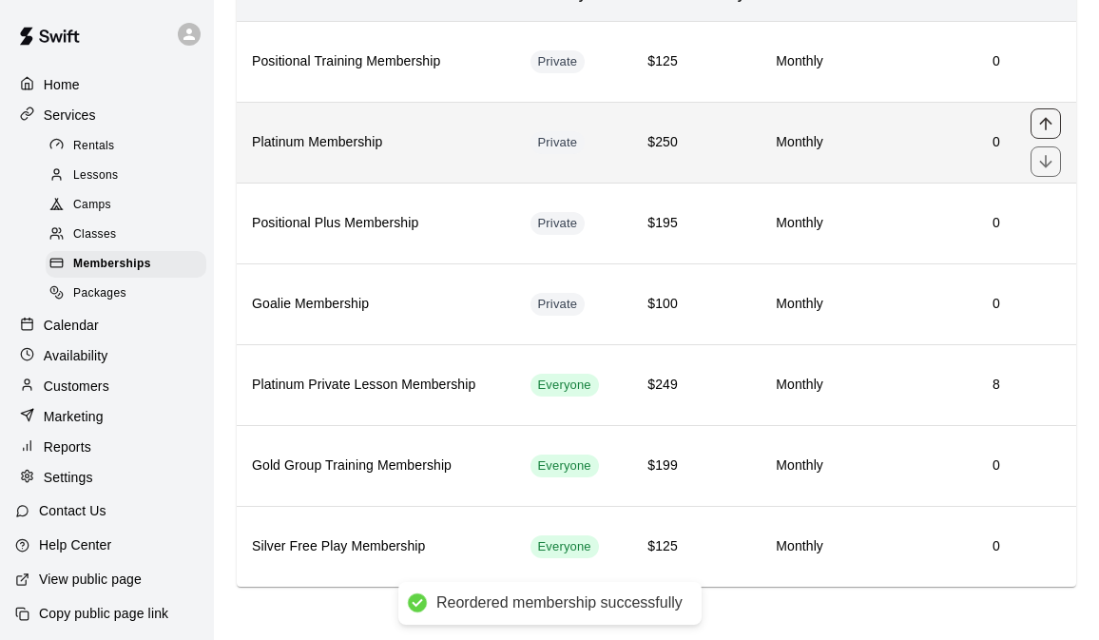
click at [1044, 116] on icon "move item up" at bounding box center [1045, 123] width 19 height 19
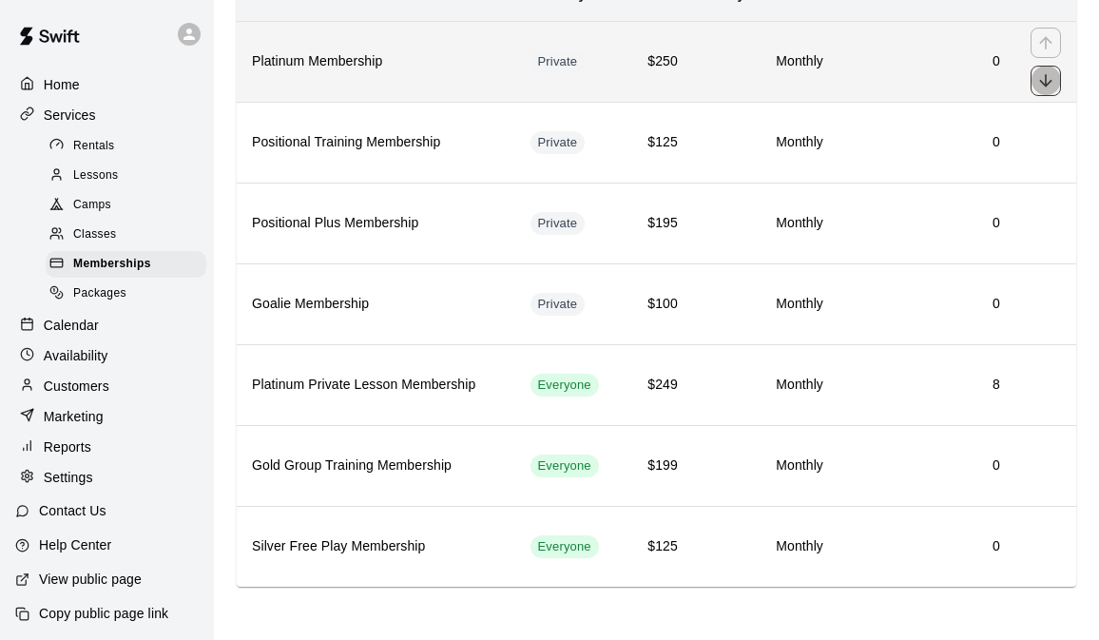
click at [1047, 81] on icon "move item down" at bounding box center [1045, 80] width 19 height 19
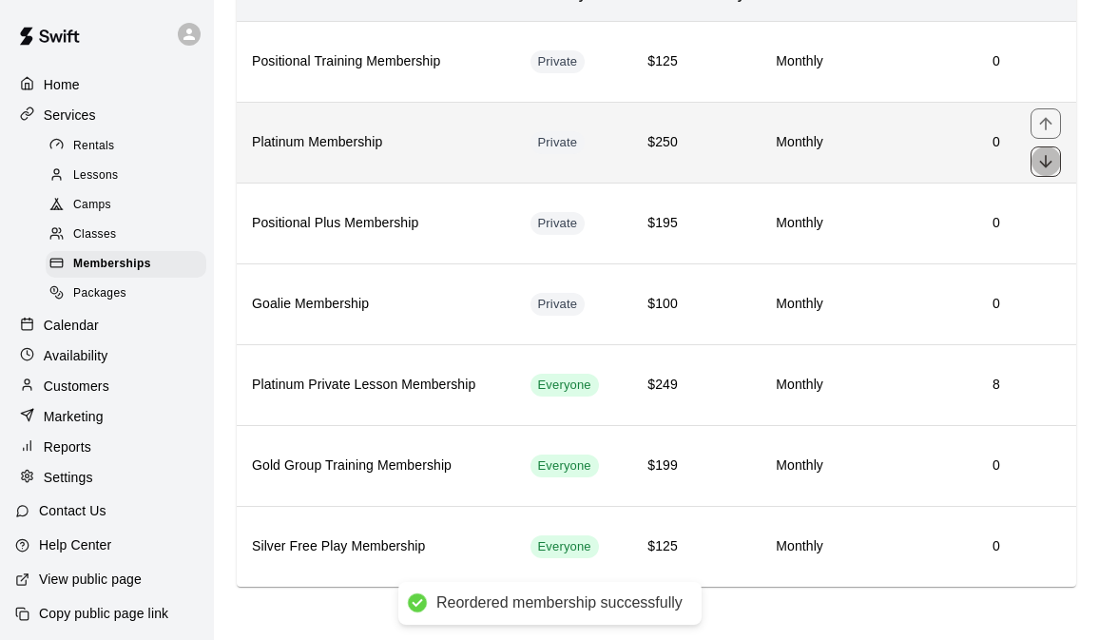
click at [1046, 168] on icon "move item down" at bounding box center [1045, 161] width 19 height 19
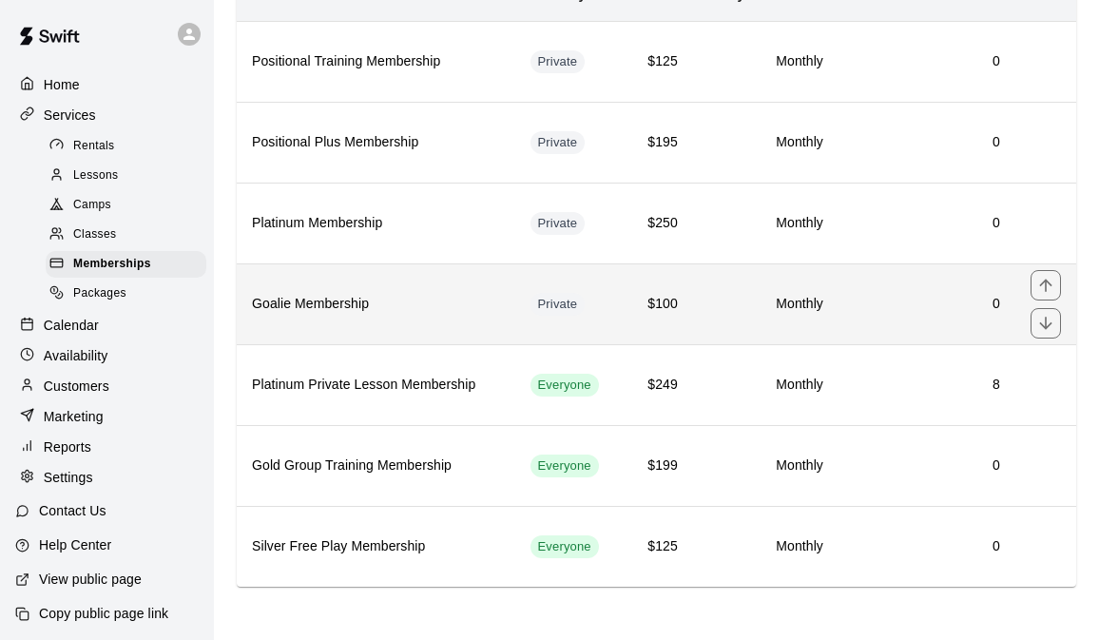
click at [900, 302] on h6 "0" at bounding box center [927, 304] width 146 height 21
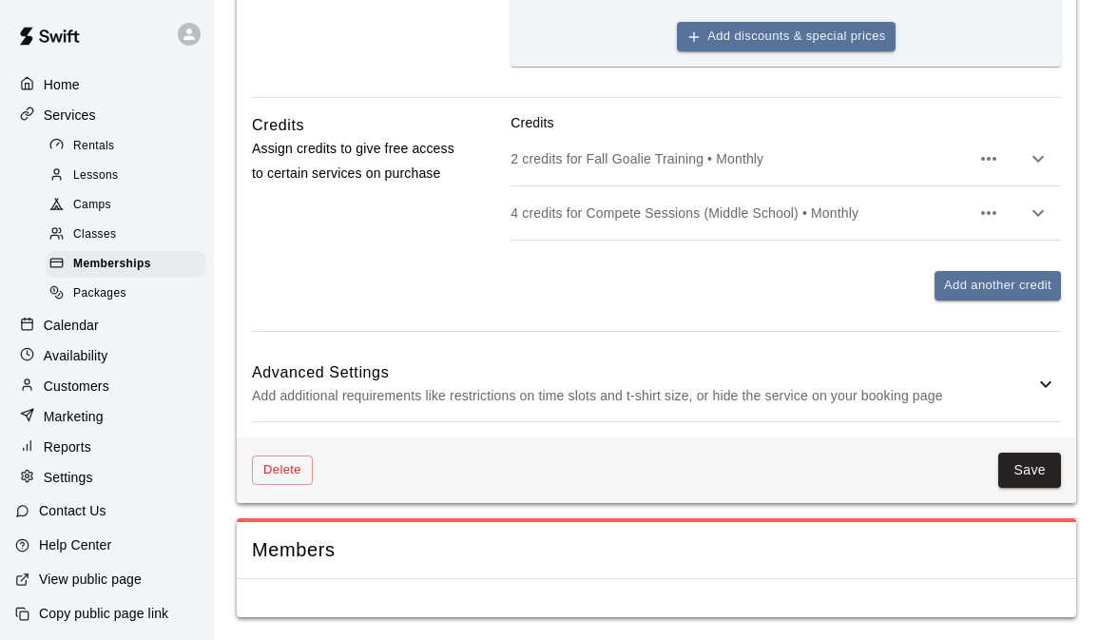
scroll to position [978, 0]
click at [899, 408] on p "Add additional requirements like restrictions on time slots and t-shirt size, o…" at bounding box center [643, 396] width 783 height 24
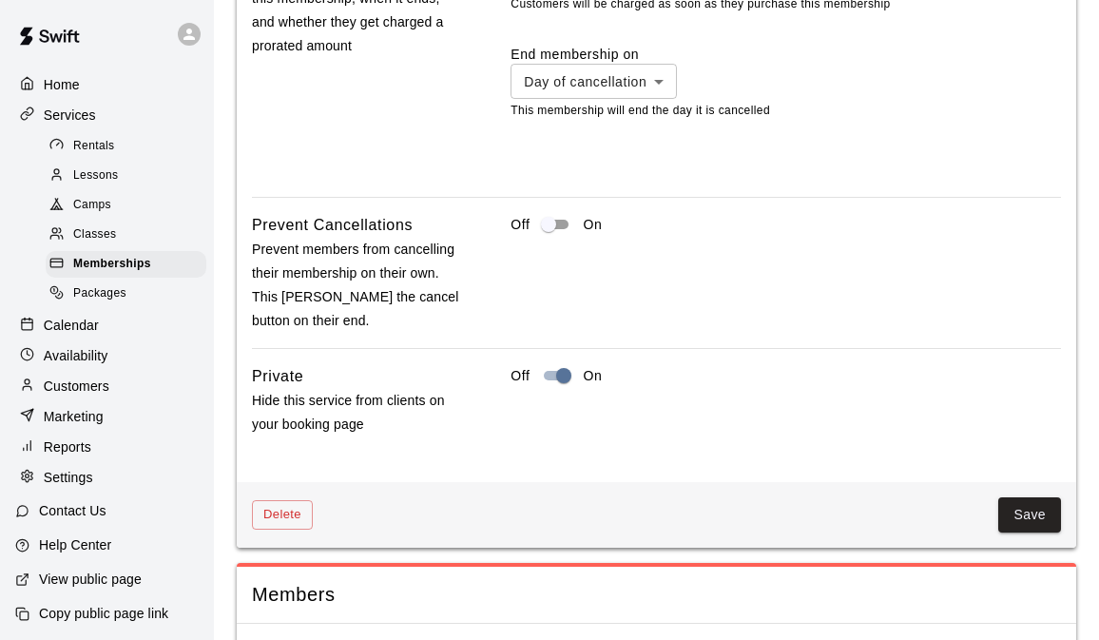
scroll to position [1931, 0]
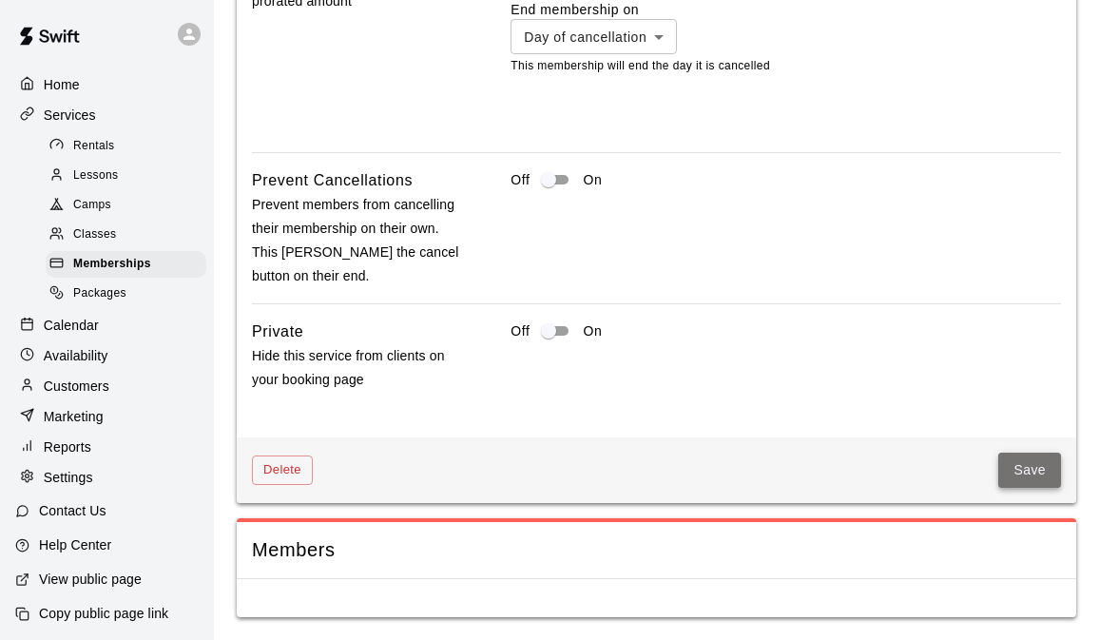
click at [1022, 470] on button "Save" at bounding box center [1029, 470] width 63 height 35
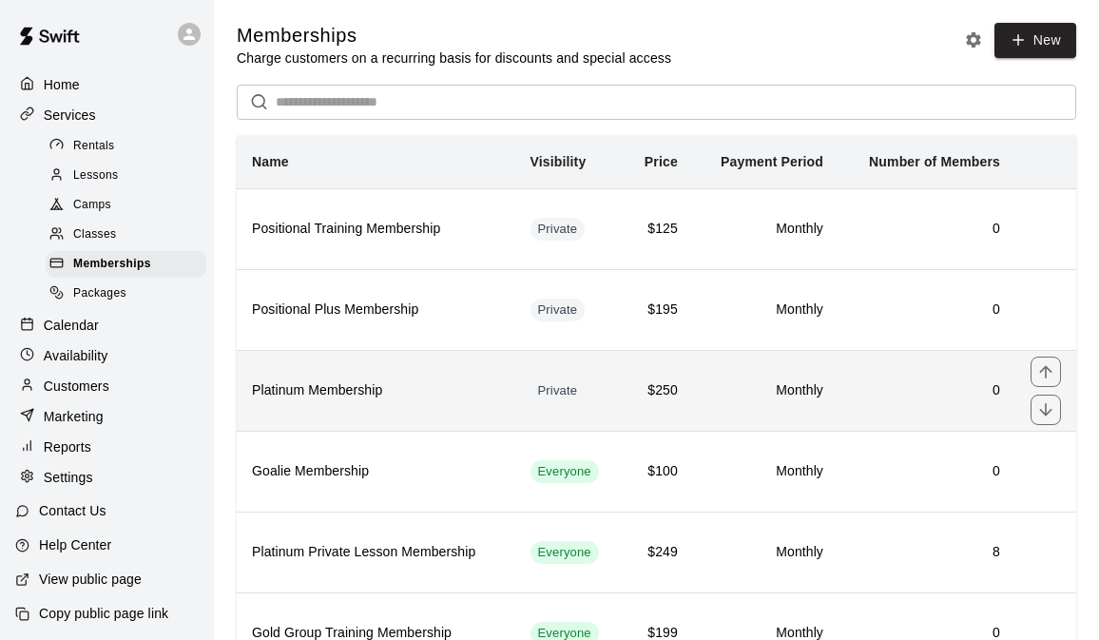
click at [888, 390] on h6 "0" at bounding box center [927, 390] width 146 height 21
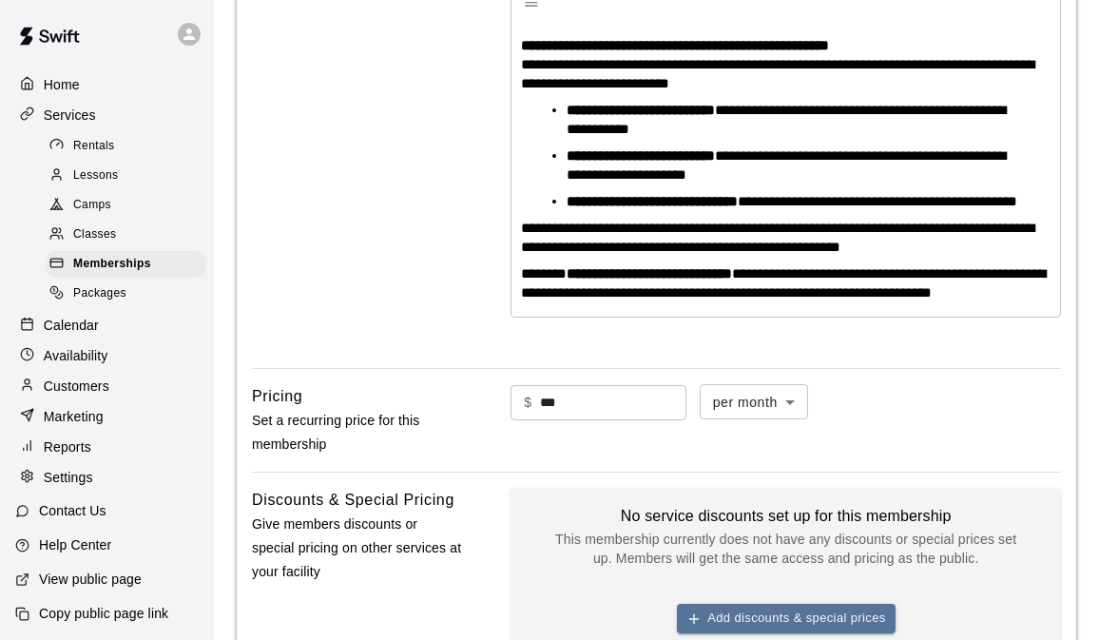
scroll to position [1189, 0]
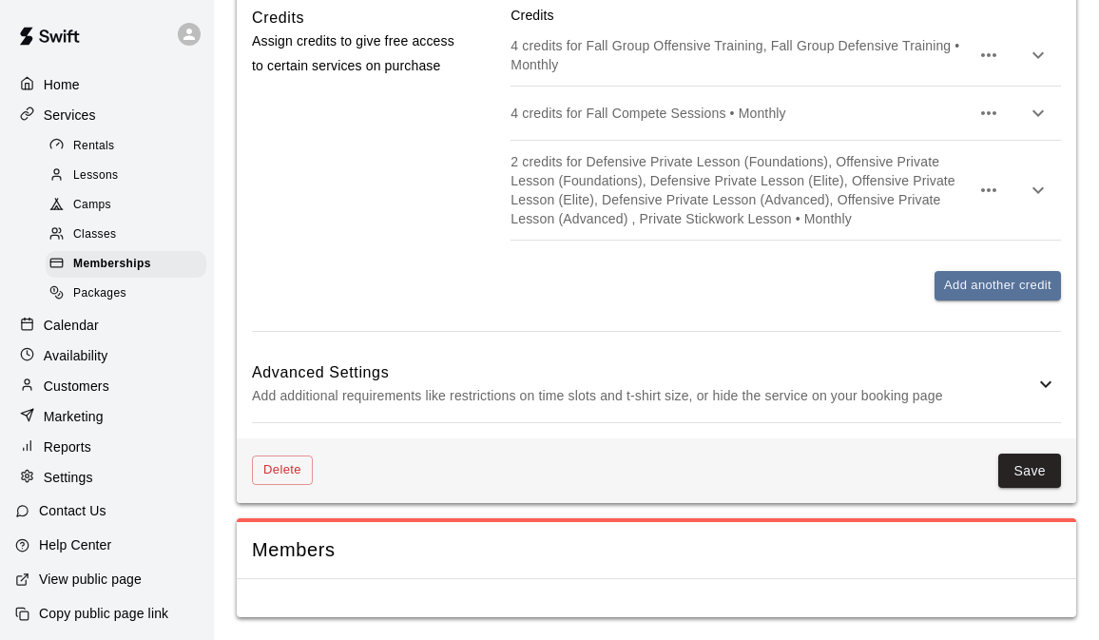
click at [1035, 373] on icon at bounding box center [1046, 384] width 23 height 23
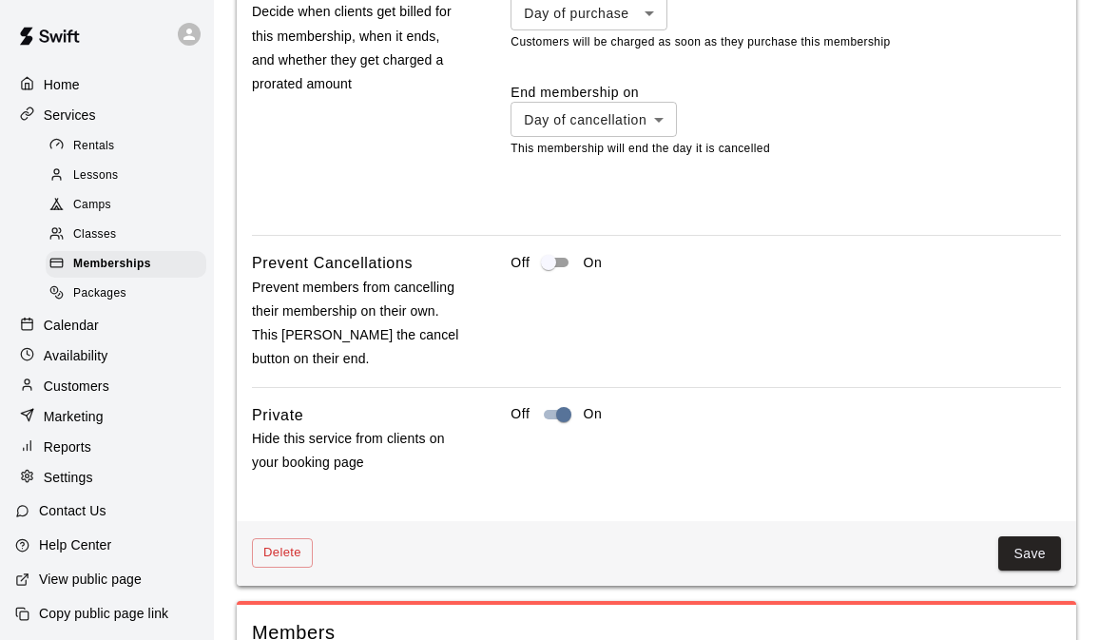
scroll to position [2118, 0]
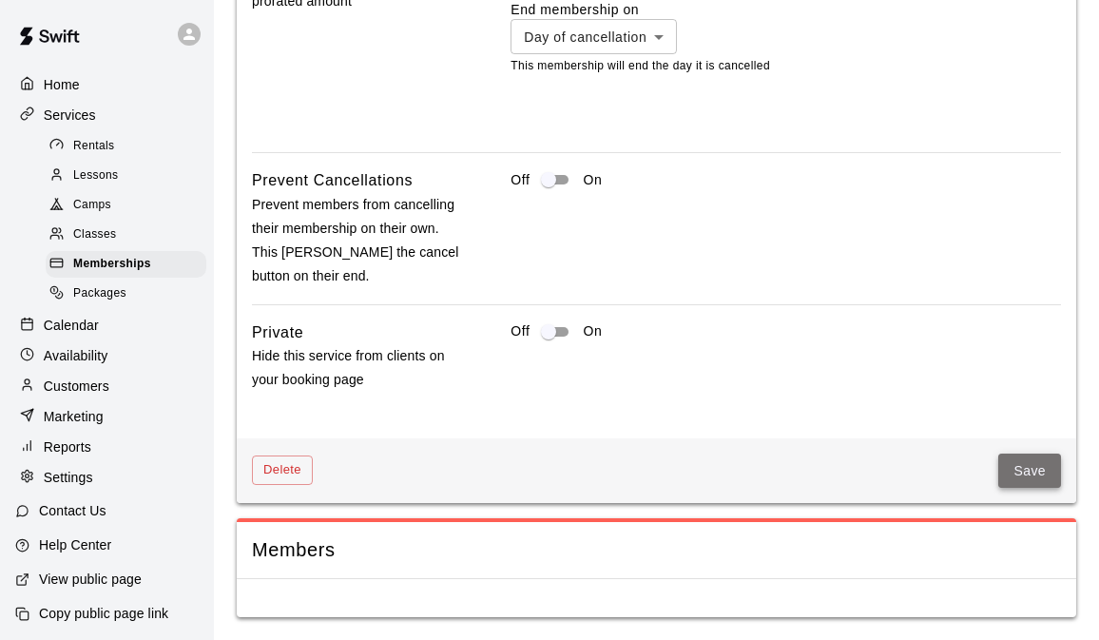
click at [1038, 482] on button "Save" at bounding box center [1029, 471] width 63 height 35
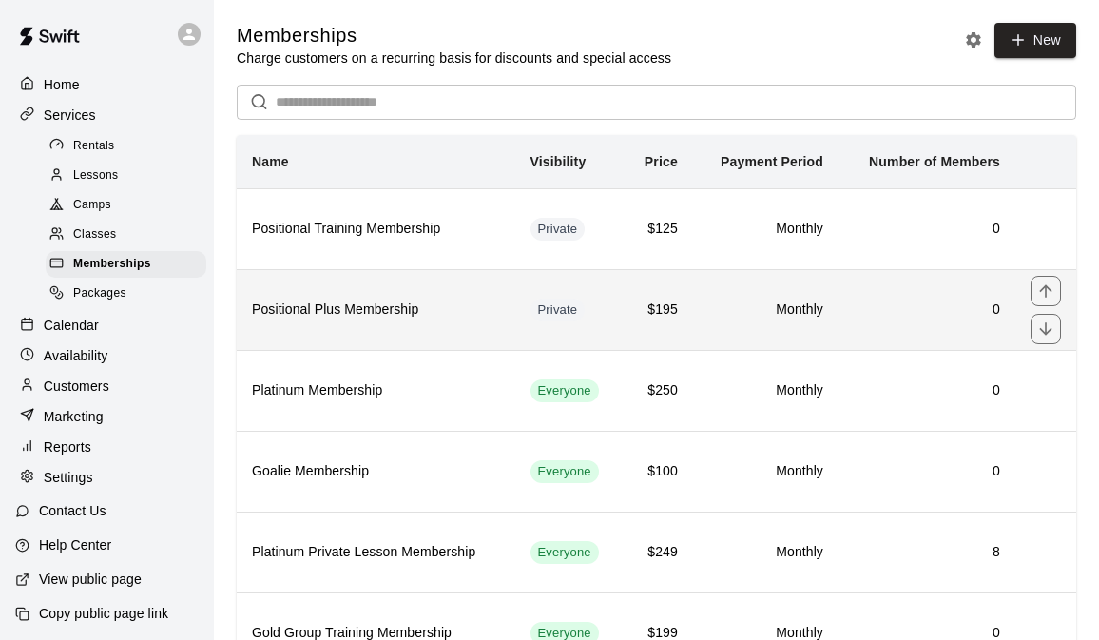
click at [962, 303] on h6 "0" at bounding box center [927, 310] width 146 height 21
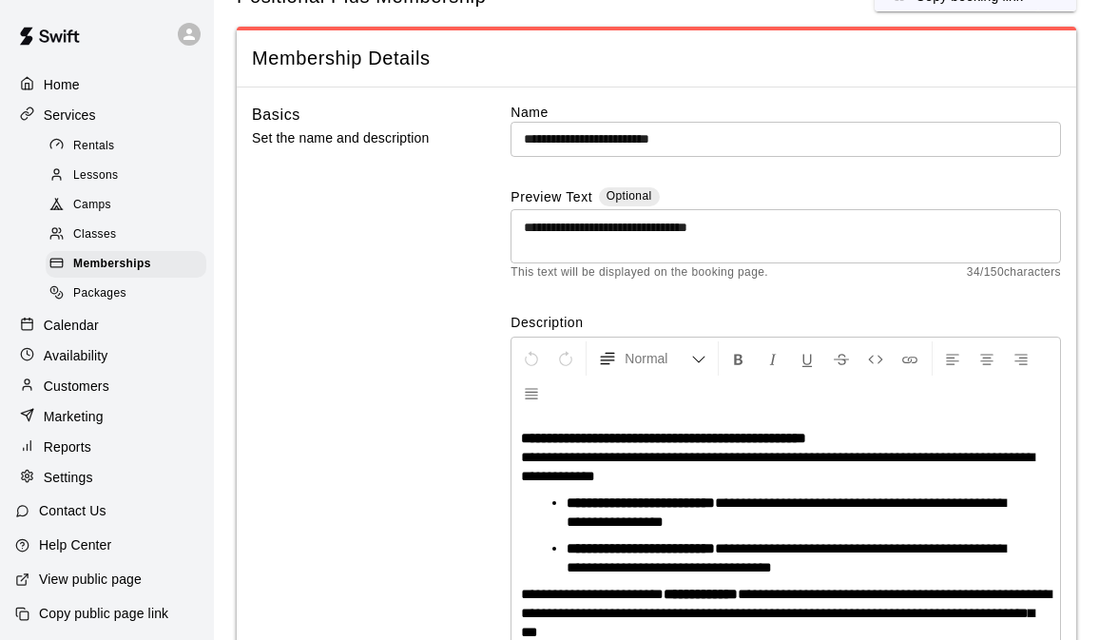
scroll to position [998, 0]
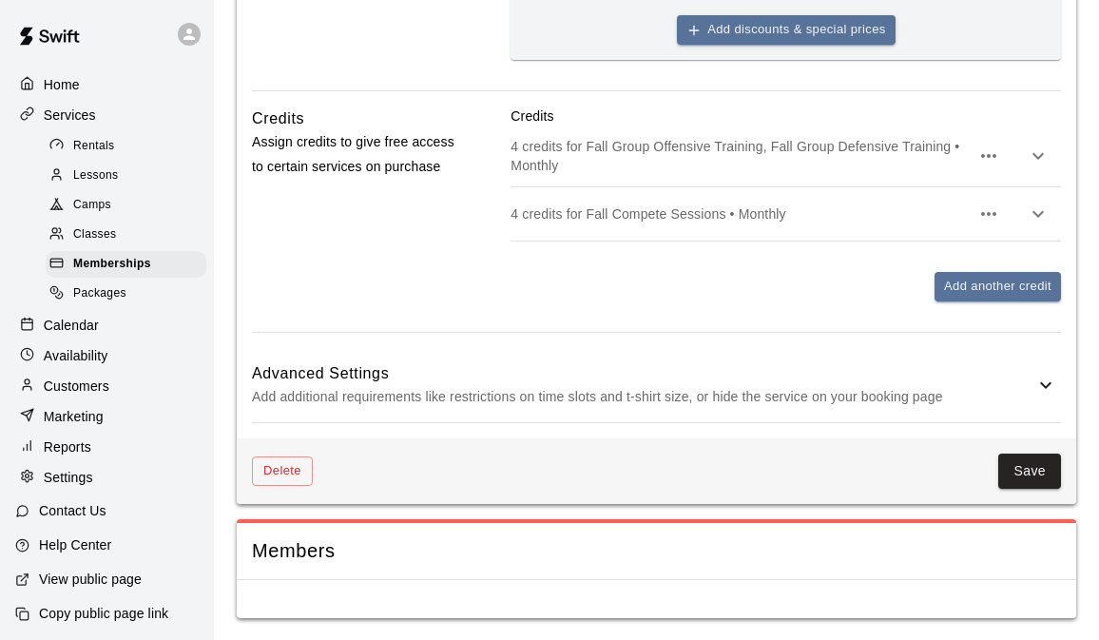
click at [1039, 377] on icon at bounding box center [1046, 385] width 23 height 23
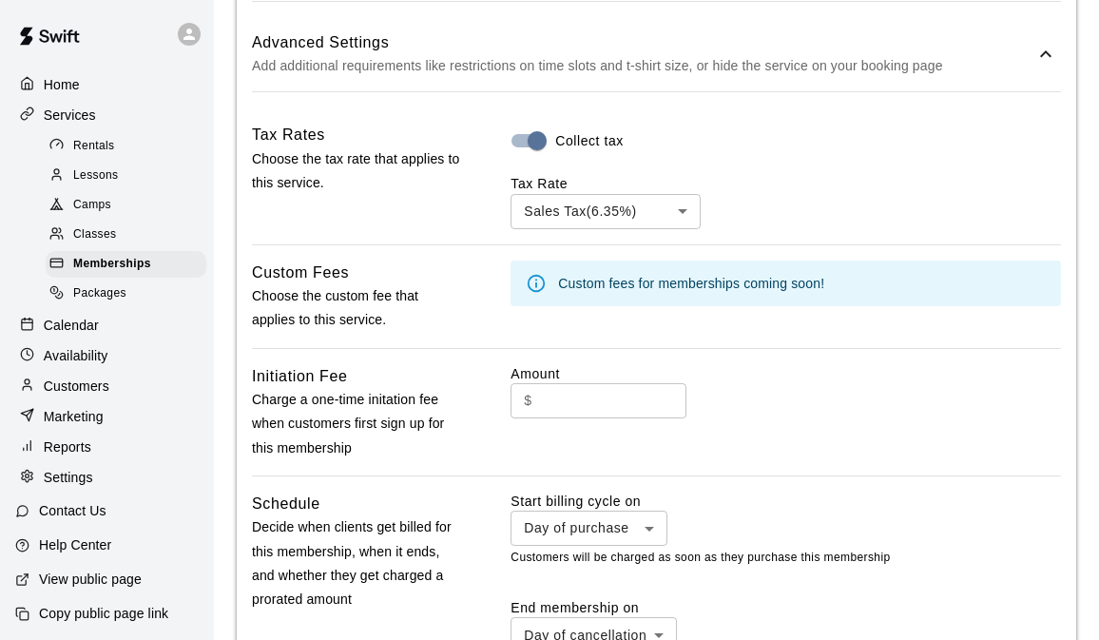
scroll to position [1927, 0]
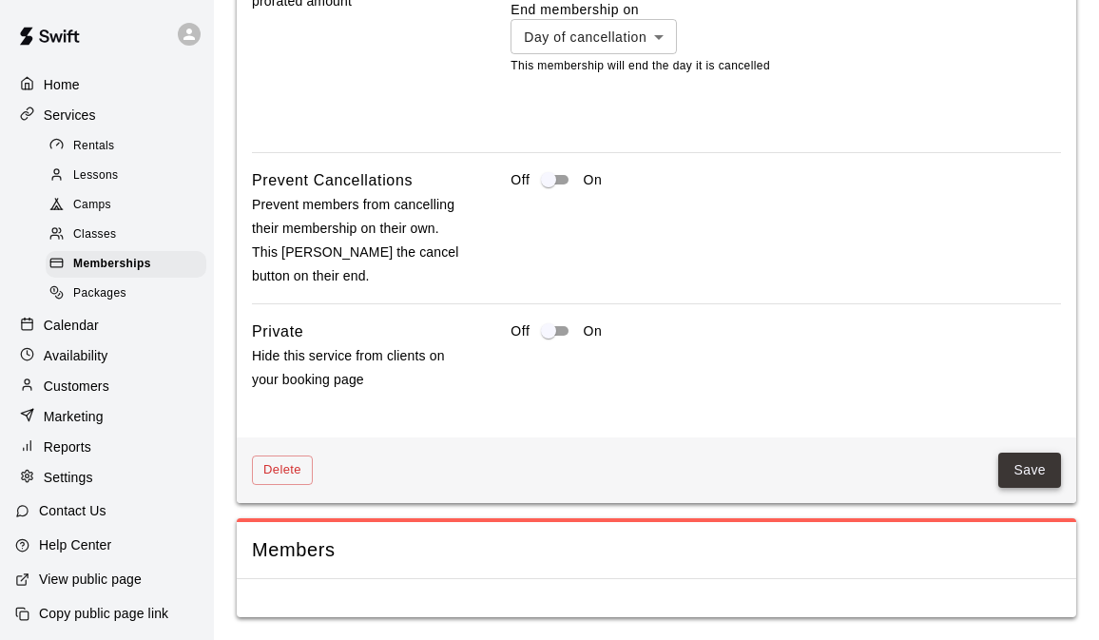
click at [1026, 467] on button "Save" at bounding box center [1029, 470] width 63 height 35
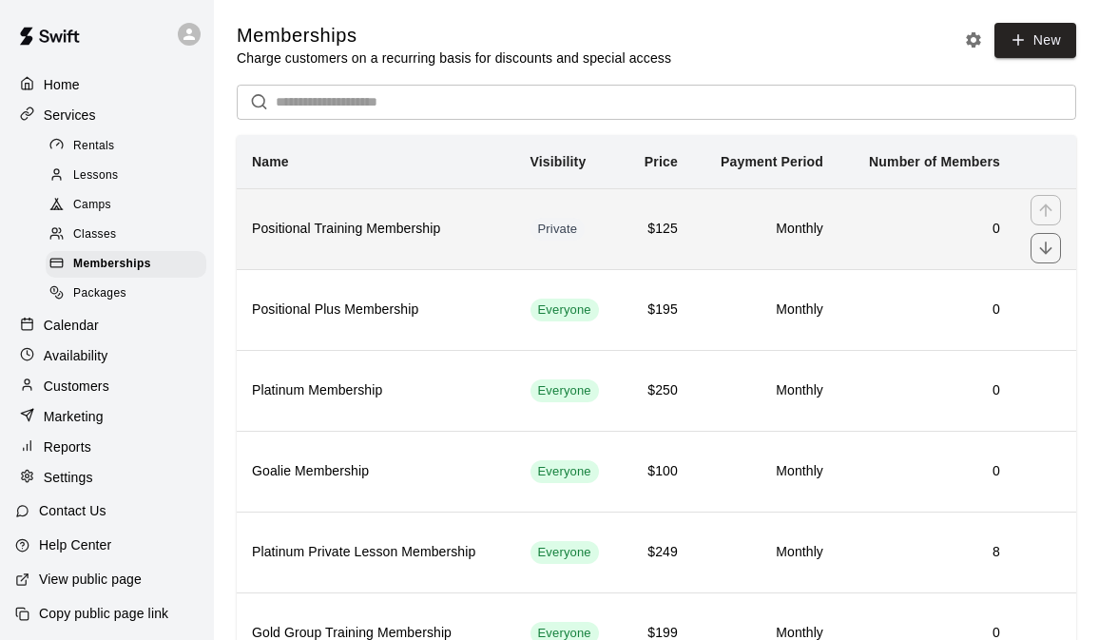
click at [877, 222] on h6 "0" at bounding box center [927, 229] width 146 height 21
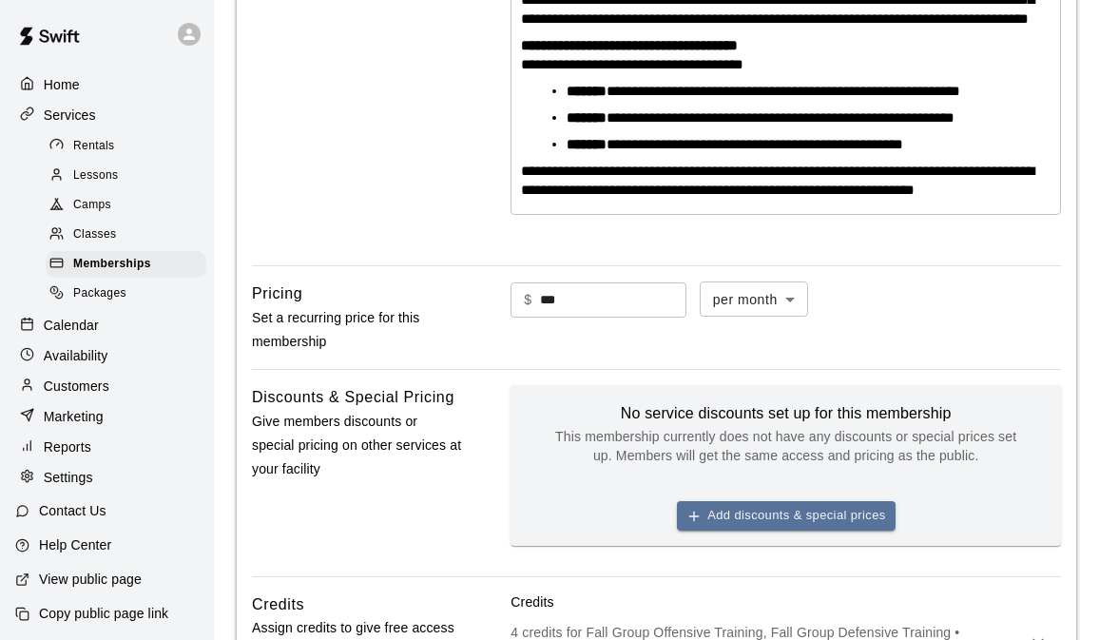
scroll to position [1035, 0]
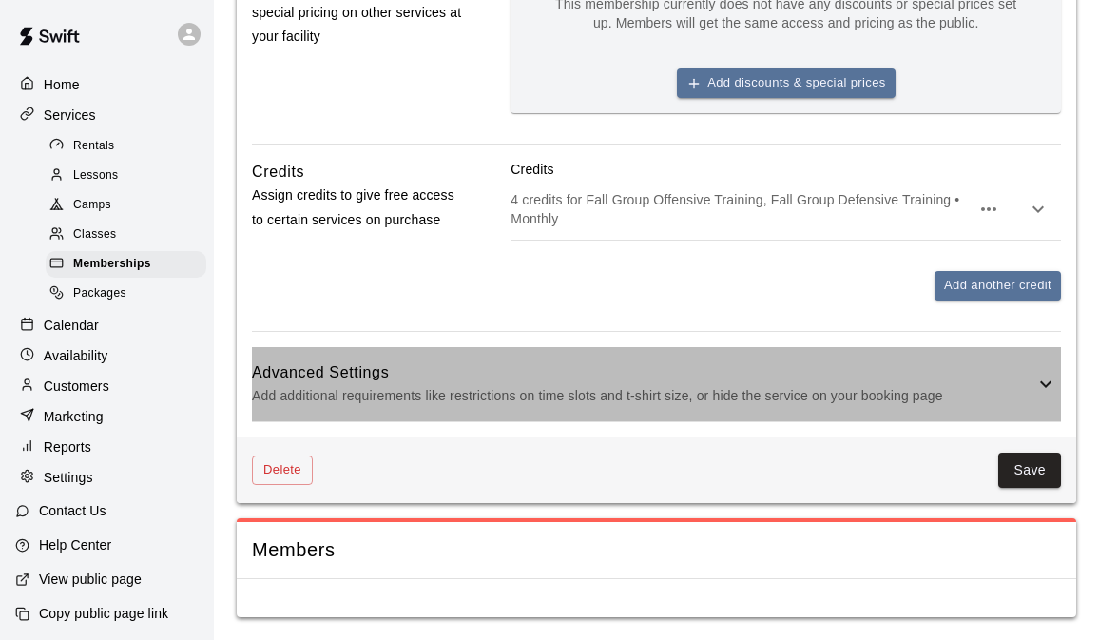
click at [1040, 389] on icon at bounding box center [1046, 384] width 23 height 23
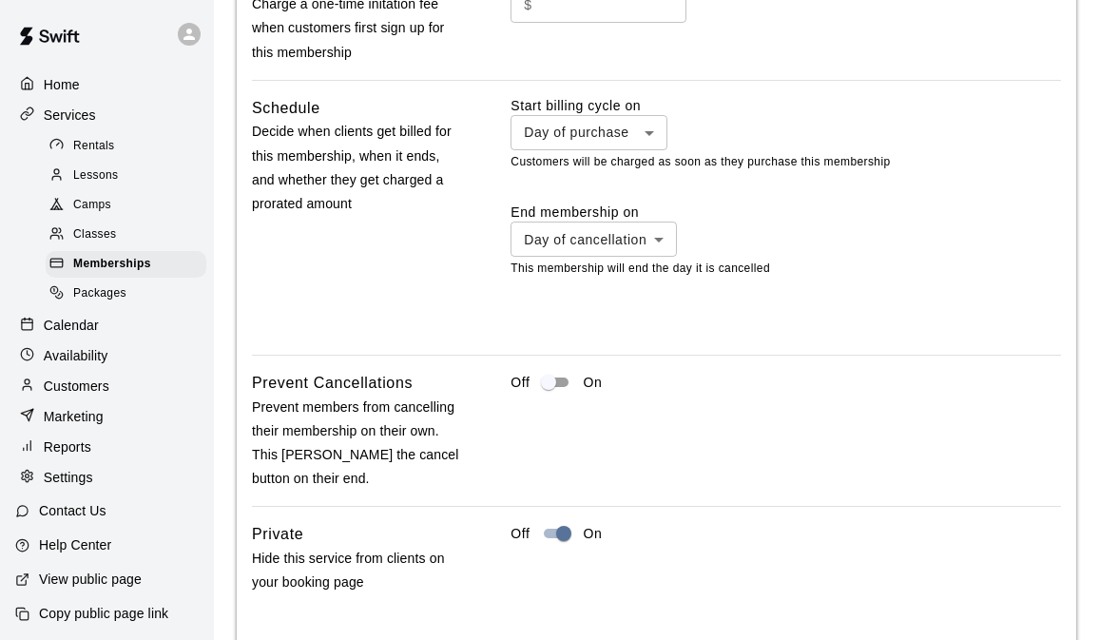
scroll to position [1964, 0]
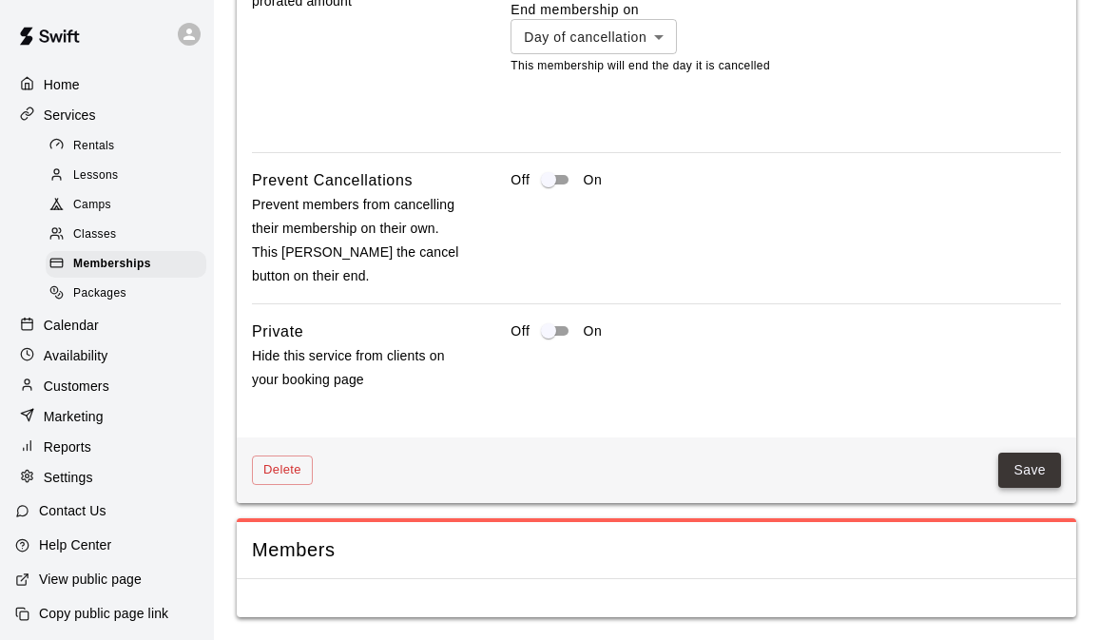
click at [1048, 464] on button "Save" at bounding box center [1029, 470] width 63 height 35
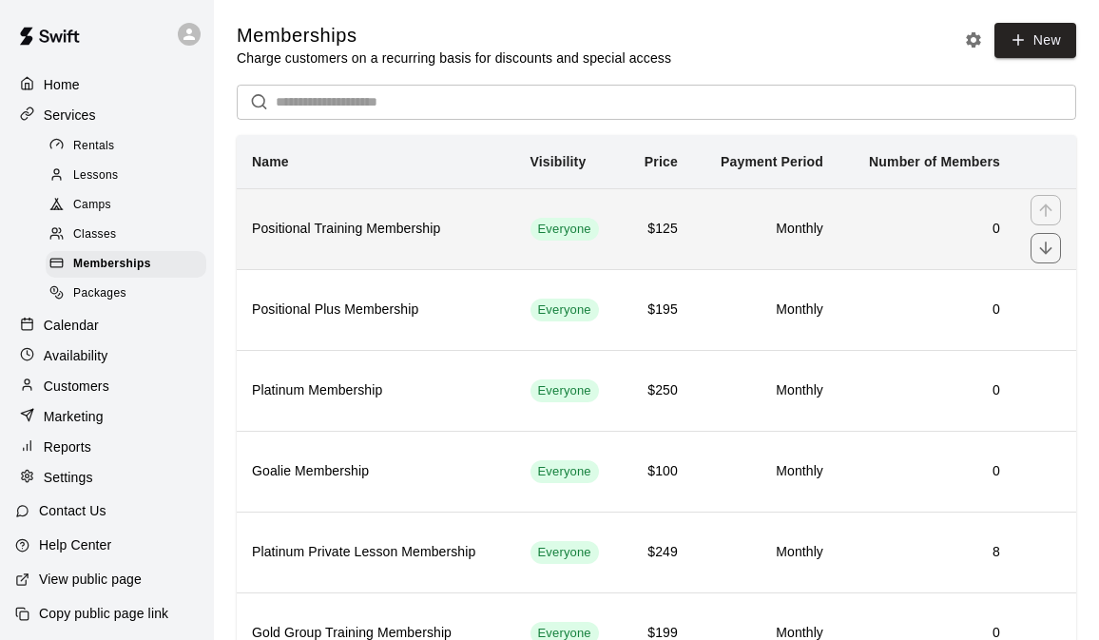
scroll to position [168, 0]
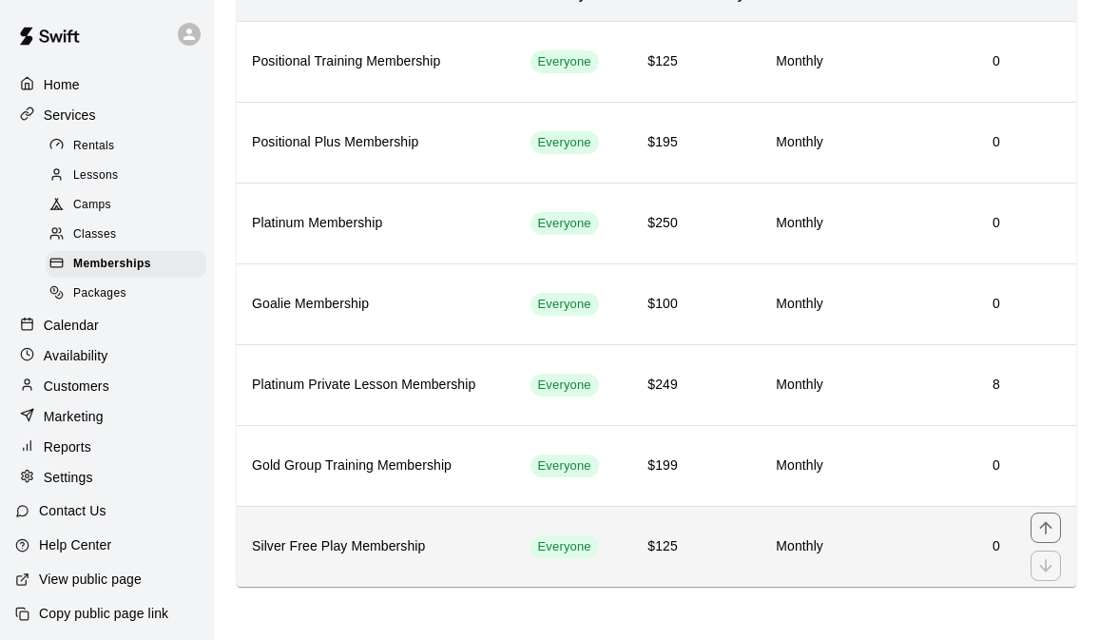
click at [922, 551] on h6 "0" at bounding box center [927, 546] width 146 height 21
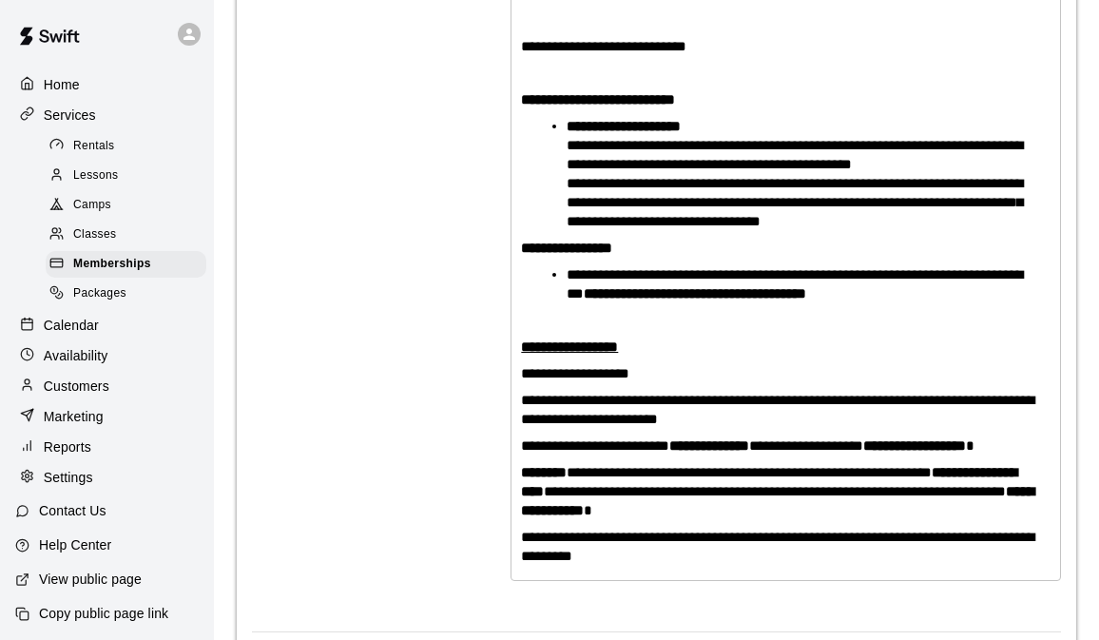
scroll to position [1967, 0]
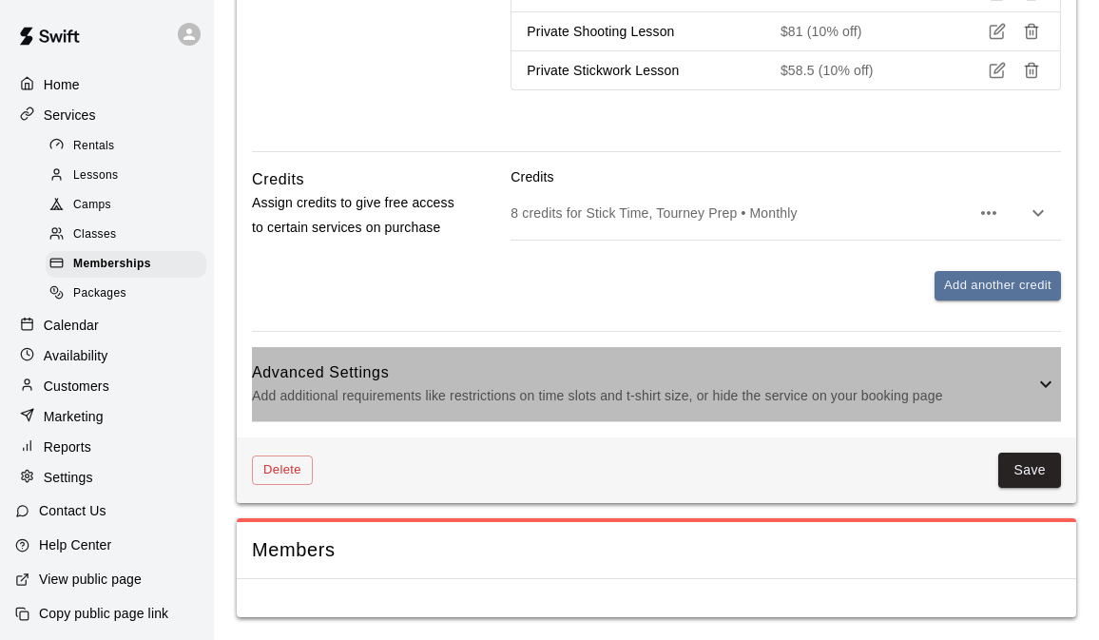
click at [1008, 384] on h6 "Advanced Settings" at bounding box center [643, 372] width 783 height 25
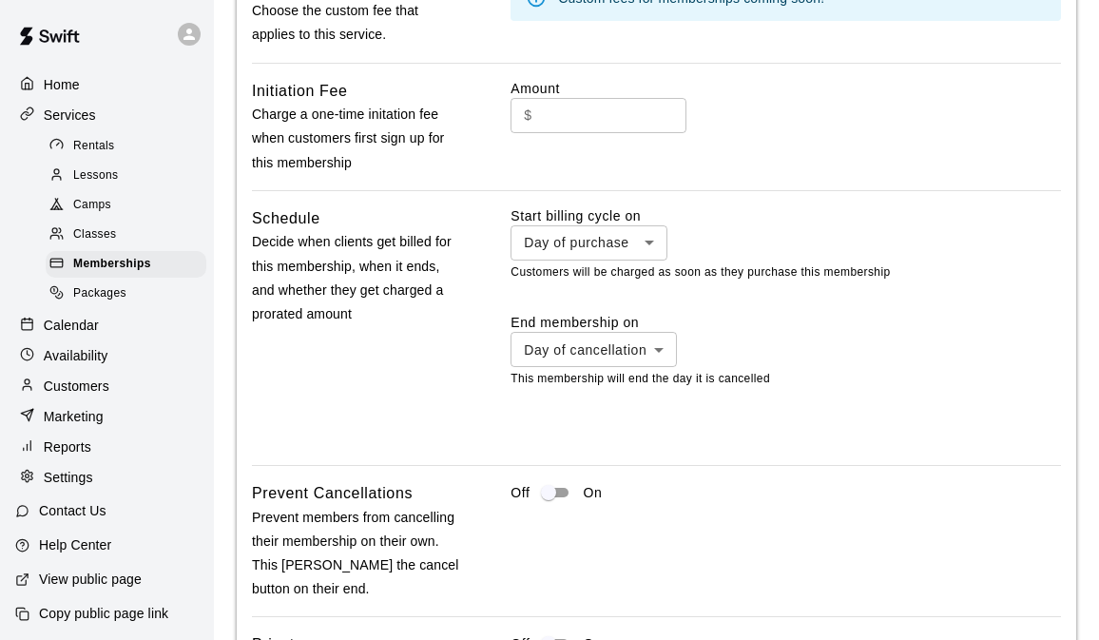
scroll to position [2896, 0]
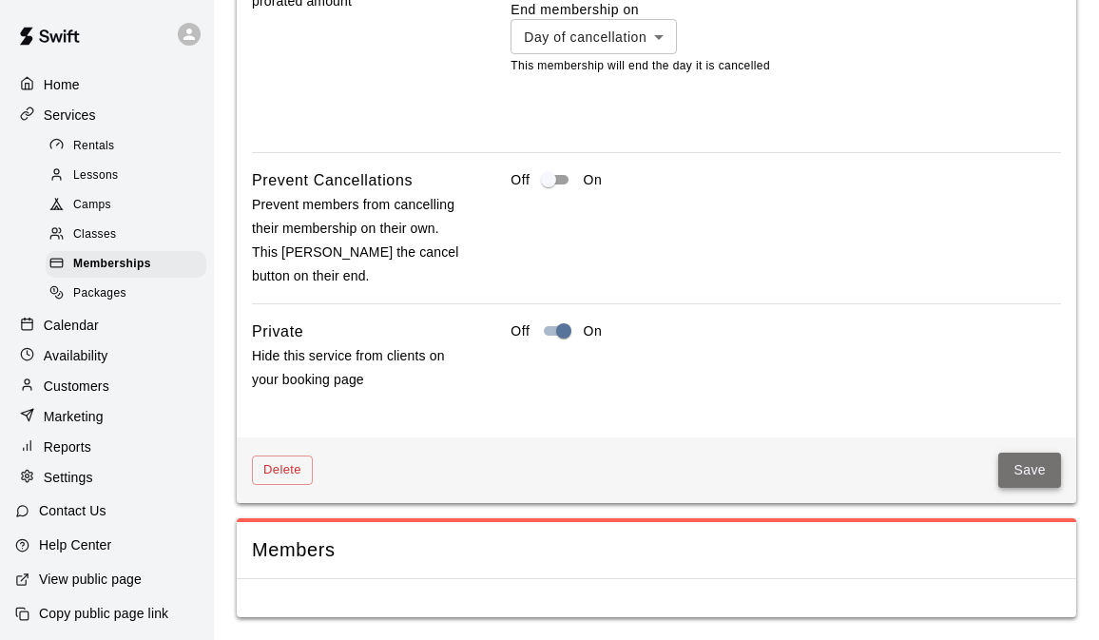
click at [1028, 481] on button "Save" at bounding box center [1029, 470] width 63 height 35
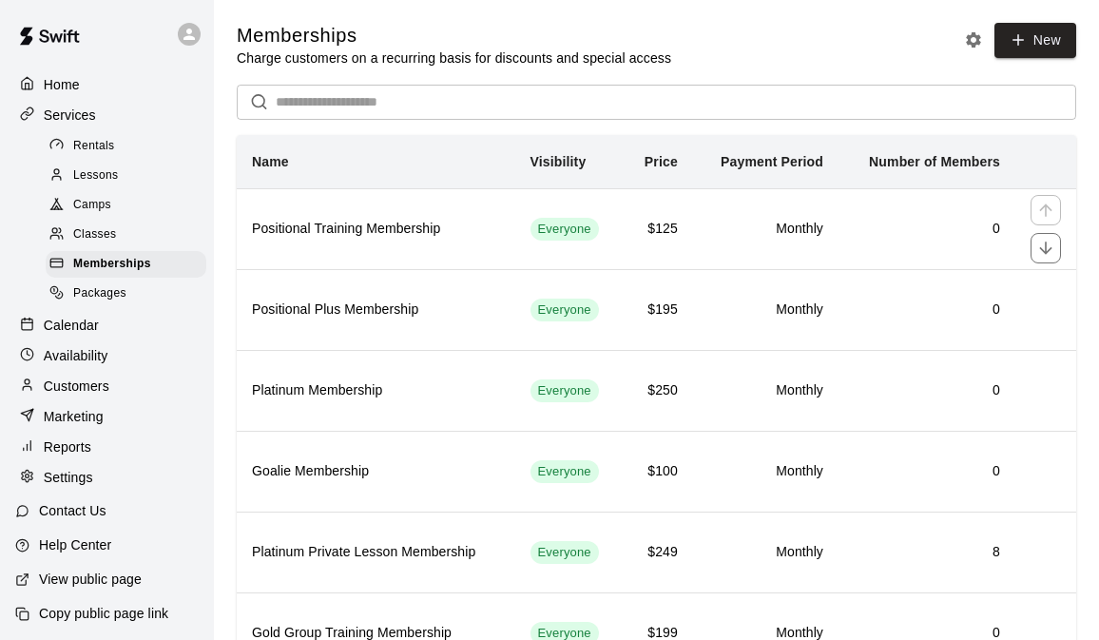
scroll to position [168, 0]
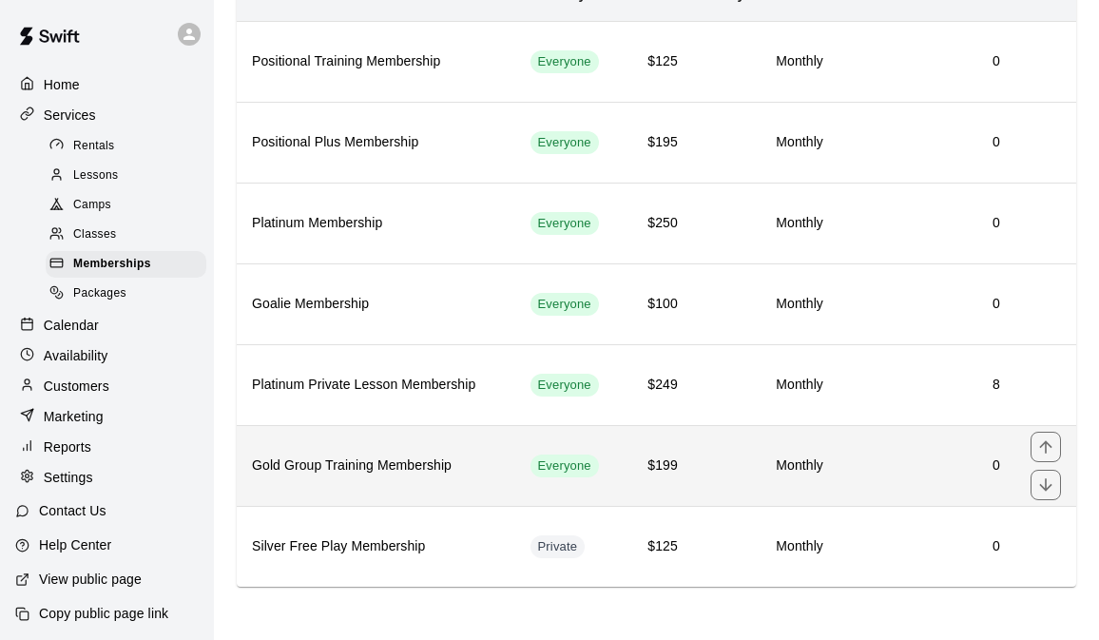
click at [903, 479] on td "0" at bounding box center [927, 465] width 177 height 81
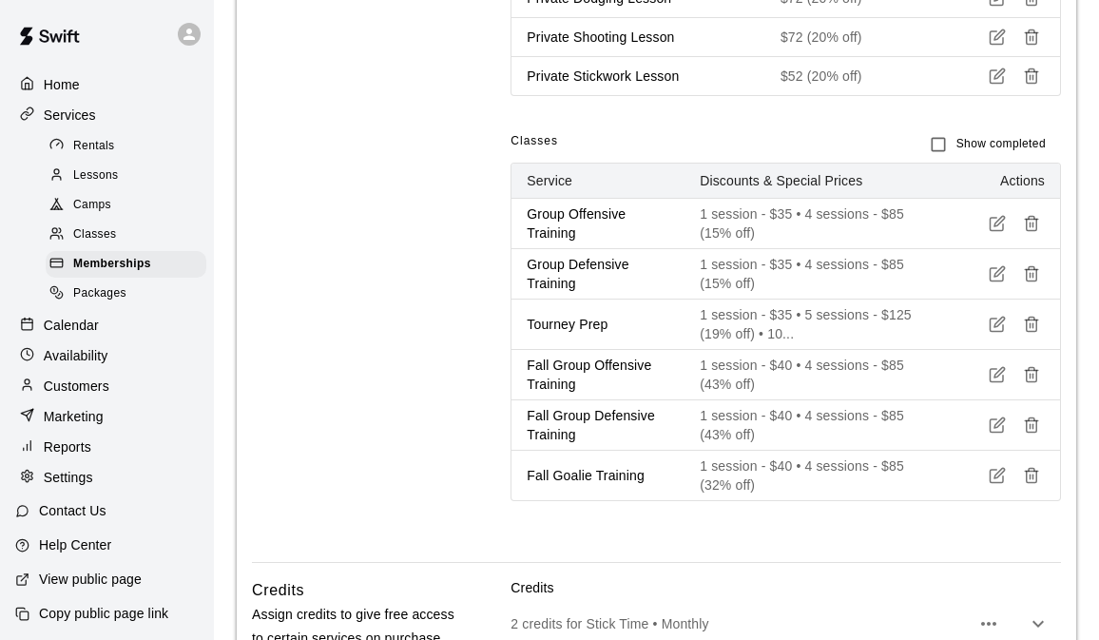
scroll to position [2383, 0]
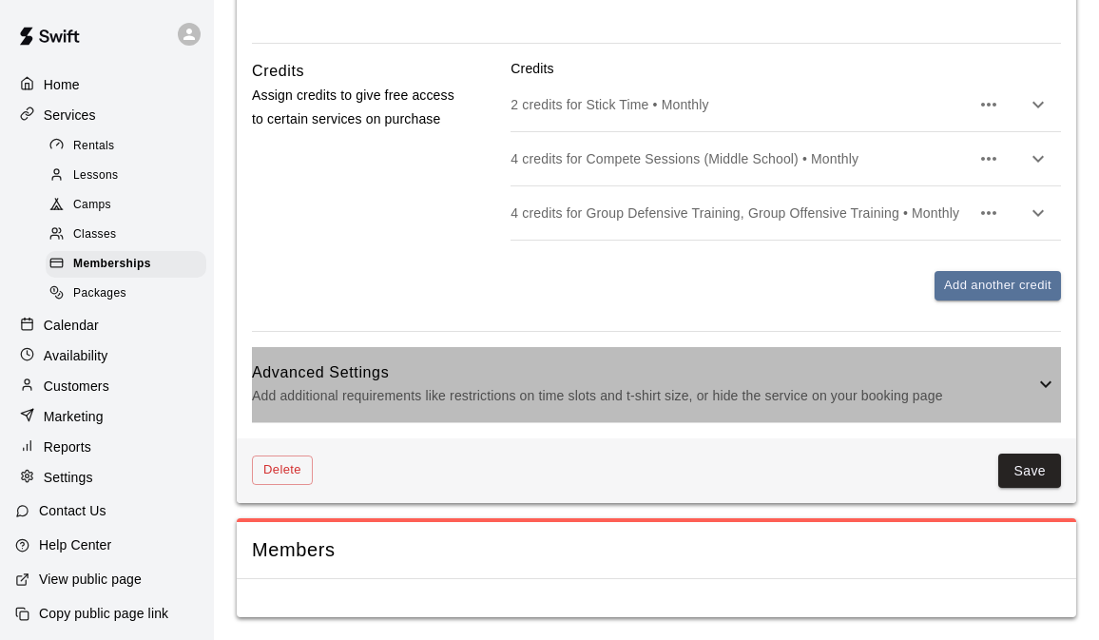
click at [952, 366] on h6 "Advanced Settings" at bounding box center [643, 372] width 783 height 25
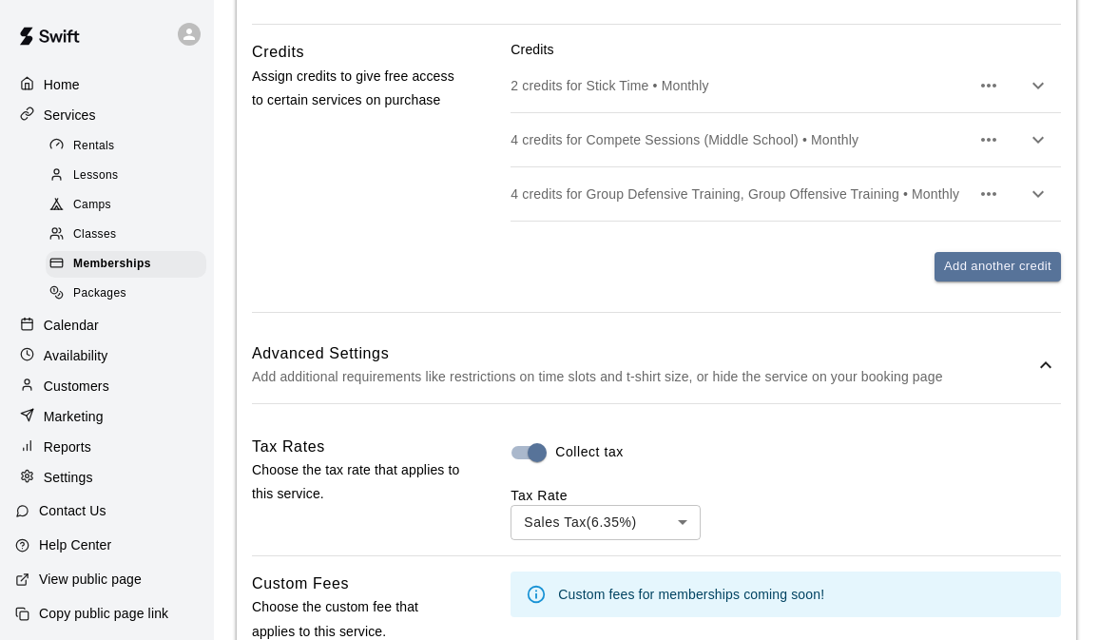
scroll to position [3311, 0]
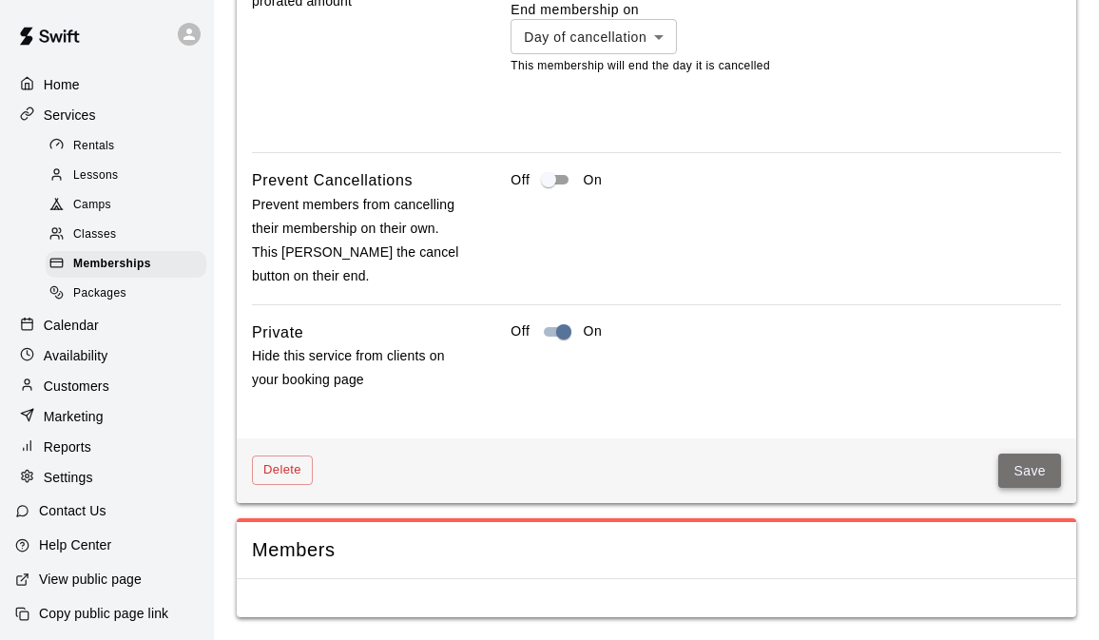
click at [1024, 462] on button "Save" at bounding box center [1029, 471] width 63 height 35
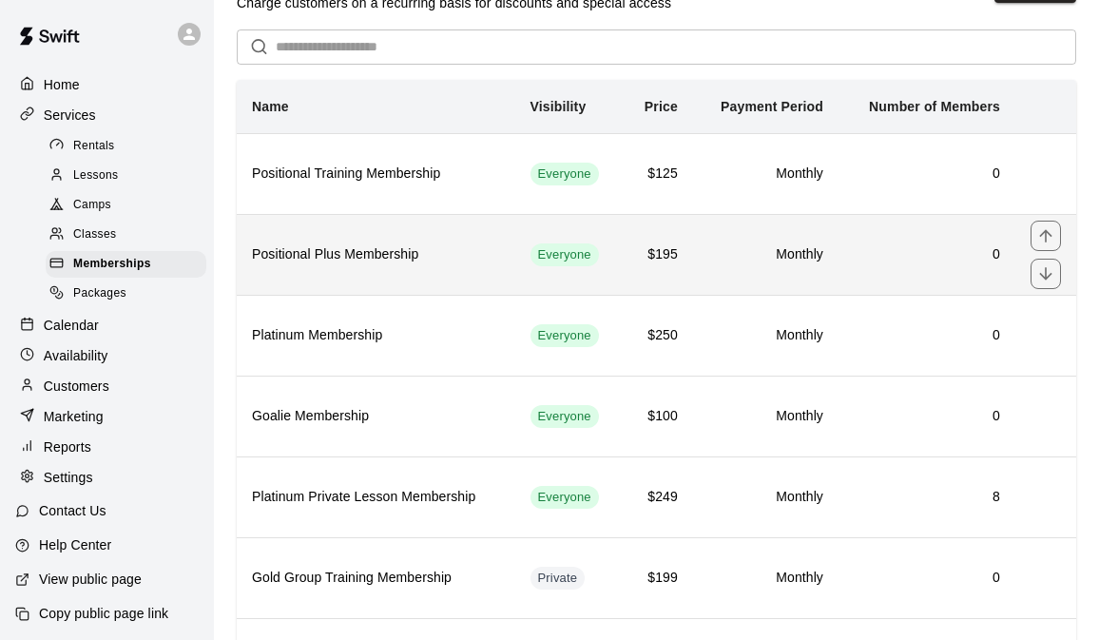
scroll to position [168, 0]
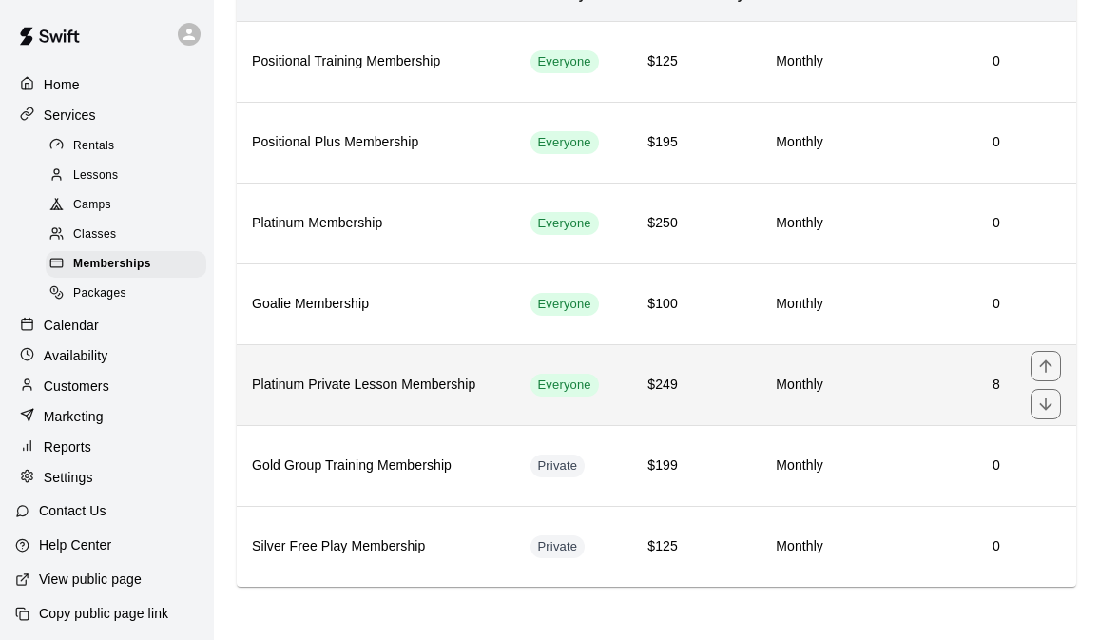
click at [865, 376] on h6 "8" at bounding box center [927, 385] width 146 height 21
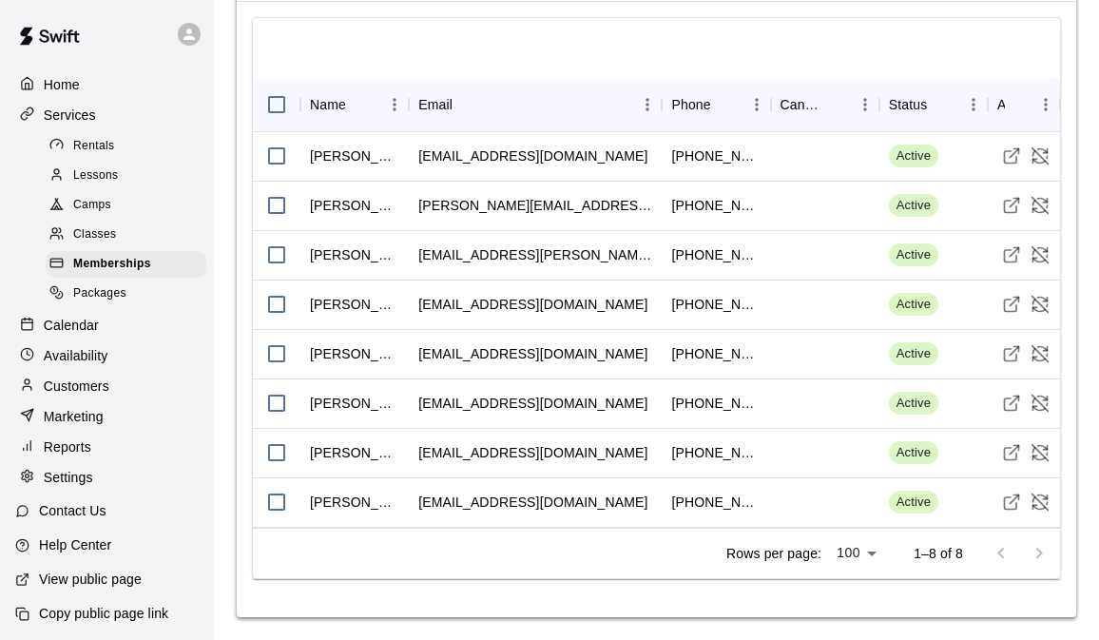
scroll to position [3198, 0]
click at [509, 157] on div "kramj001@gmail.com" at bounding box center [532, 155] width 229 height 19
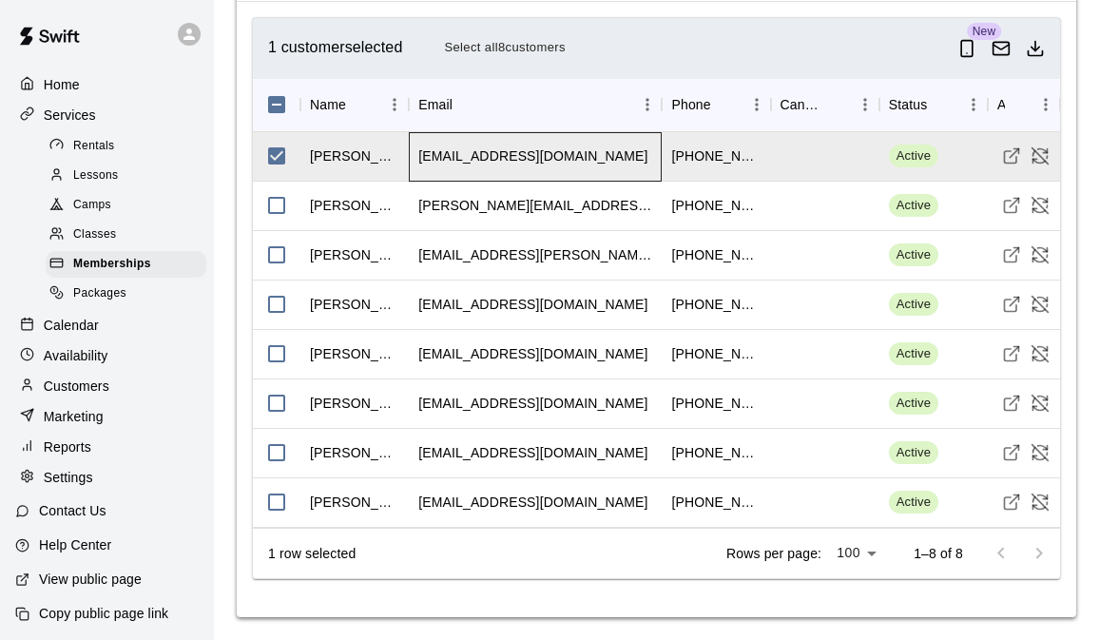
click at [509, 157] on div "kramj001@gmail.com" at bounding box center [532, 155] width 229 height 19
copy div "kramj001@gmail.com"
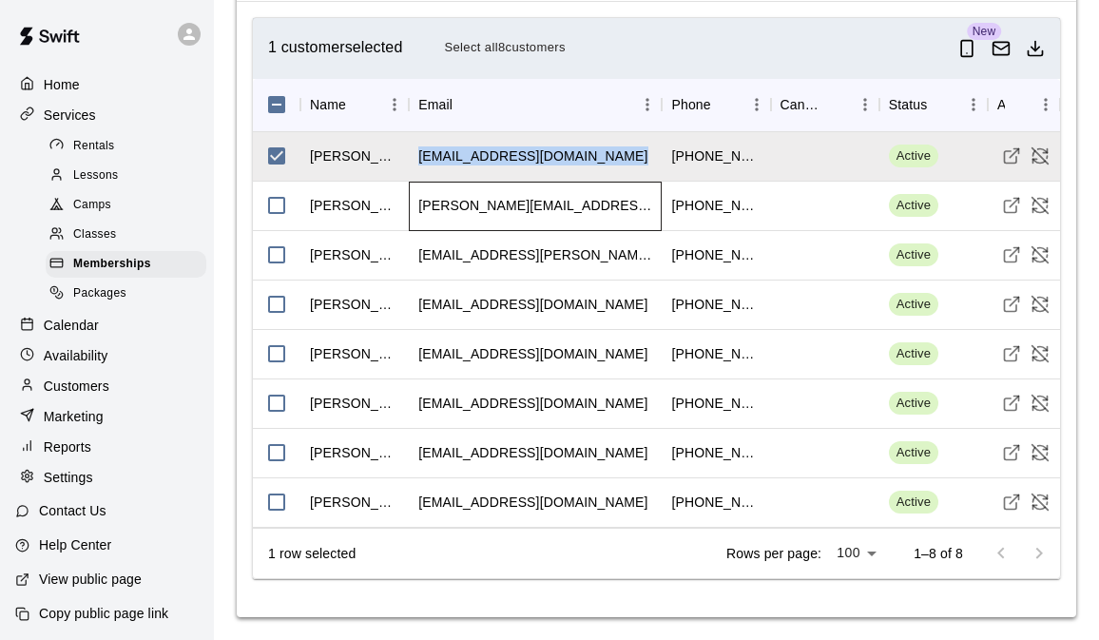
click at [518, 214] on div "brandon.damico22@gmail.com" at bounding box center [535, 205] width 234 height 19
click at [529, 212] on div "brandon.damico22@gmail.com" at bounding box center [535, 205] width 234 height 19
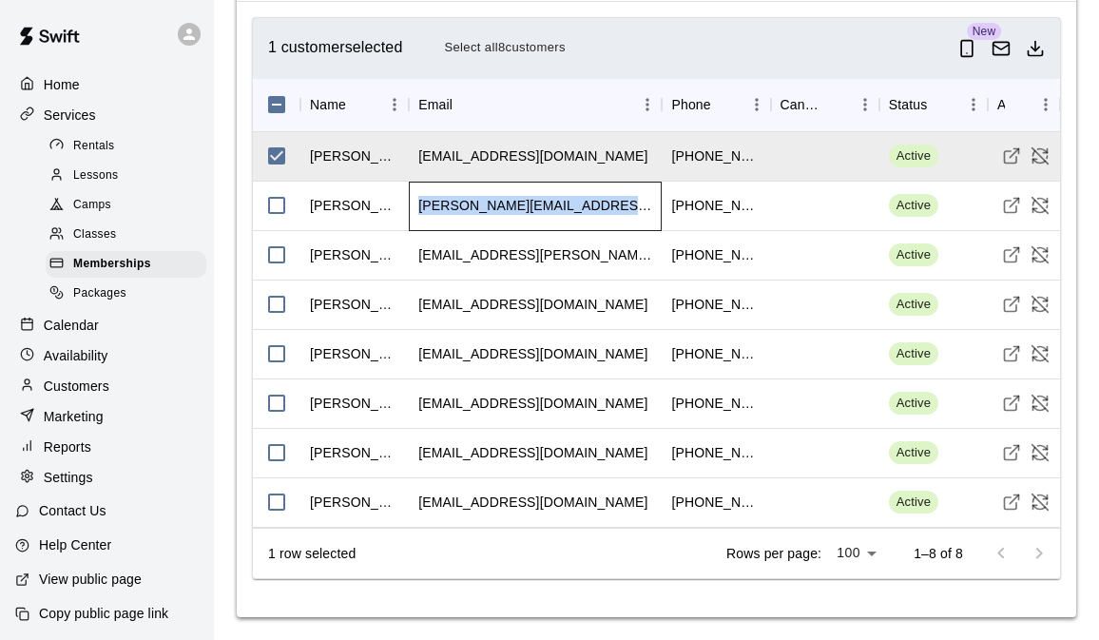
click at [529, 212] on div "brandon.damico22@gmail.com" at bounding box center [535, 205] width 234 height 19
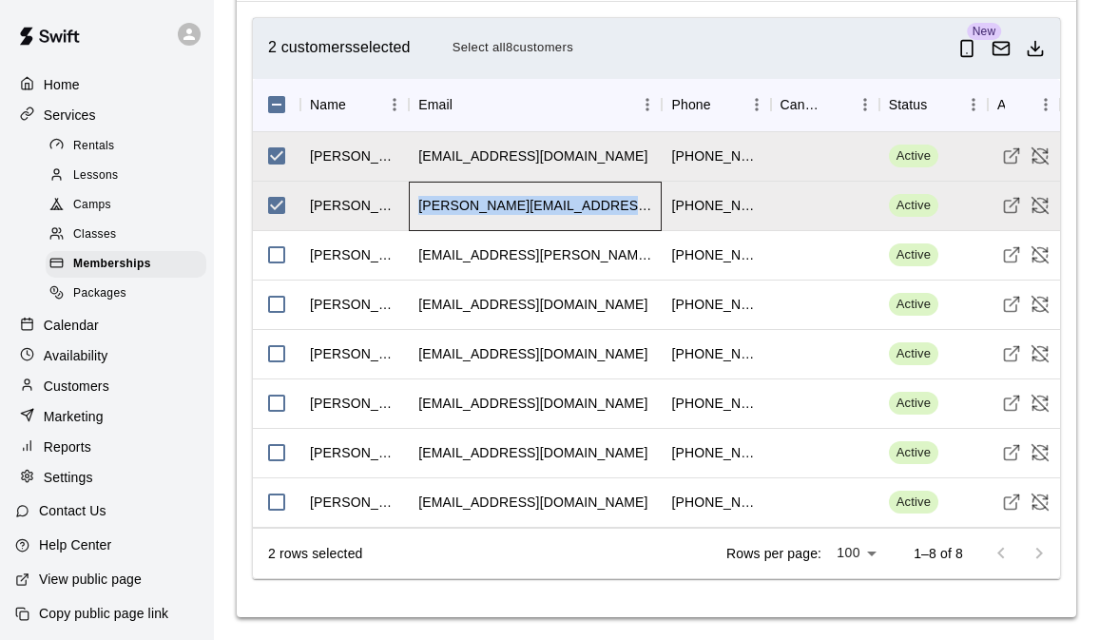
click at [529, 212] on div "brandon.damico22@gmail.com" at bounding box center [535, 205] width 234 height 19
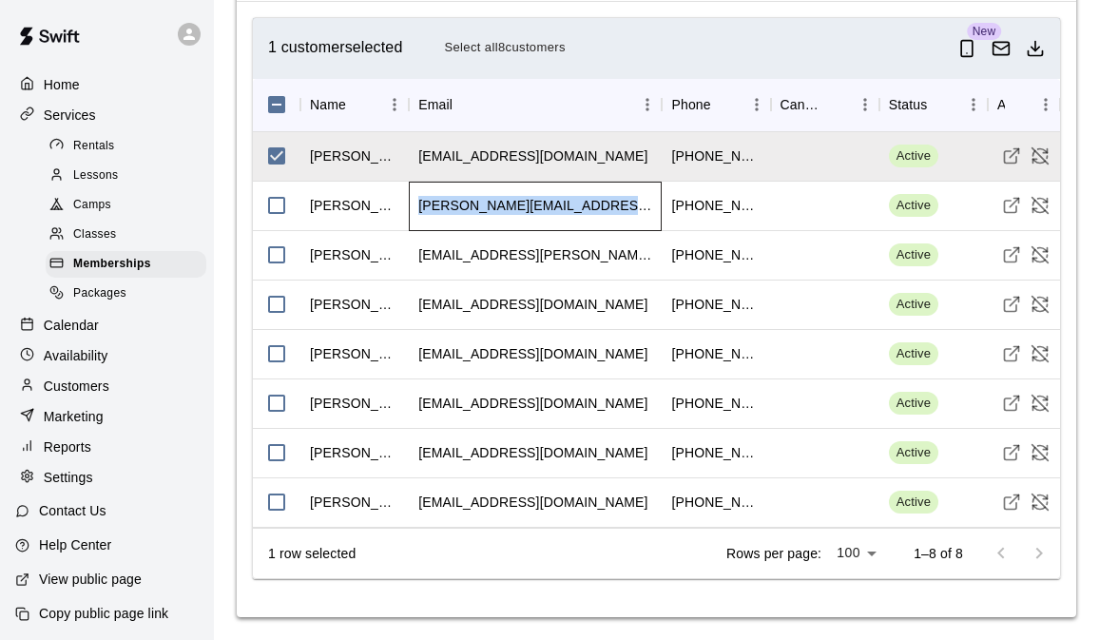
scroll to position [3203, 0]
click at [531, 260] on div "heidenis.brent@northhavenschools.org" at bounding box center [535, 254] width 234 height 19
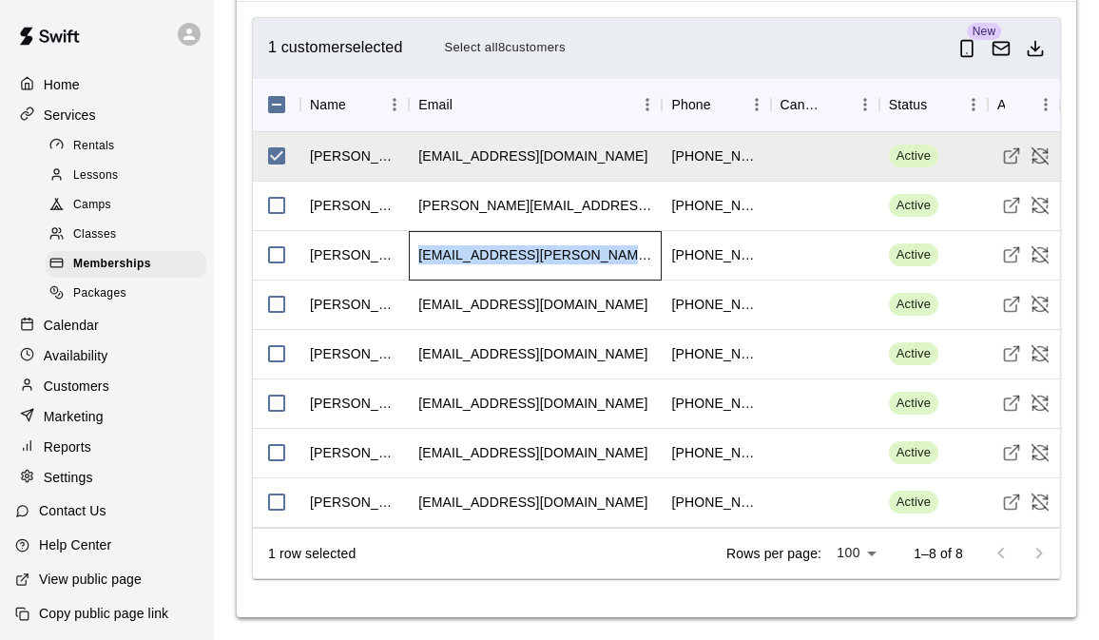
click at [531, 260] on div "heidenis.brent@northhavenschools.org" at bounding box center [535, 254] width 234 height 19
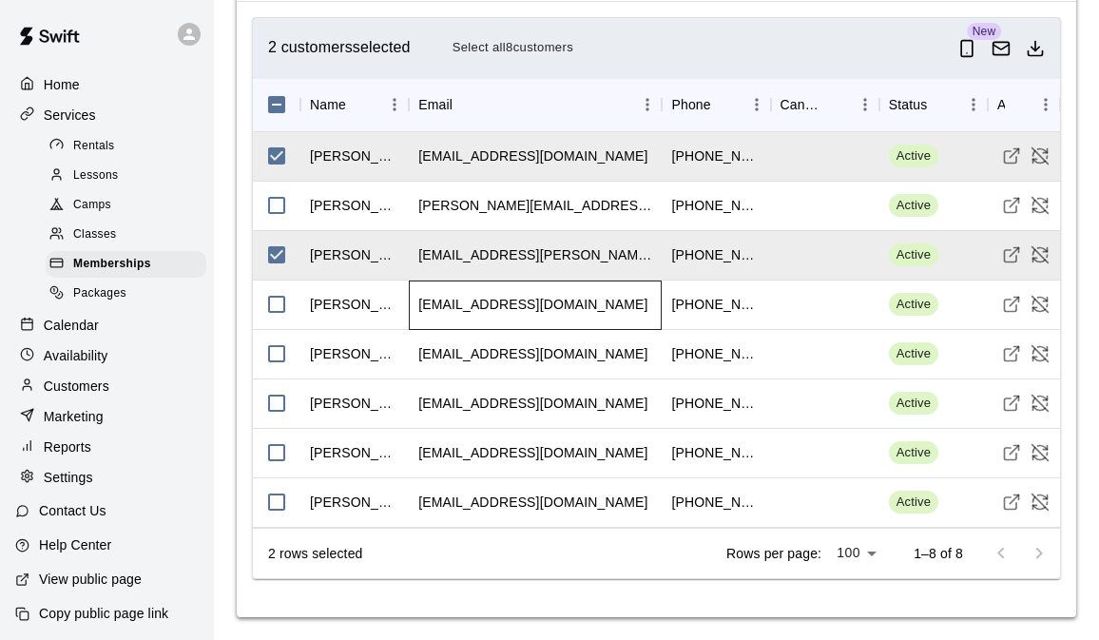
click at [475, 303] on div "adamlr045@aol.com" at bounding box center [532, 304] width 229 height 19
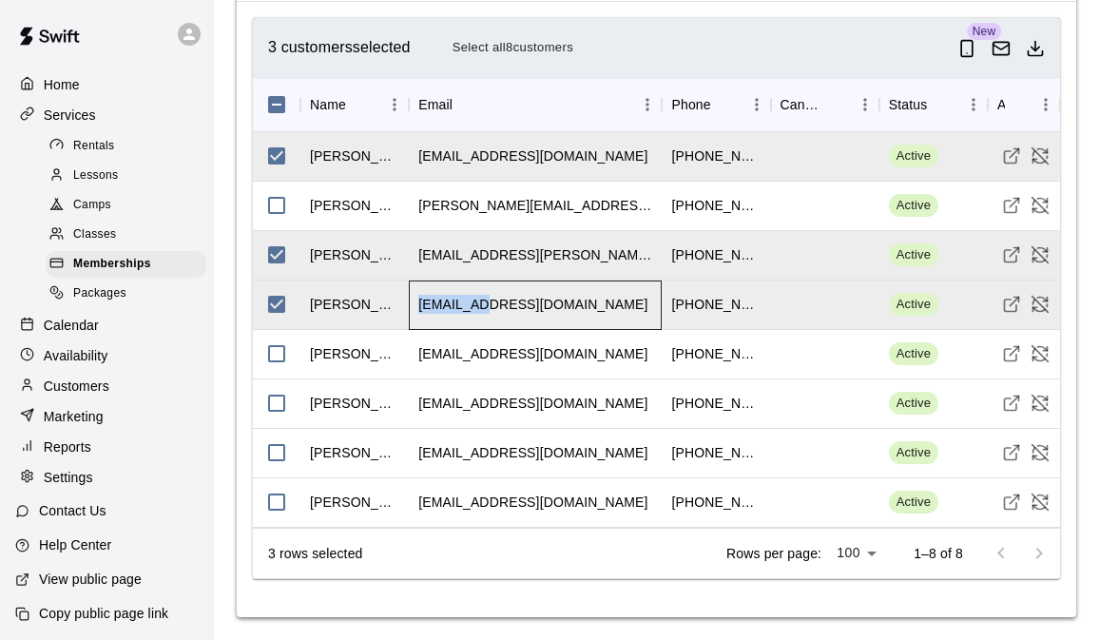
click at [475, 303] on div "adamlr045@aol.com" at bounding box center [532, 304] width 229 height 19
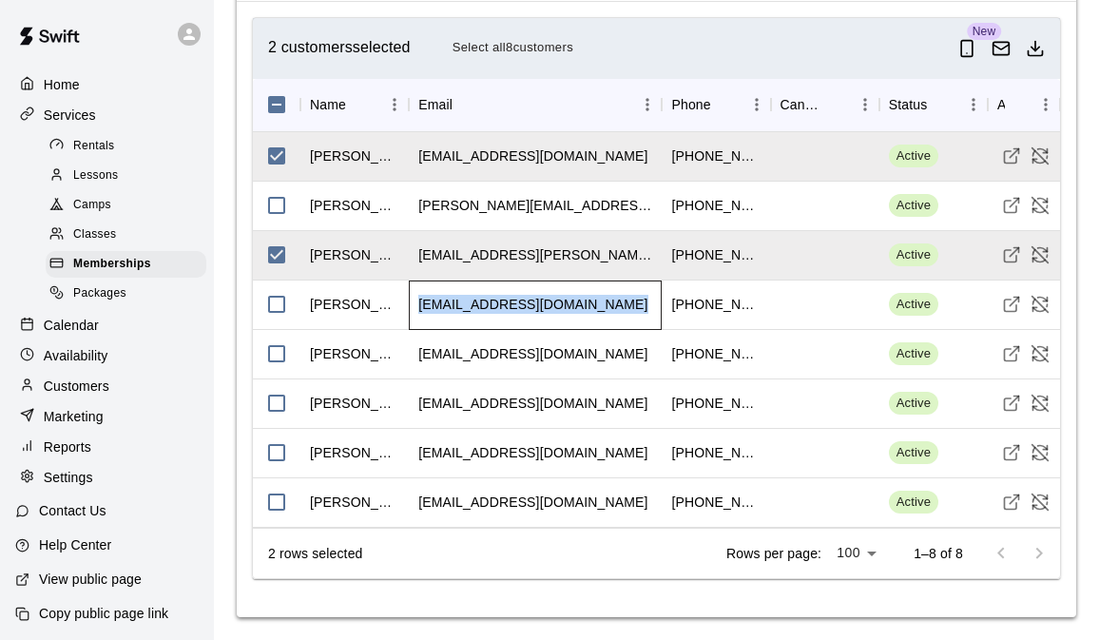
click at [475, 303] on div "adamlr045@aol.com" at bounding box center [532, 304] width 229 height 19
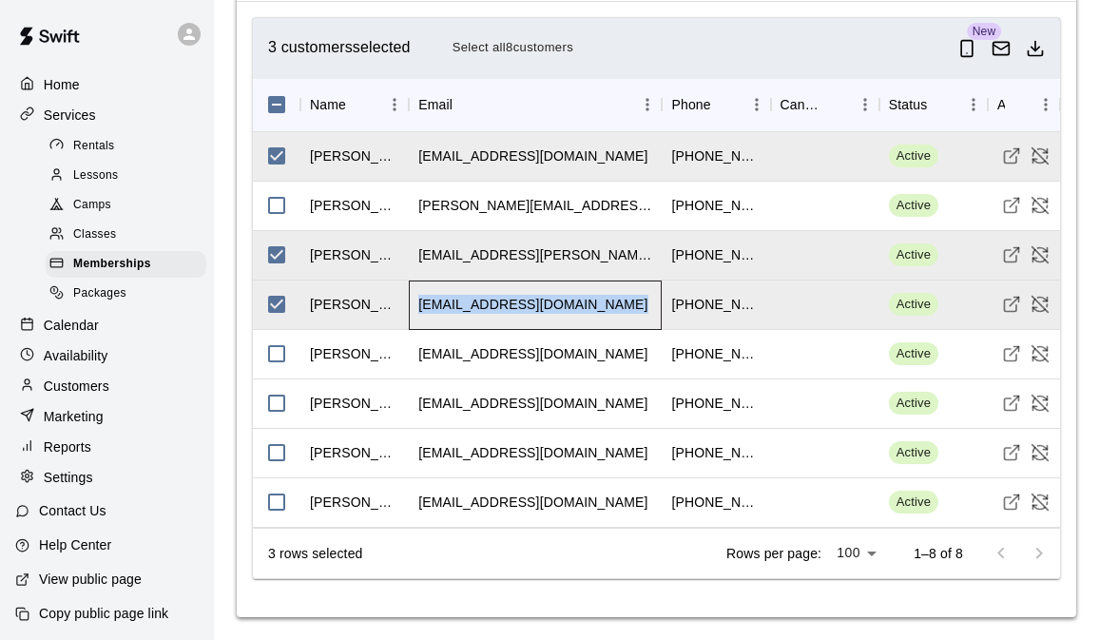
copy div "adamlr045@aol.com"
click at [483, 361] on div "christagreenlaw7@yahoo.com" at bounding box center [532, 353] width 229 height 19
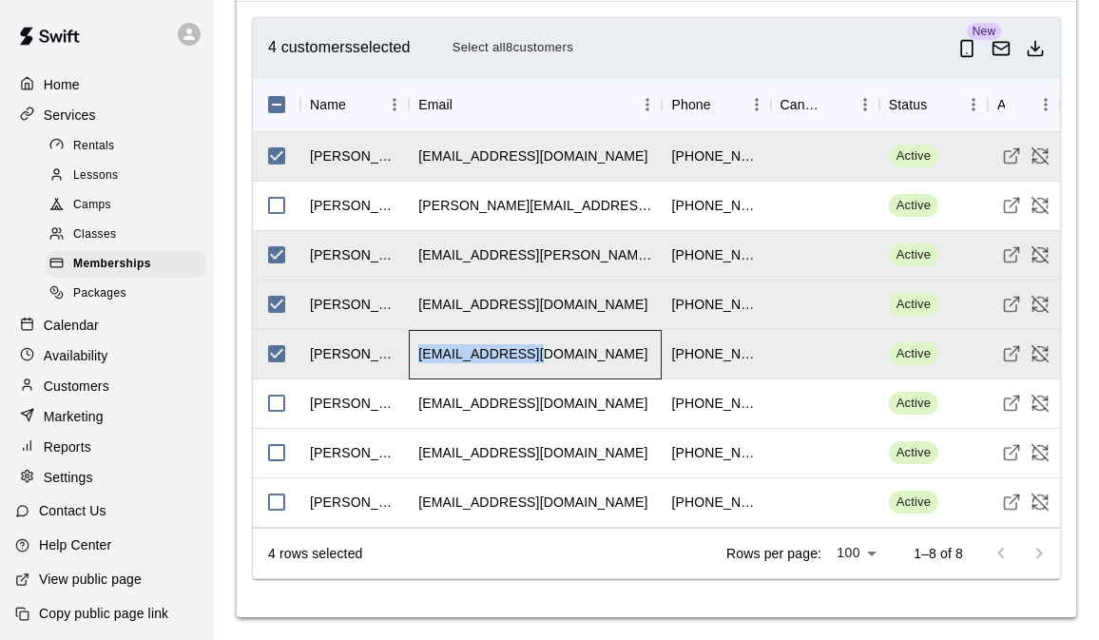
click at [483, 361] on div "christagreenlaw7@yahoo.com" at bounding box center [532, 353] width 229 height 19
copy div "christagreenlaw7@yahoo.com"
click at [482, 406] on div "griccini@gmail.com" at bounding box center [532, 403] width 229 height 19
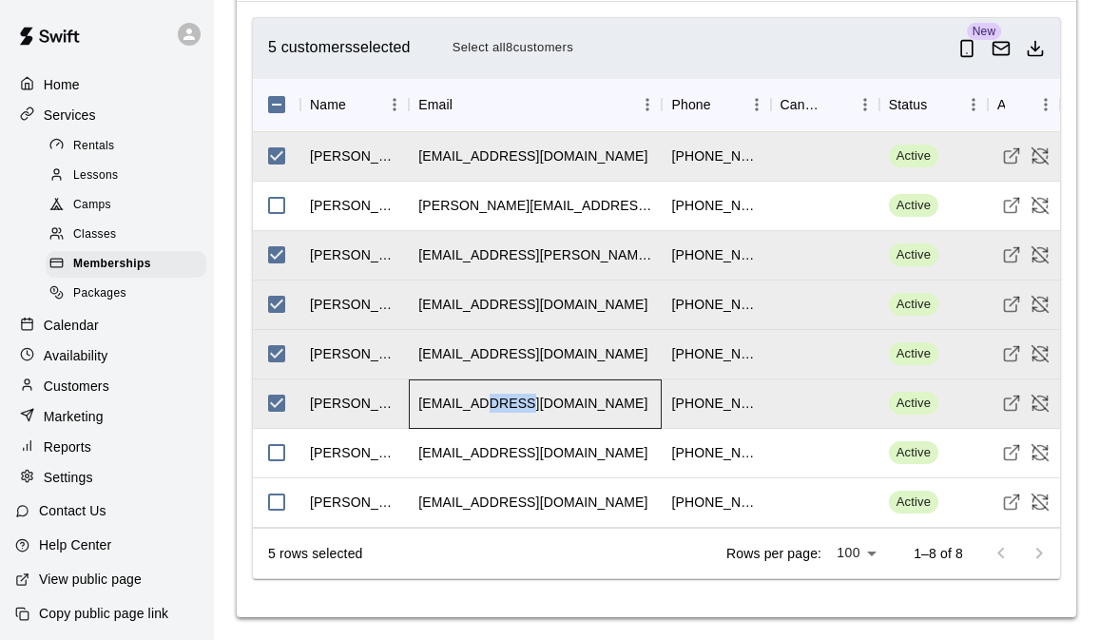
click at [482, 407] on div "griccini@gmail.com" at bounding box center [532, 403] width 229 height 19
click at [483, 407] on div "griccini@gmail.com" at bounding box center [532, 403] width 229 height 19
copy div "griccini@gmail.com"
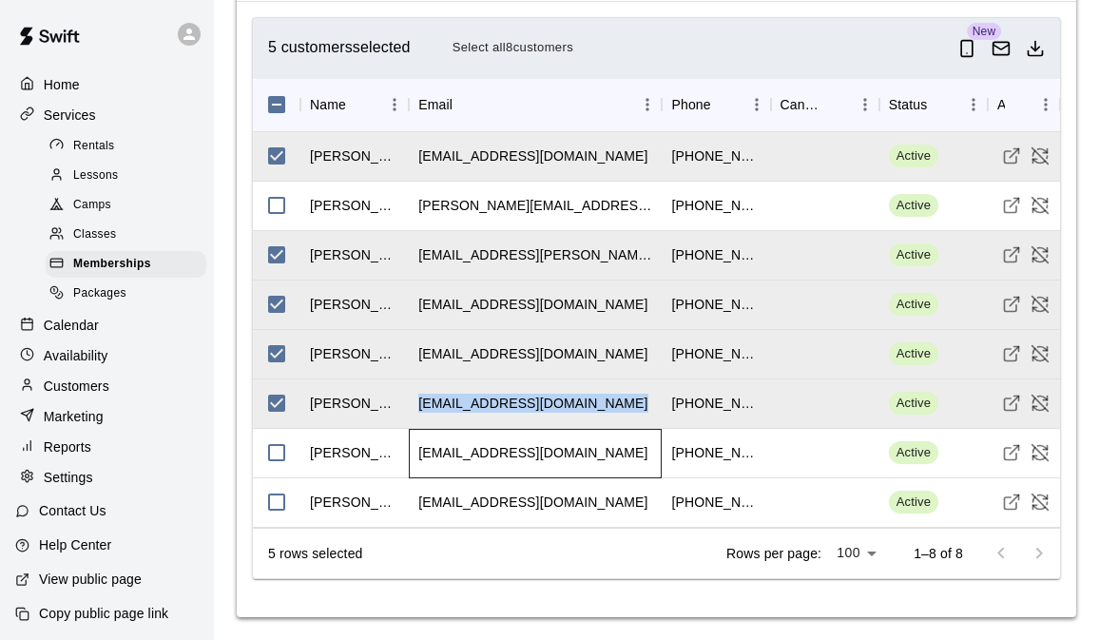
click at [476, 454] on div "ven54@yahoo.com" at bounding box center [532, 452] width 229 height 19
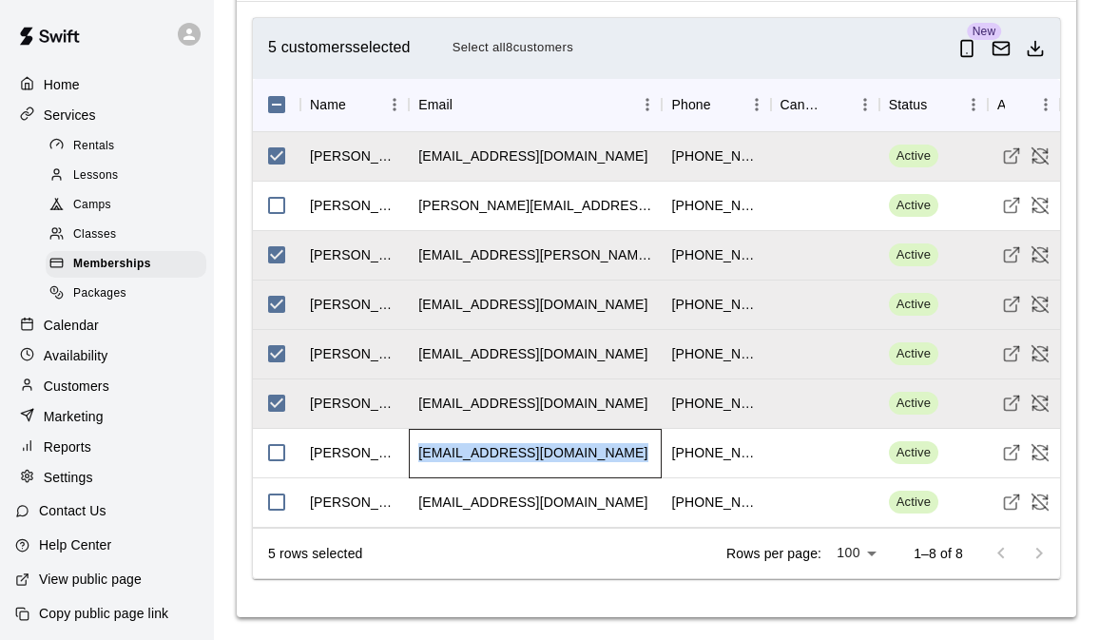
click at [476, 454] on div "ven54@yahoo.com" at bounding box center [532, 452] width 229 height 19
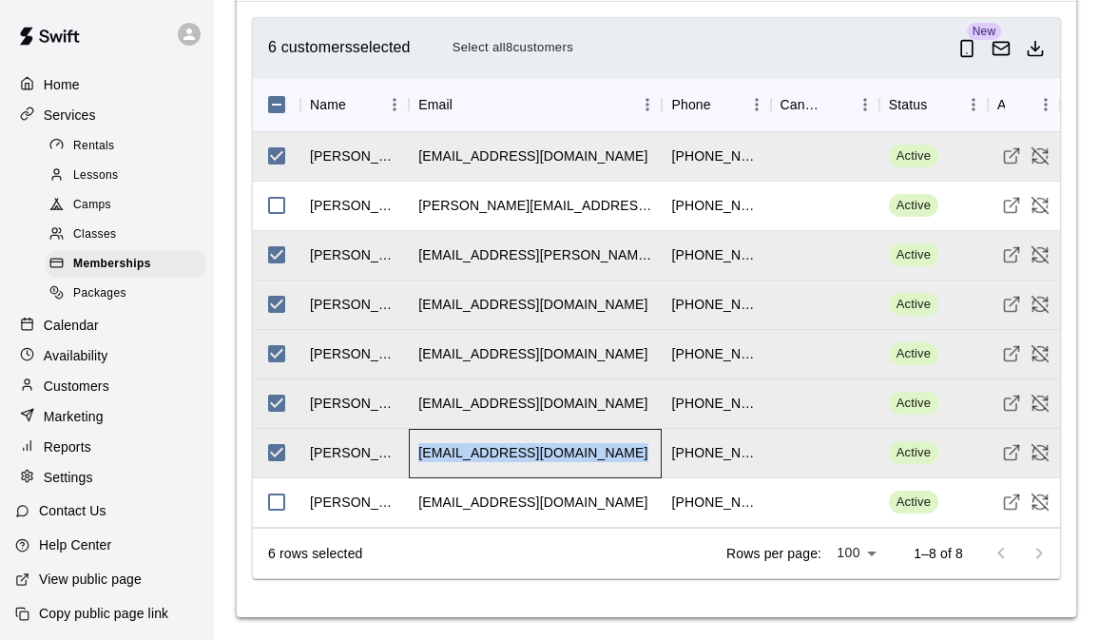
copy div "ven54@yahoo.com"
click at [506, 510] on div "evan.lock@yahoo.com" at bounding box center [532, 502] width 229 height 19
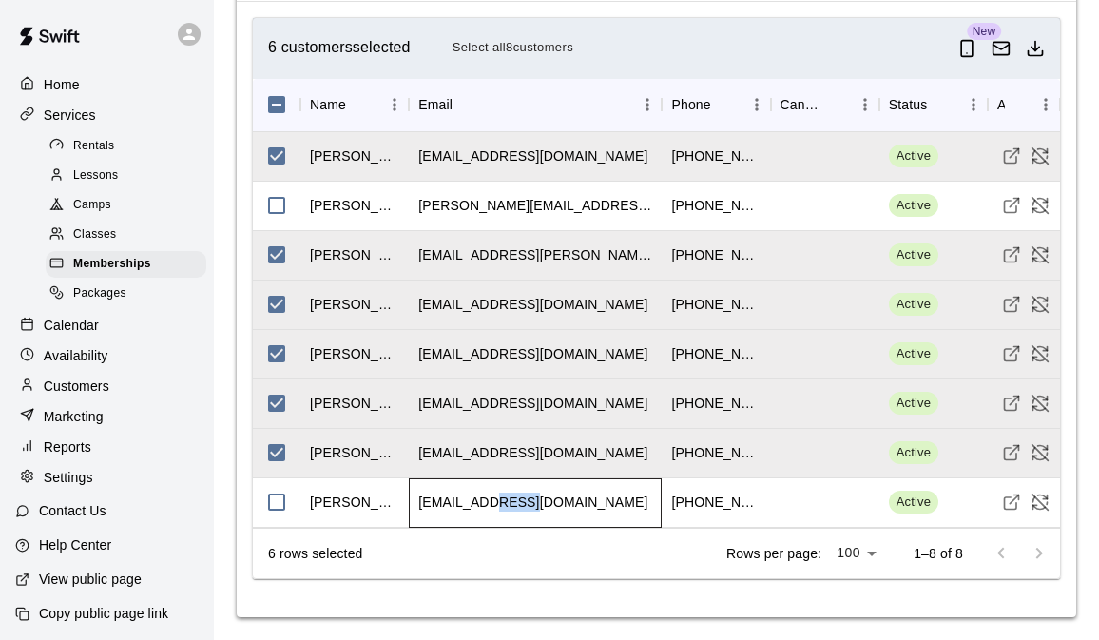
click at [506, 510] on div "evan.lock@yahoo.com" at bounding box center [532, 502] width 229 height 19
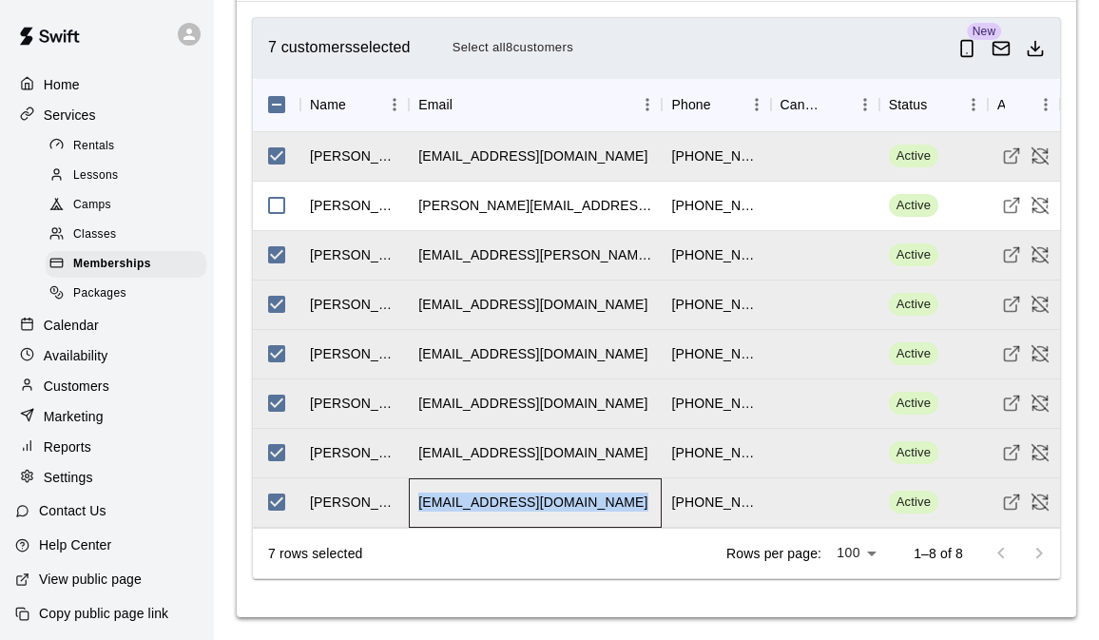
copy div "evan.lock@yahoo.com"
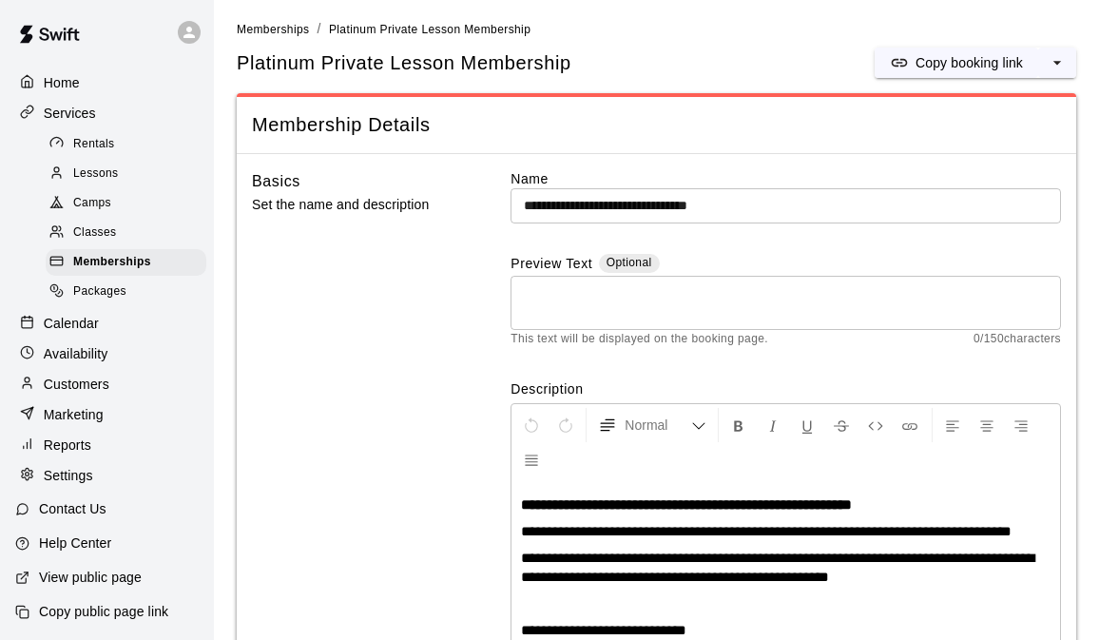
scroll to position [7, 0]
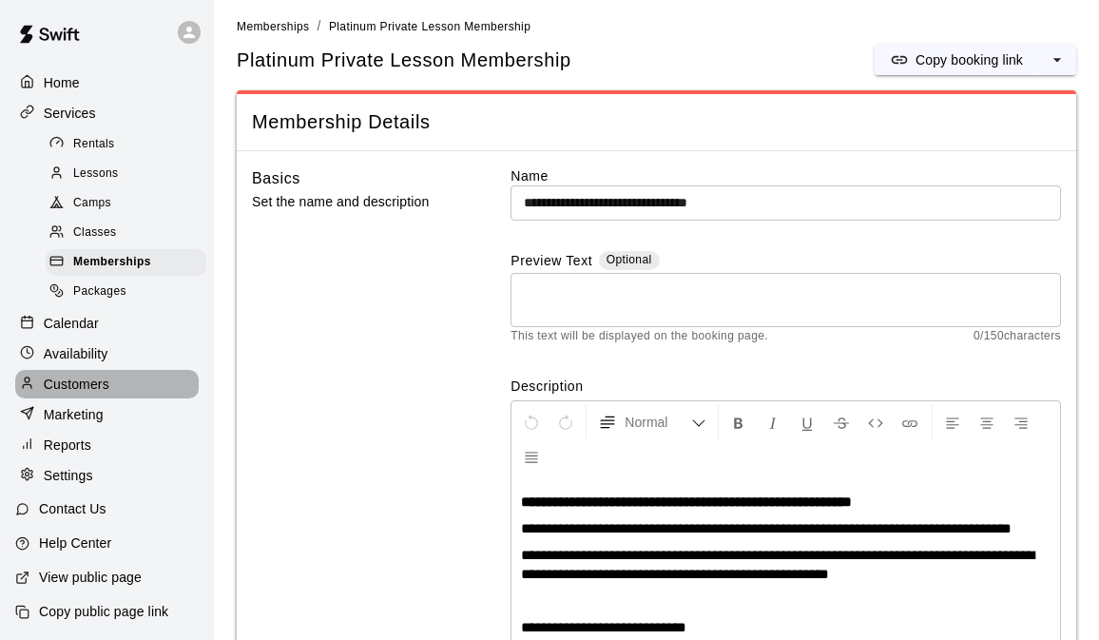
click at [105, 384] on p "Customers" at bounding box center [77, 384] width 66 height 19
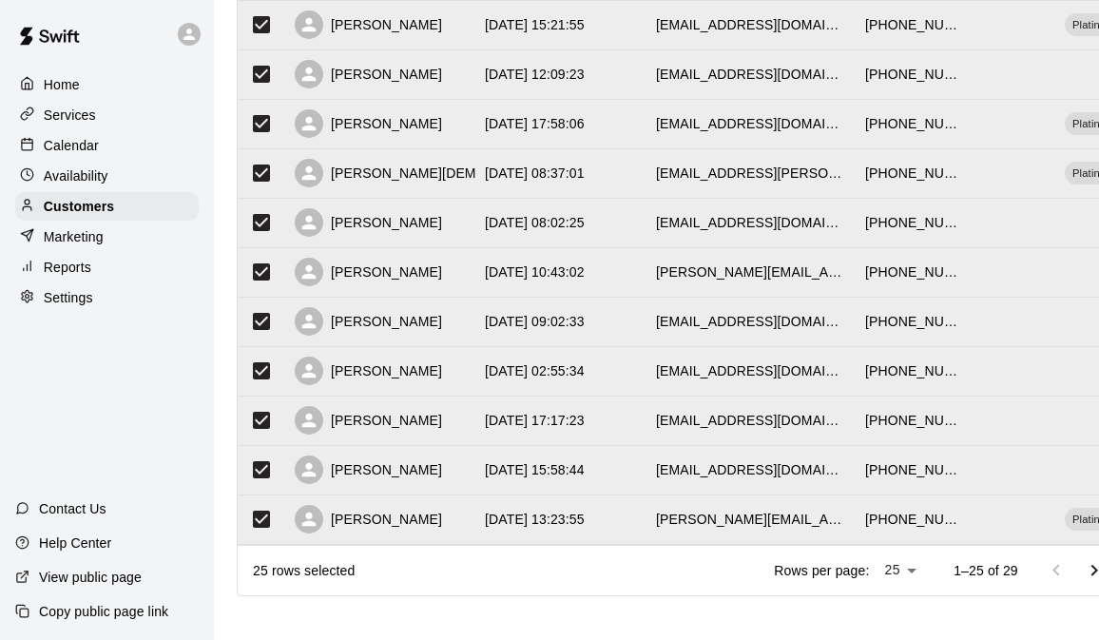
scroll to position [1001, 0]
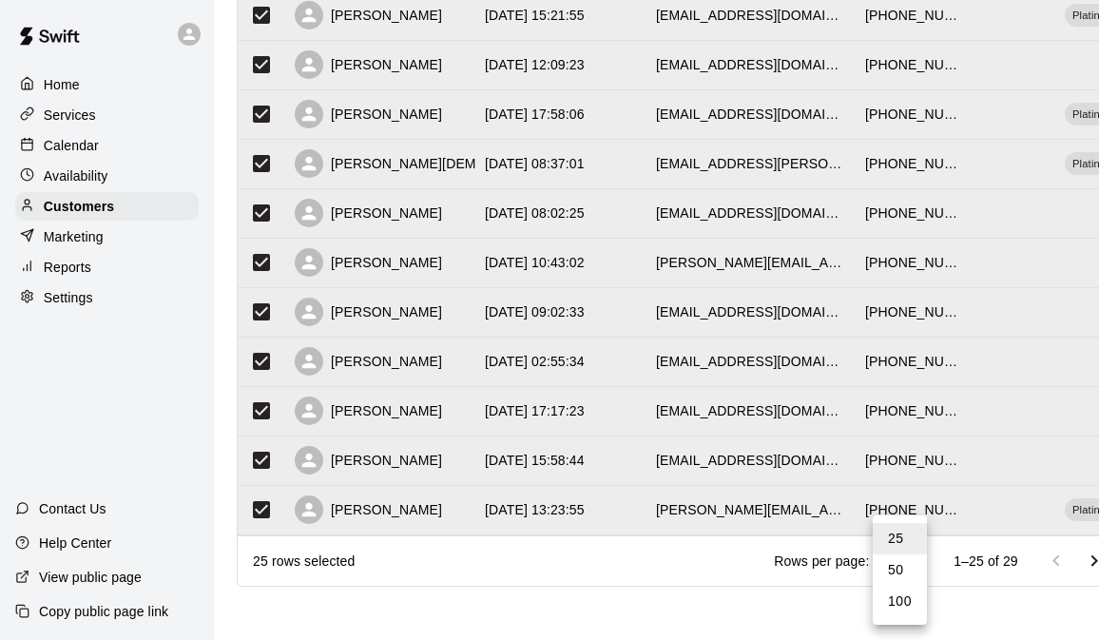
click at [913, 572] on li "50" at bounding box center [900, 569] width 54 height 31
type input "**"
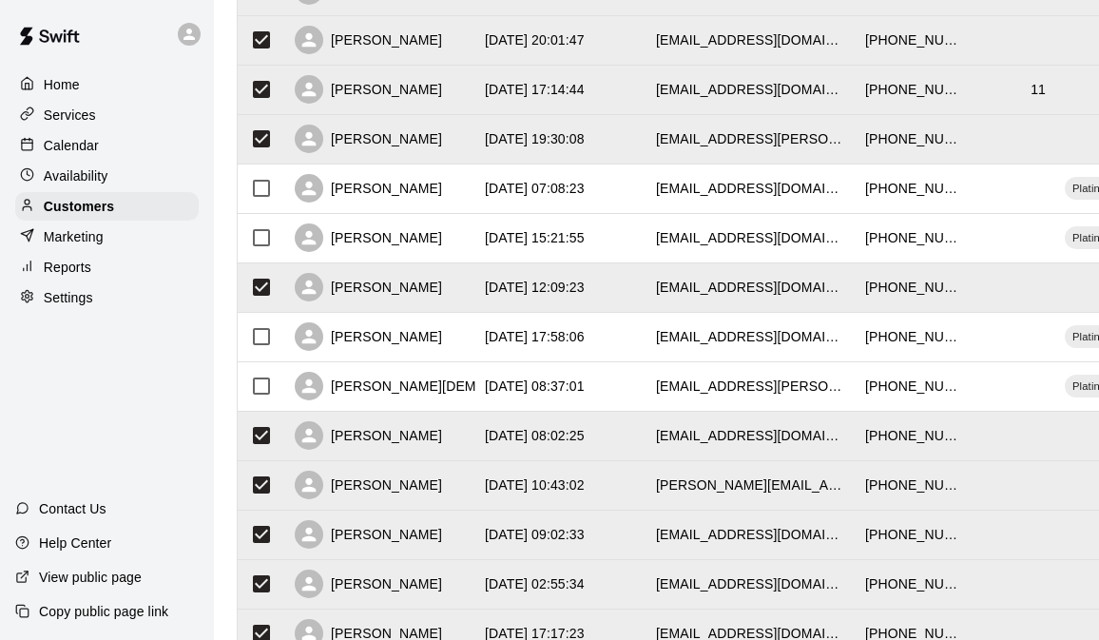
scroll to position [0, 0]
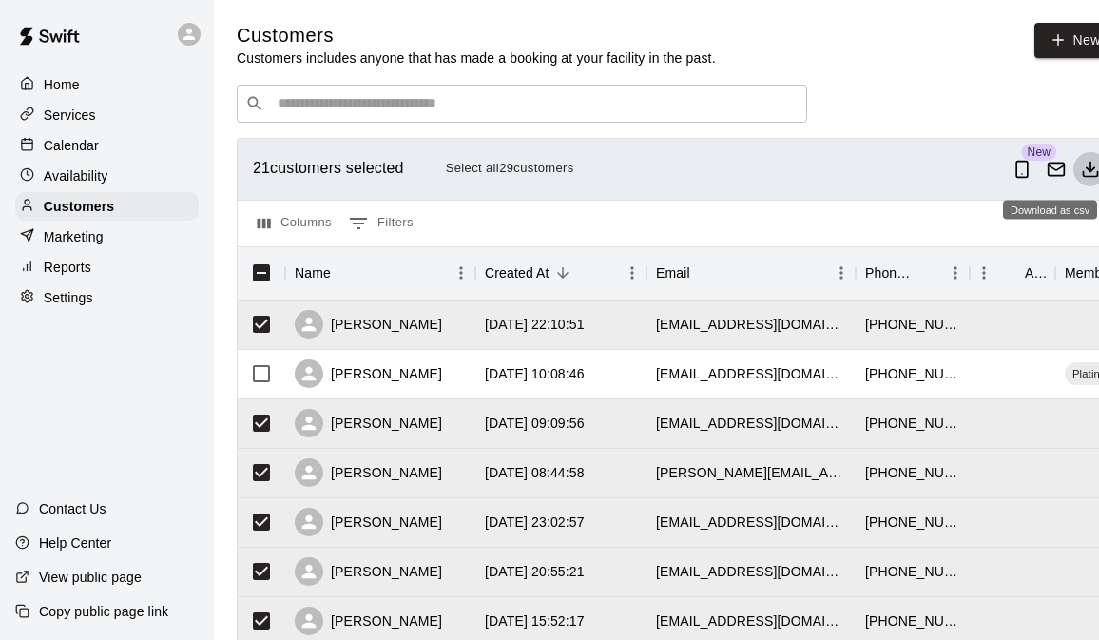
click at [1086, 173] on icon "Download as csv" at bounding box center [1090, 169] width 19 height 19
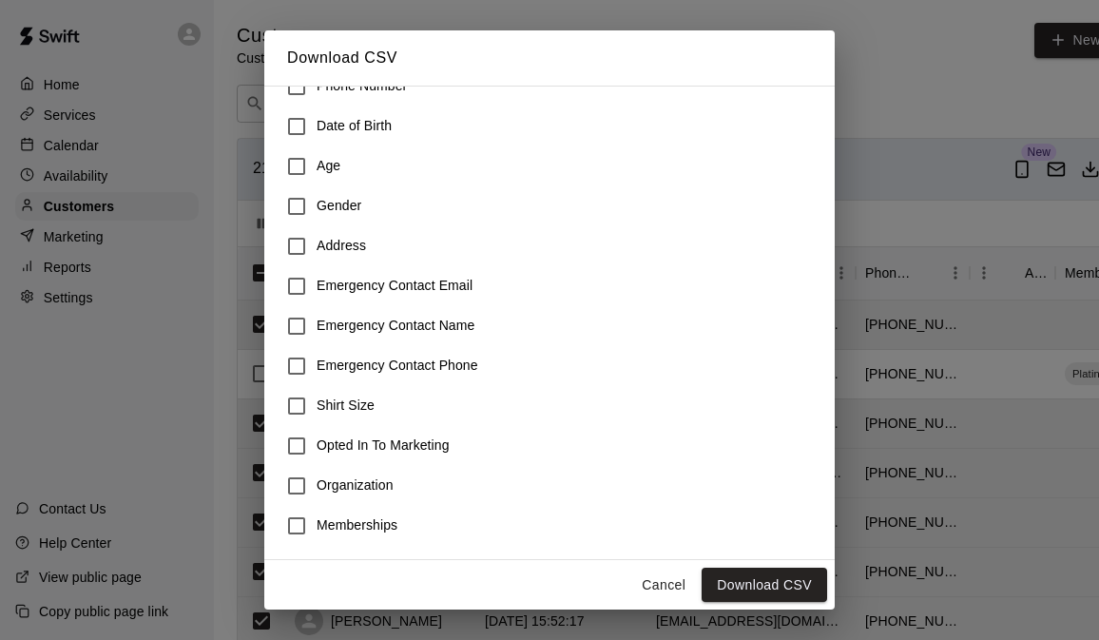
scroll to position [302, 0]
click at [749, 572] on button "Download CSV" at bounding box center [765, 585] width 126 height 35
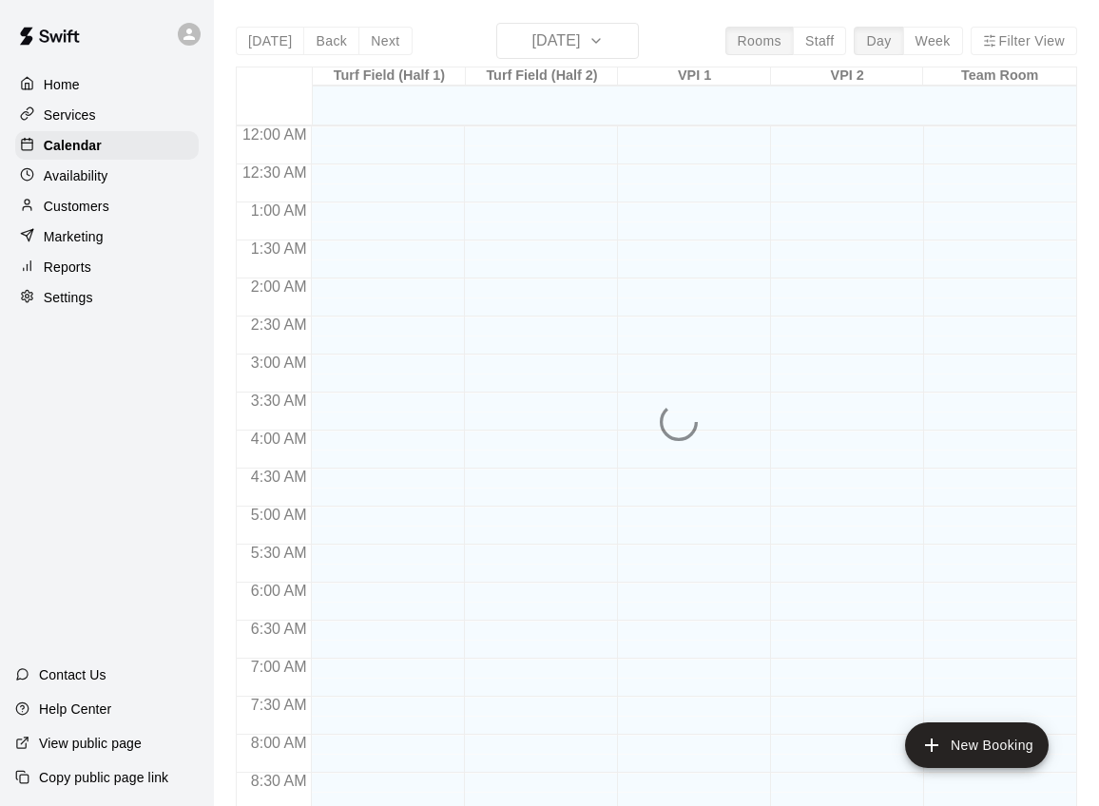
scroll to position [1048, 0]
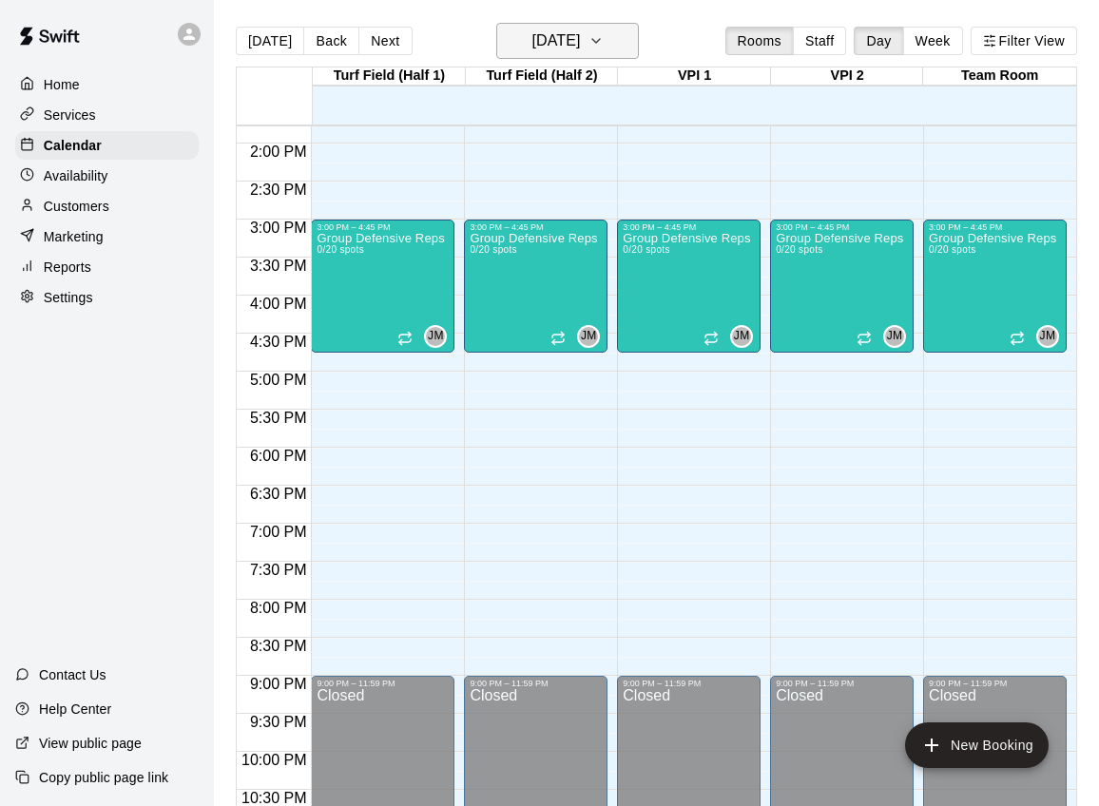
click at [604, 37] on icon "button" at bounding box center [596, 40] width 15 height 23
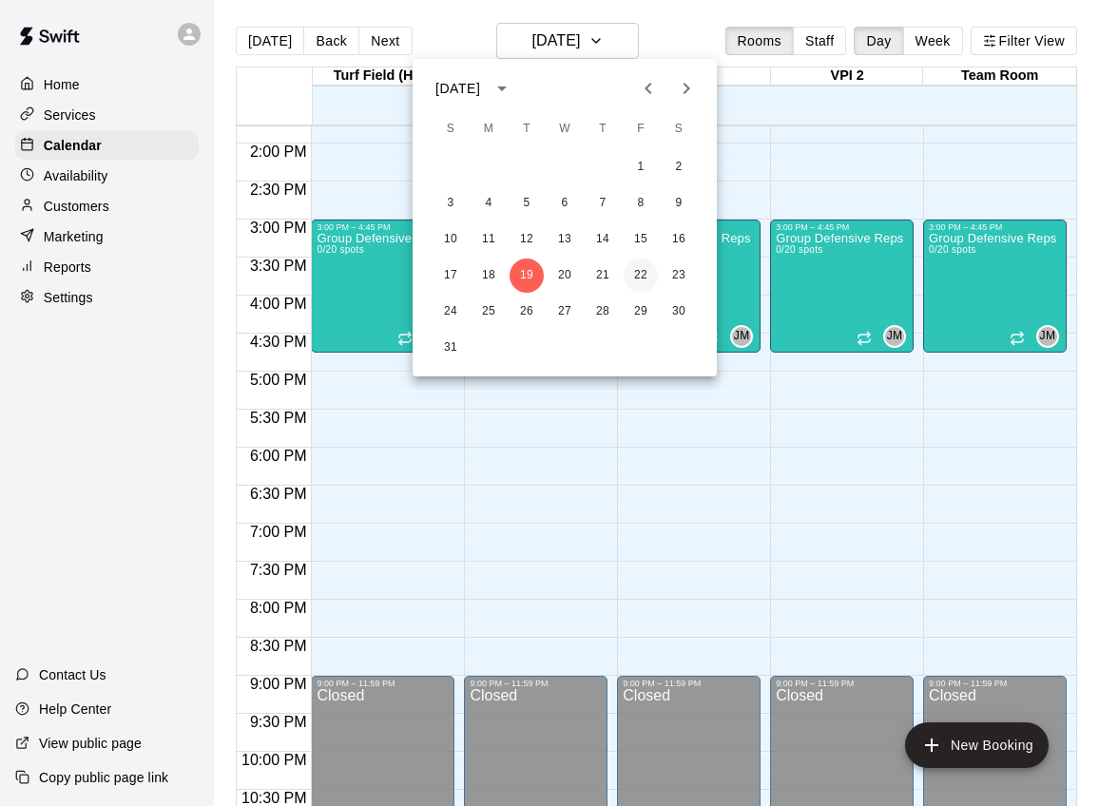
click at [631, 272] on button "22" at bounding box center [641, 276] width 34 height 34
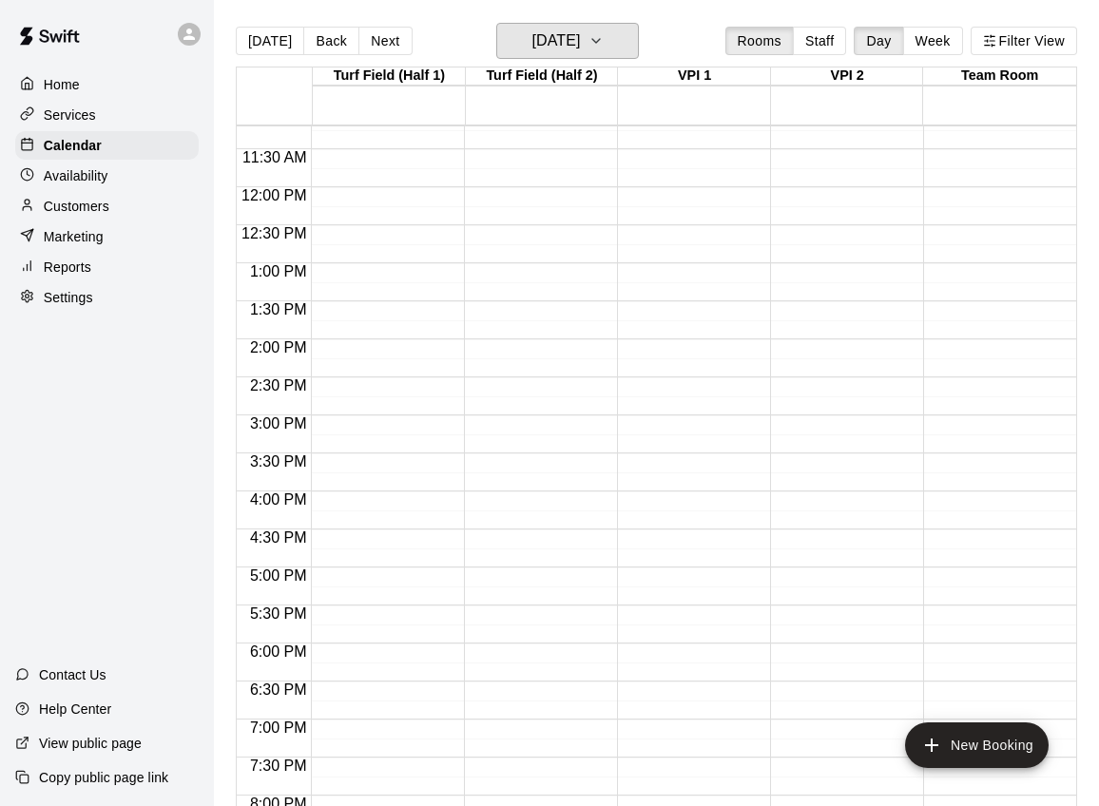
scroll to position [851, 0]
click at [576, 49] on h6 "[DATE]" at bounding box center [556, 41] width 48 height 27
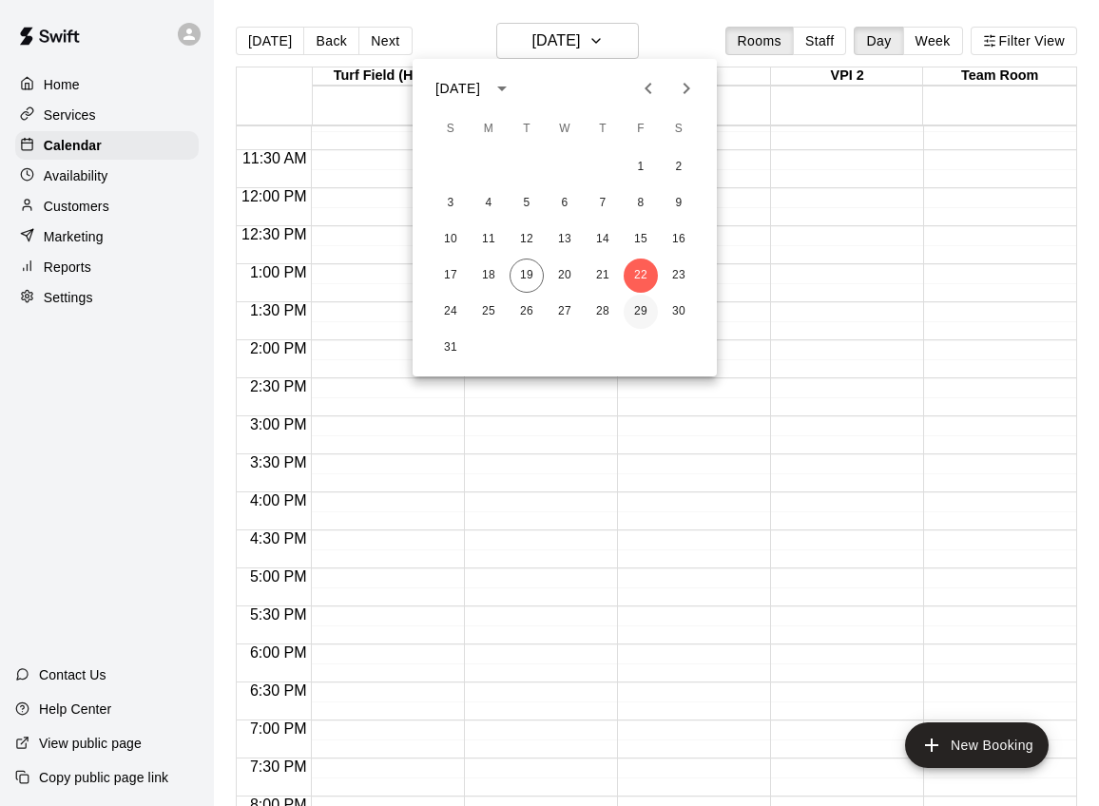
click at [646, 305] on button "29" at bounding box center [641, 312] width 34 height 34
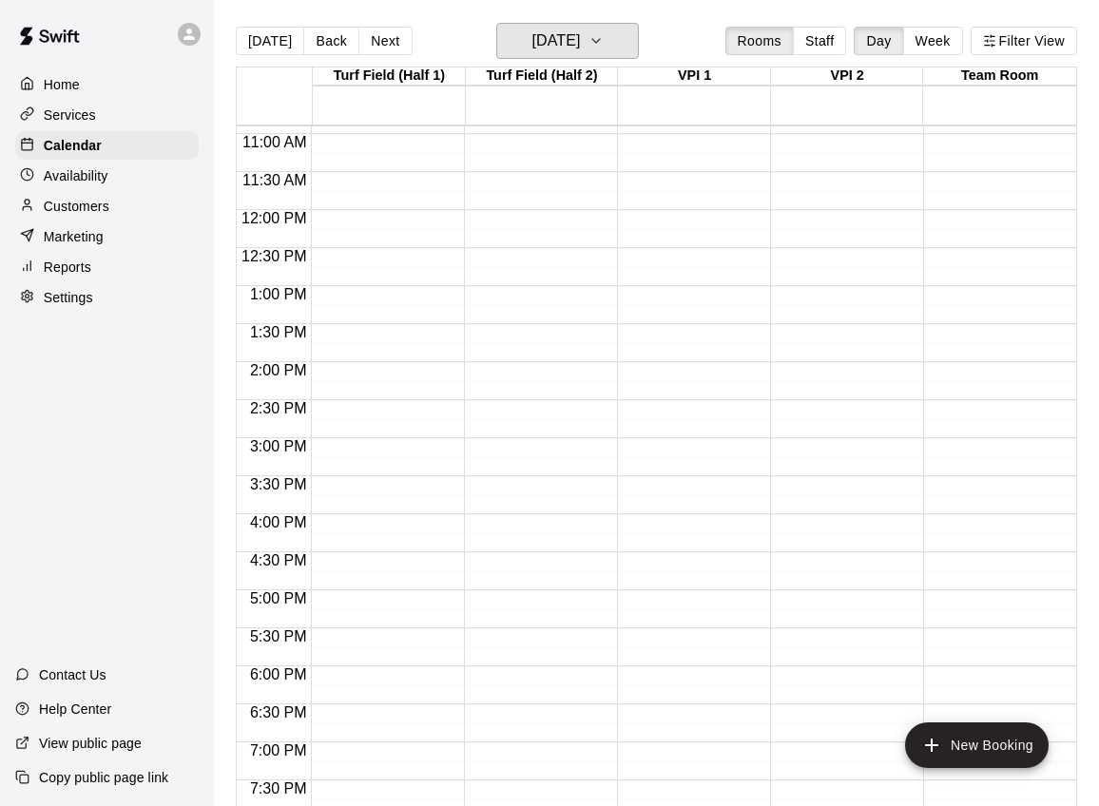
scroll to position [799, 0]
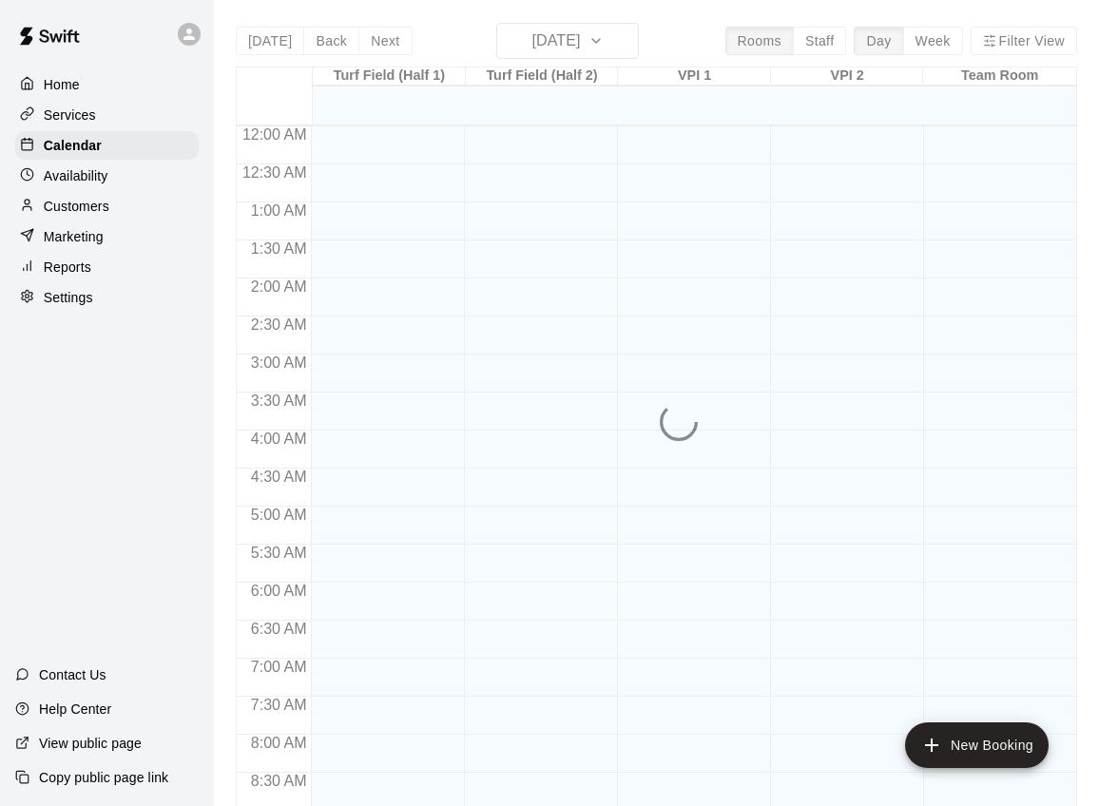
scroll to position [1051, 0]
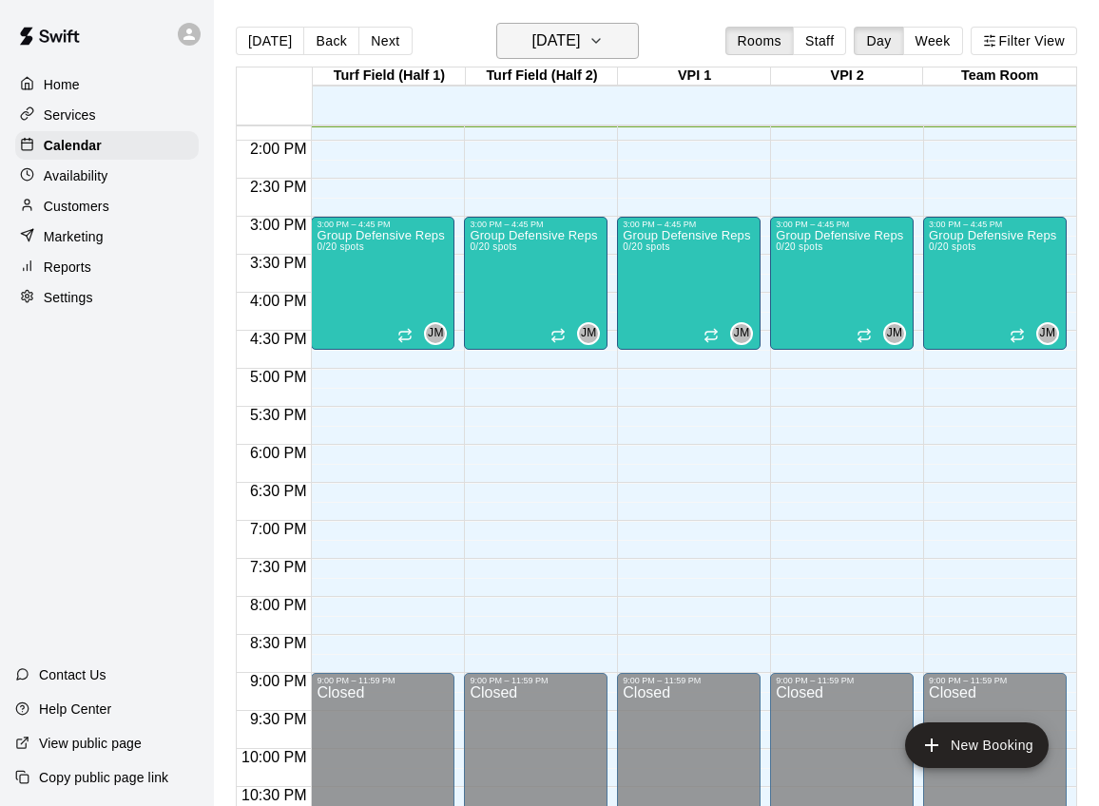
click at [611, 55] on button "[DATE]" at bounding box center [567, 41] width 143 height 36
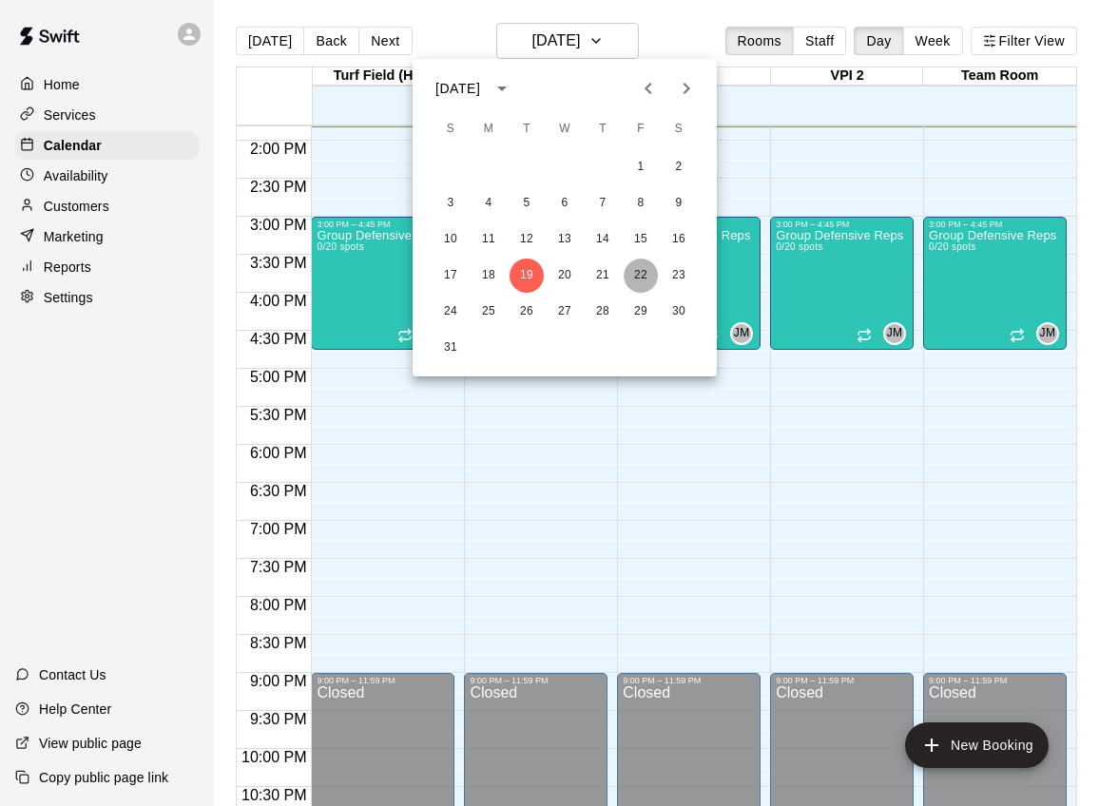
click at [635, 266] on button "22" at bounding box center [641, 276] width 34 height 34
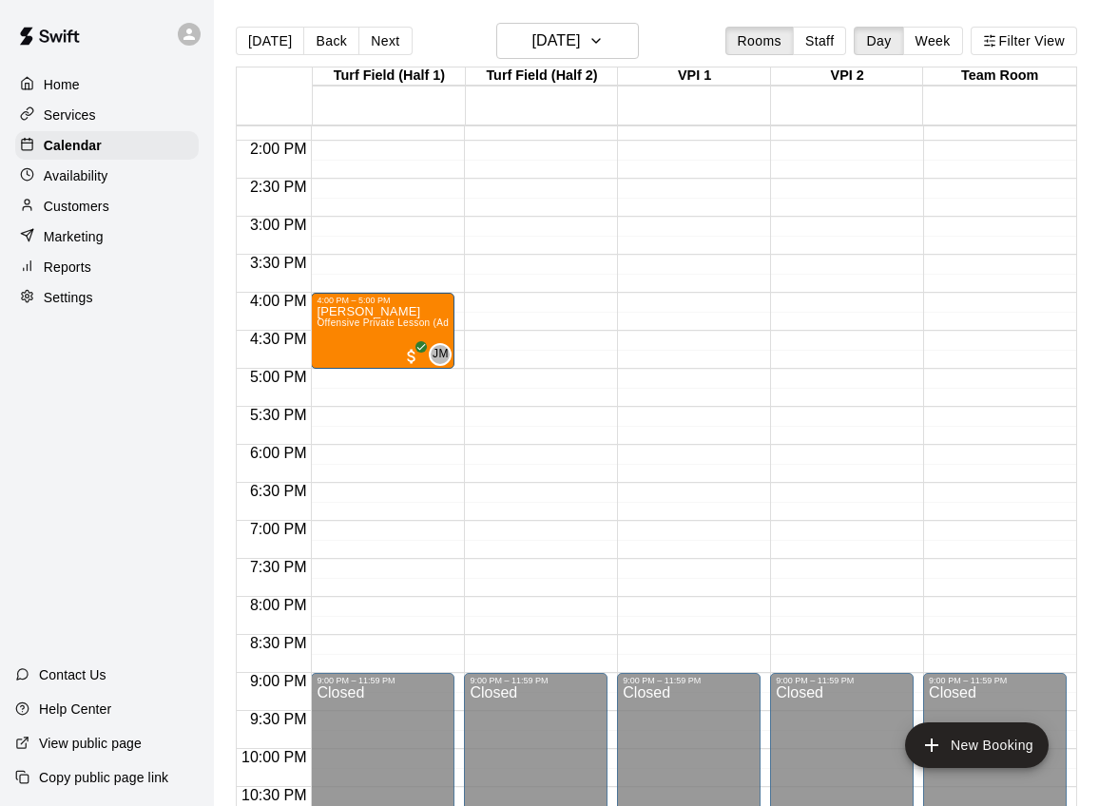
drag, startPoint x: 382, startPoint y: 216, endPoint x: 379, endPoint y: 343, distance: 127.4
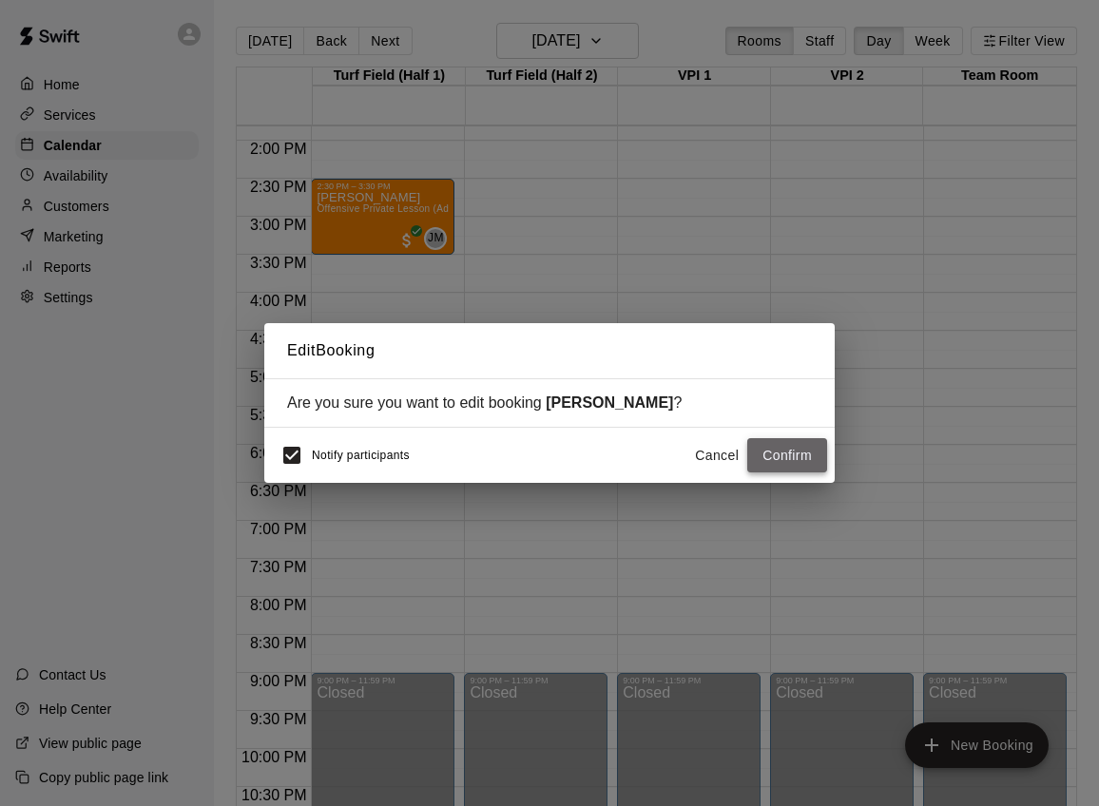
click at [777, 452] on button "Confirm" at bounding box center [787, 455] width 80 height 35
